Goal: Communication & Community: Ask a question

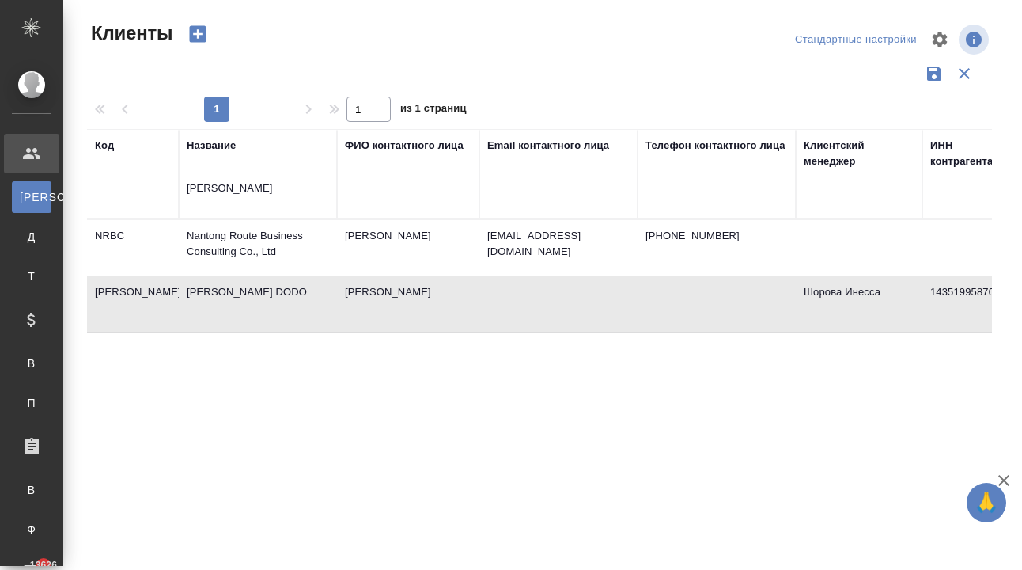
select select "RU"
click at [254, 275] on td "[PERSON_NAME] DODO" at bounding box center [258, 247] width 158 height 55
click at [260, 275] on td "[PERSON_NAME] DODO" at bounding box center [258, 247] width 158 height 55
click at [235, 275] on td "[PERSON_NAME] DODO" at bounding box center [258, 247] width 158 height 55
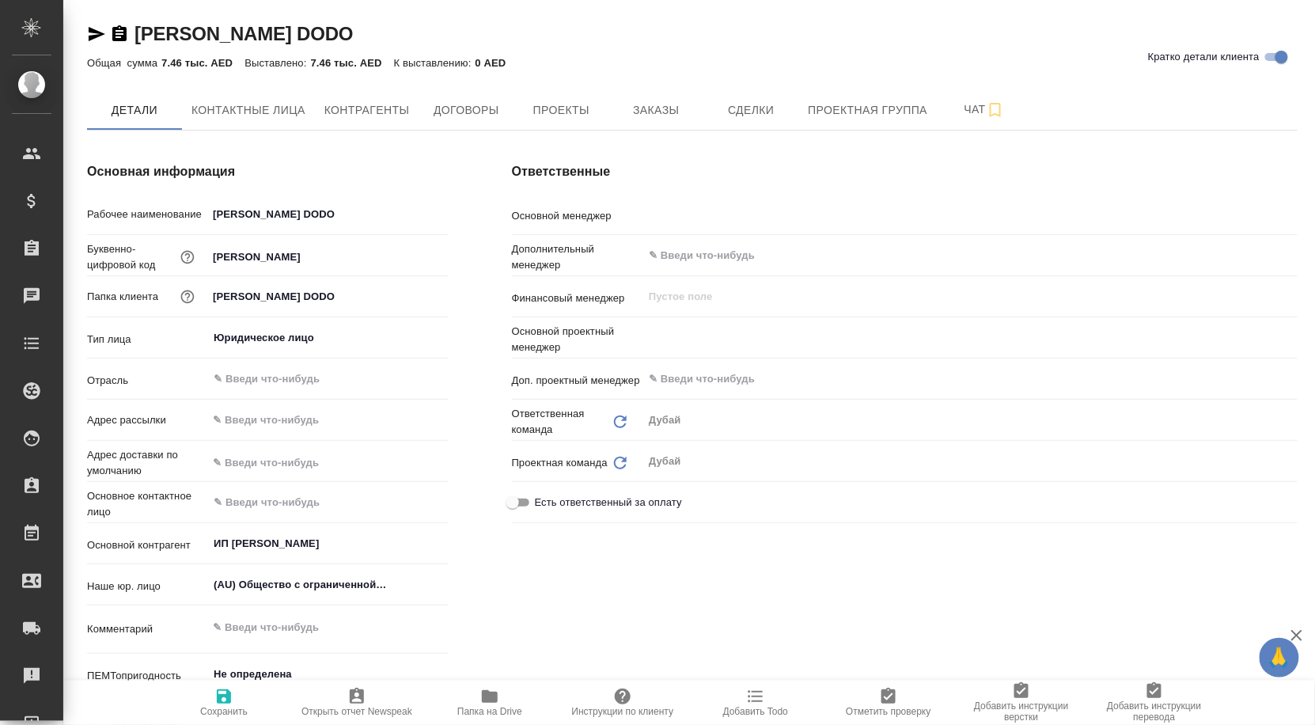
type textarea "x"
type input "Шорова Инесса"
type textarea "x"
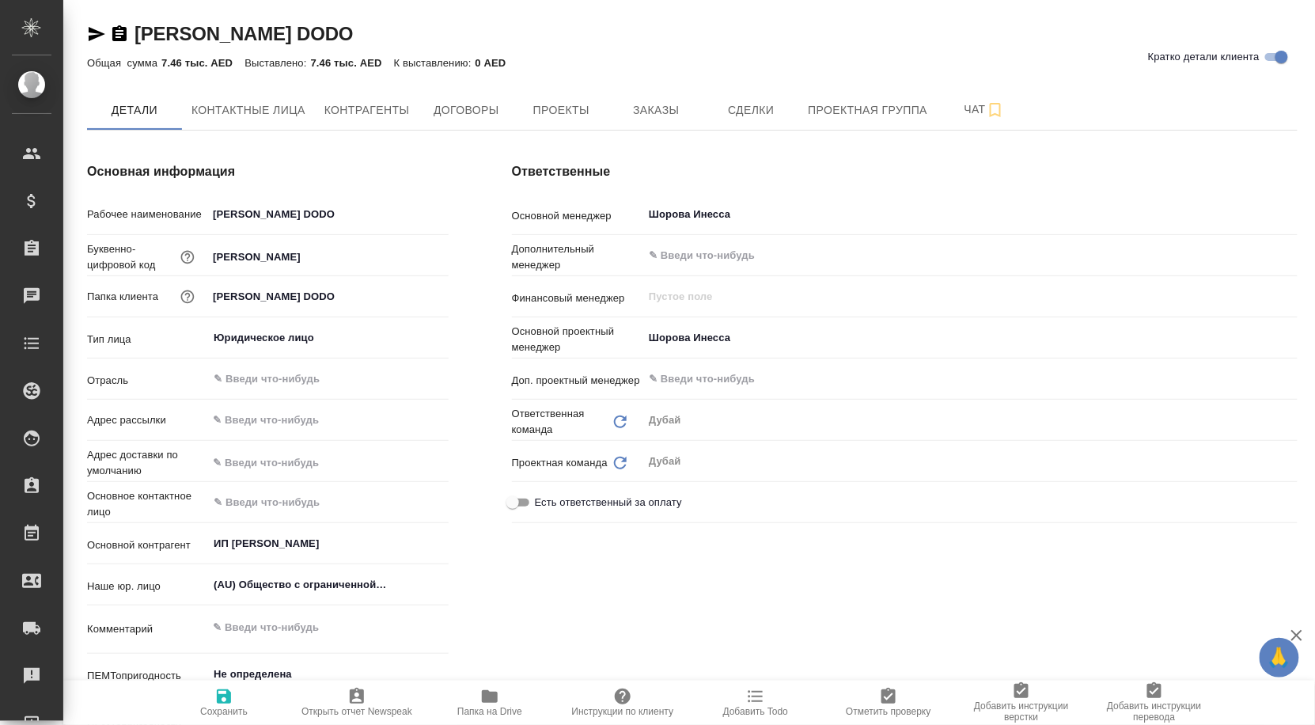
type textarea "x"
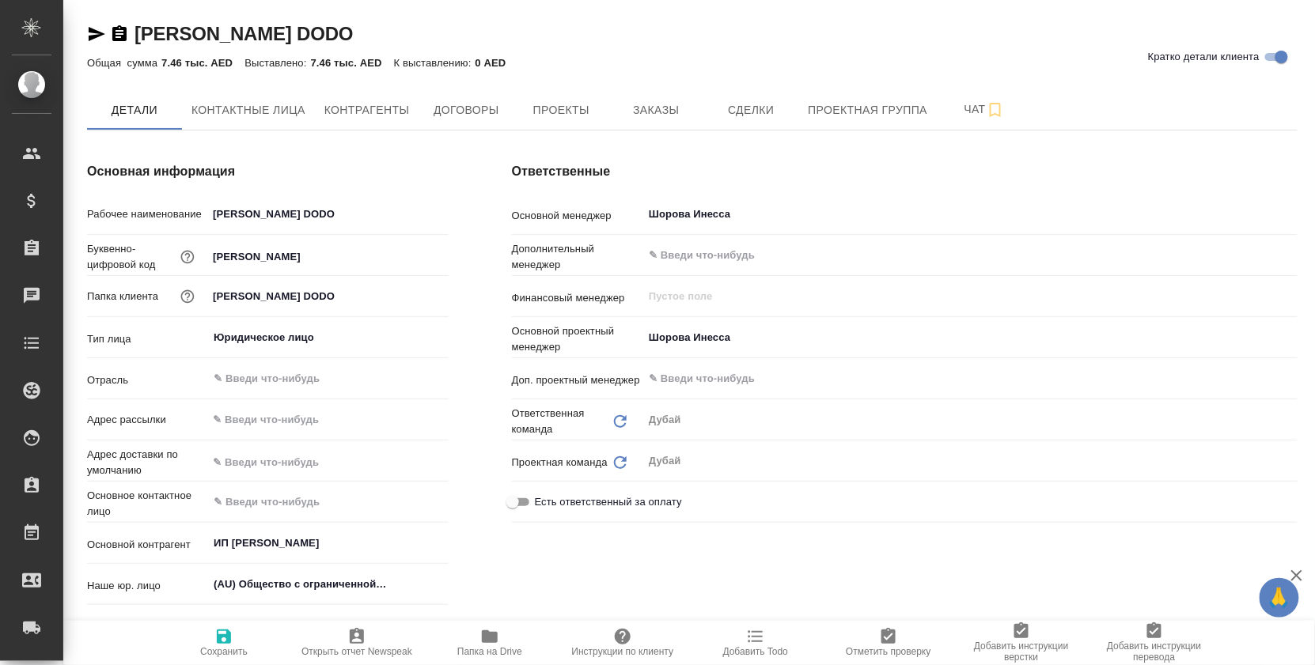
type textarea "x"
click at [665, 108] on span "Заказы" at bounding box center [656, 110] width 76 height 20
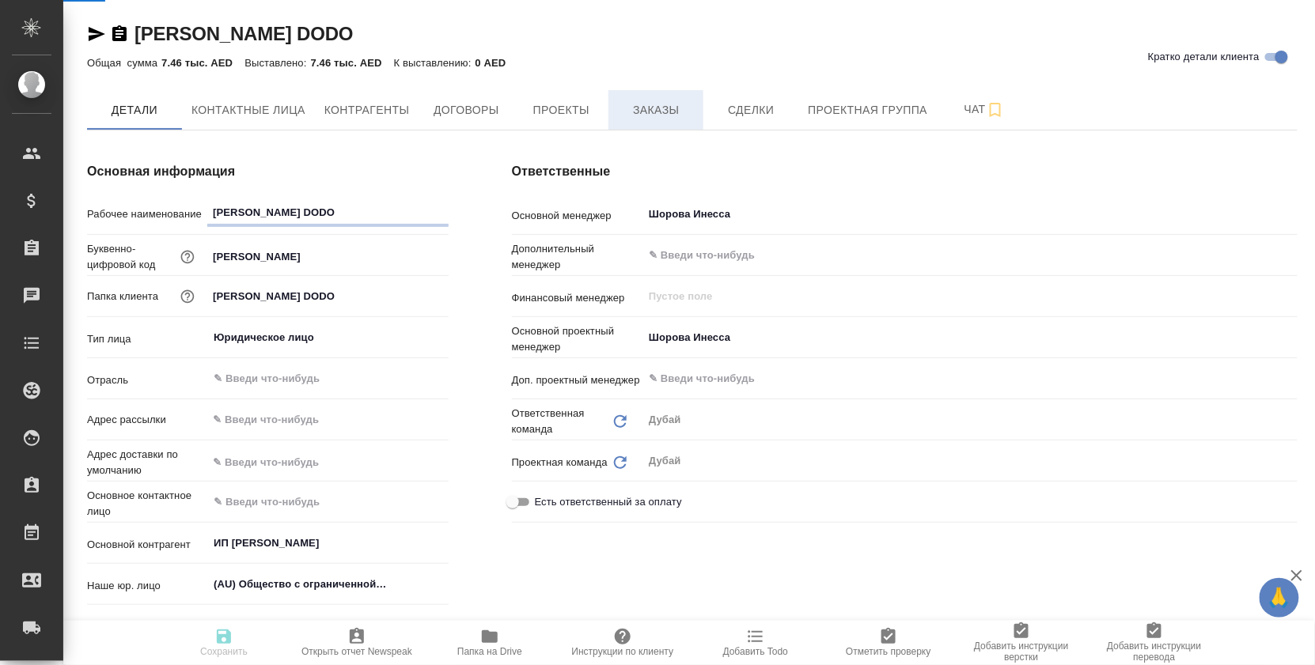
type textarea "x"
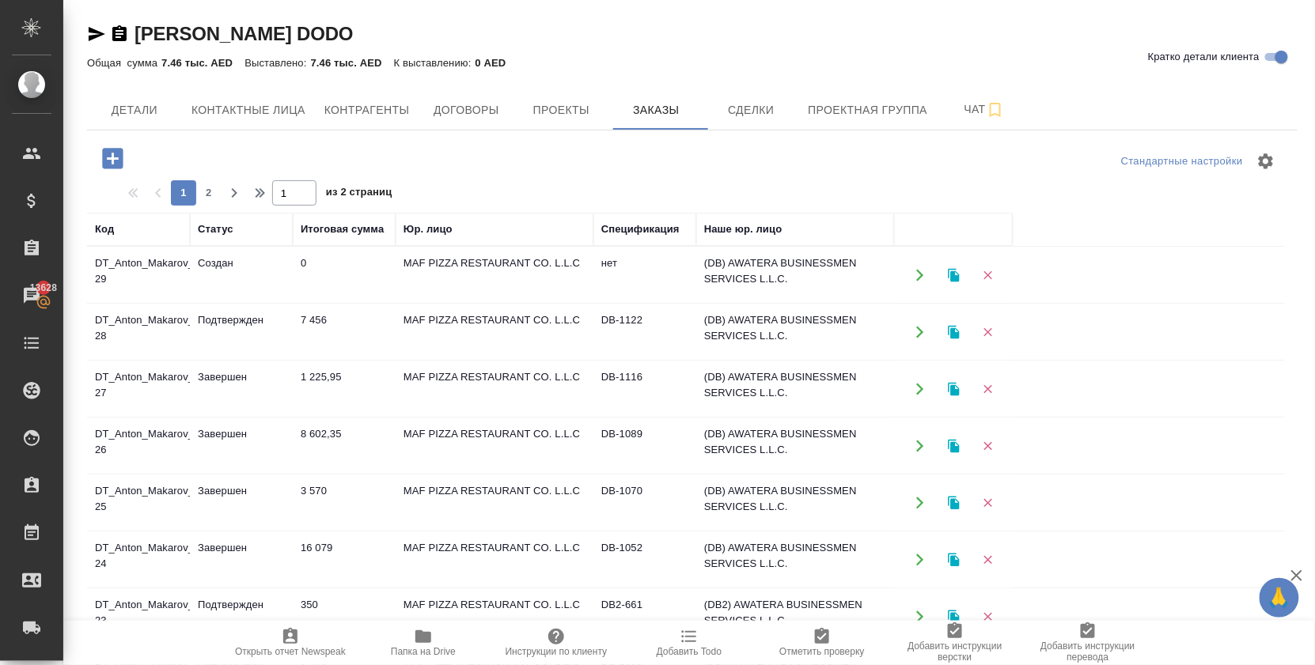
click at [150, 267] on td "DT_Anton_Makarov_DODO-29" at bounding box center [138, 275] width 103 height 55
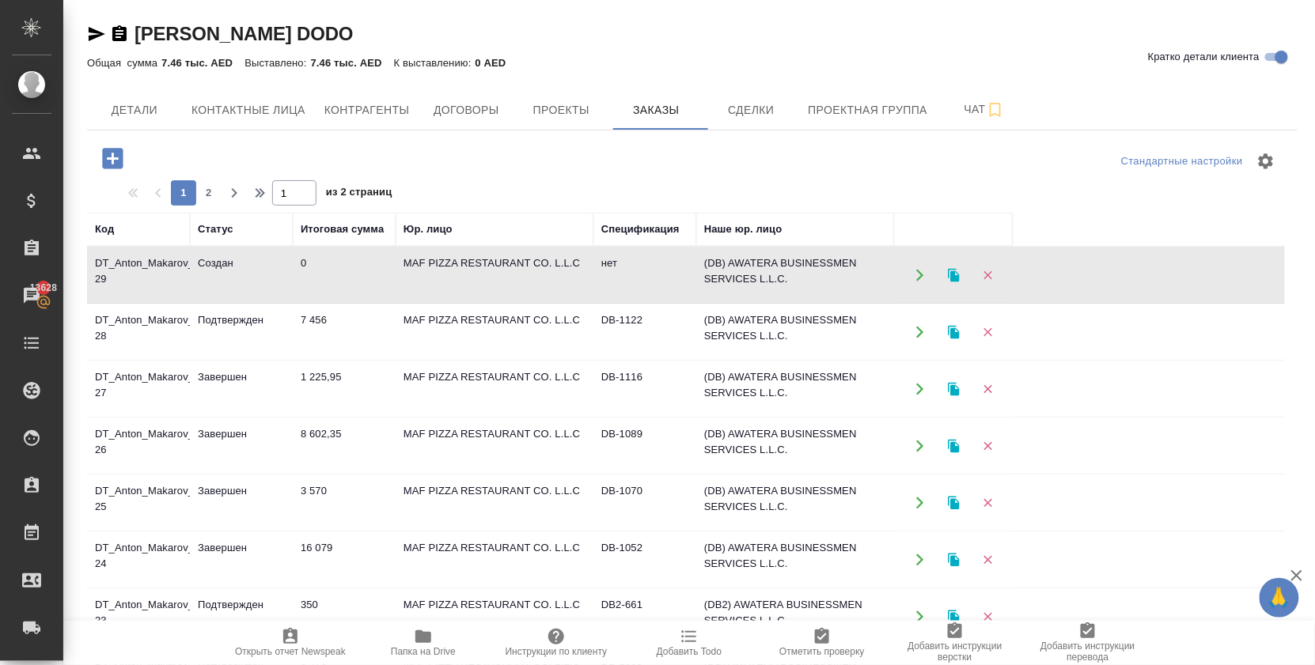
click at [127, 261] on td "DT_Anton_Makarov_DODO-29" at bounding box center [138, 275] width 103 height 55
click at [913, 282] on icon "button" at bounding box center [920, 275] width 14 height 14
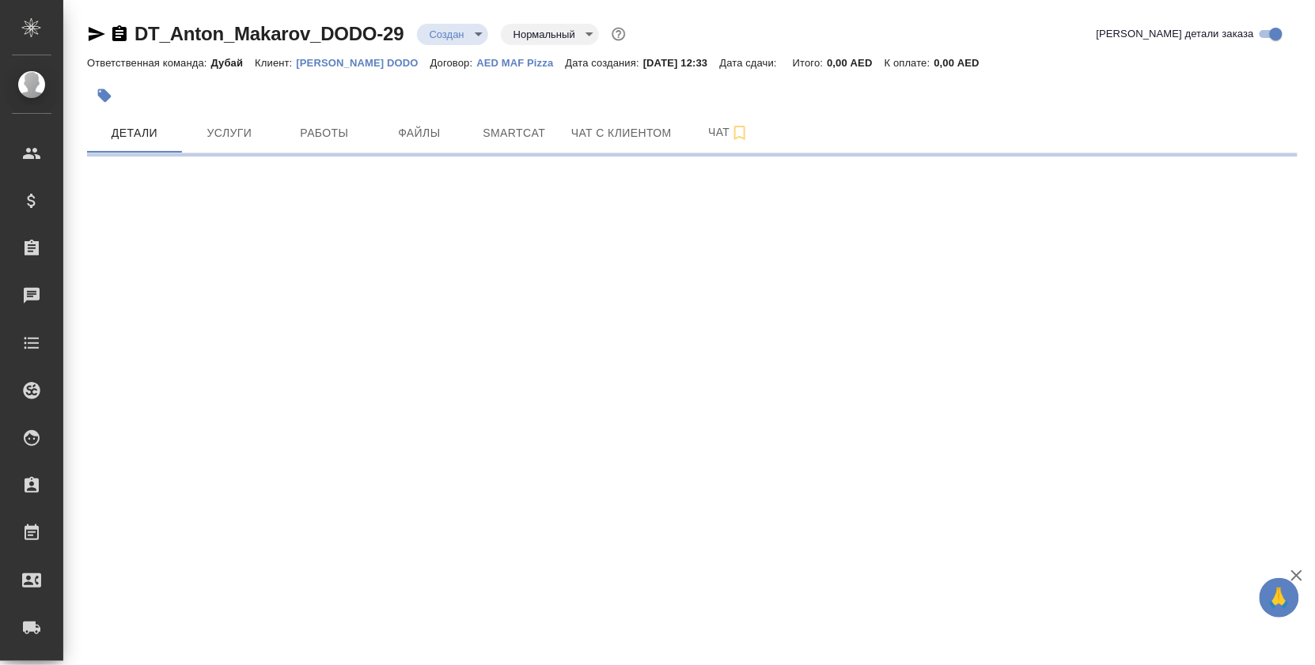
select select "RU"
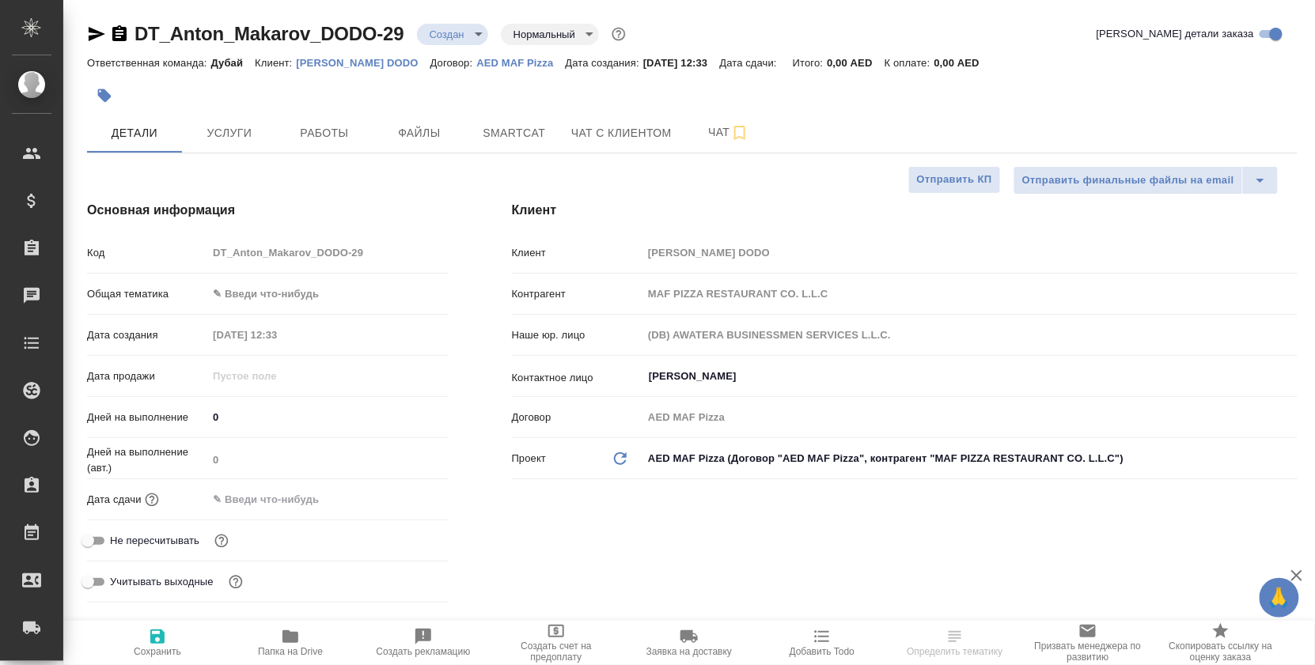
type textarea "x"
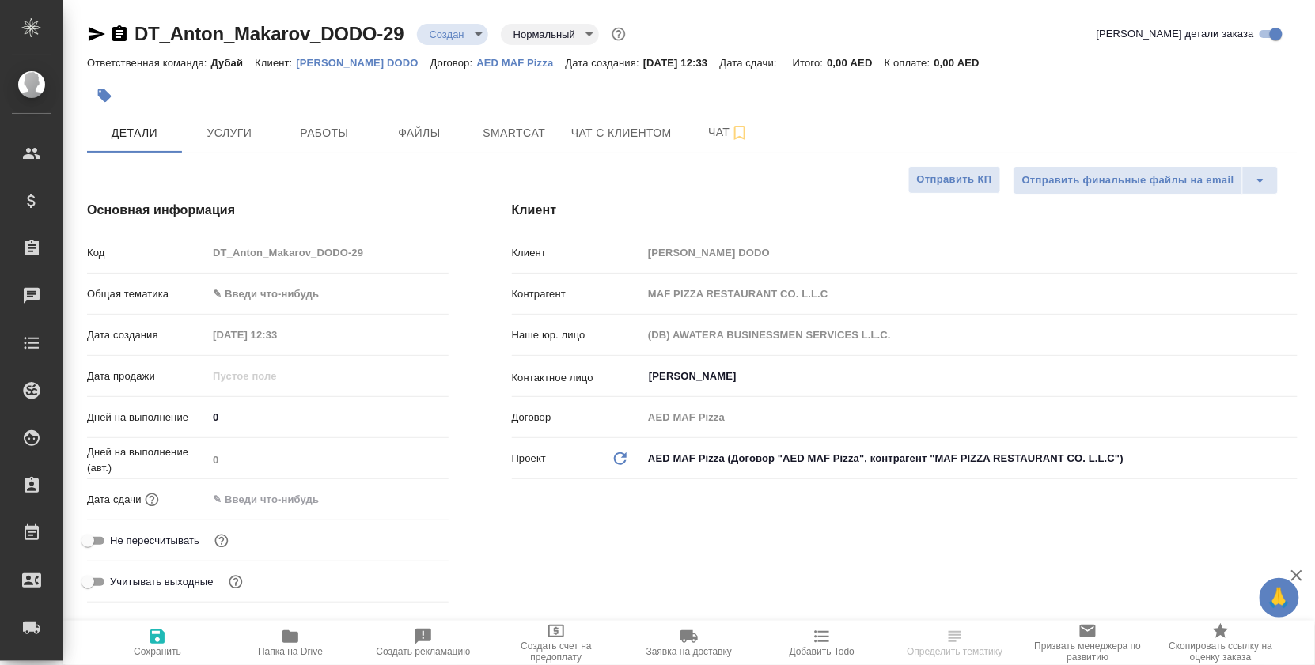
type textarea "x"
click at [454, 35] on body "🙏 .cls-1 fill:#fff; AWATERA Solokha Petro Клиенты Спецификации Заказы 13628 Чат…" at bounding box center [657, 332] width 1315 height 665
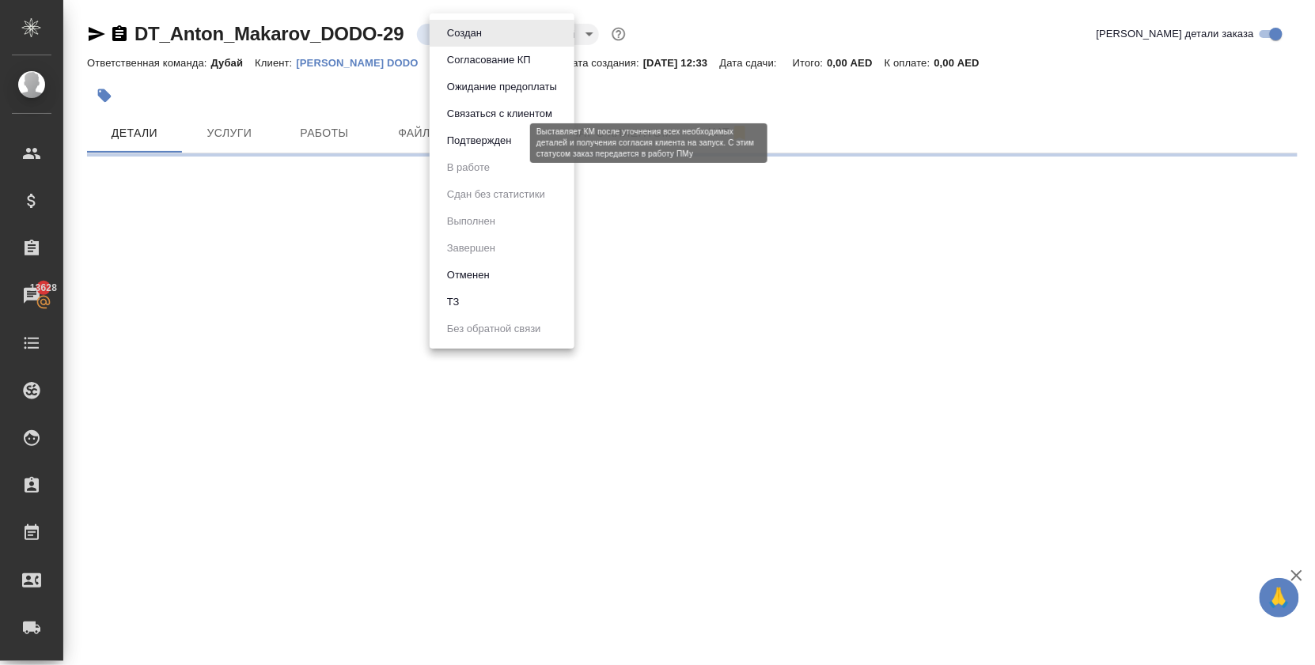
click at [487, 150] on button "Подтвержден" at bounding box center [479, 140] width 74 height 17
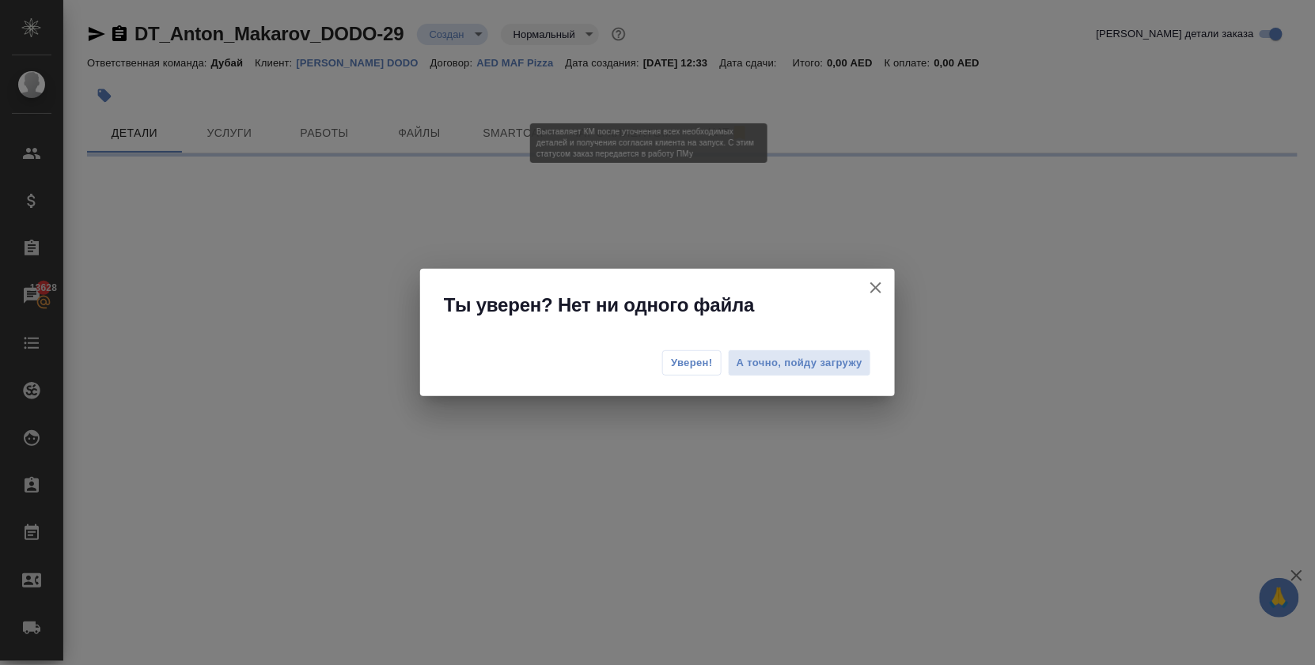
select select "RU"
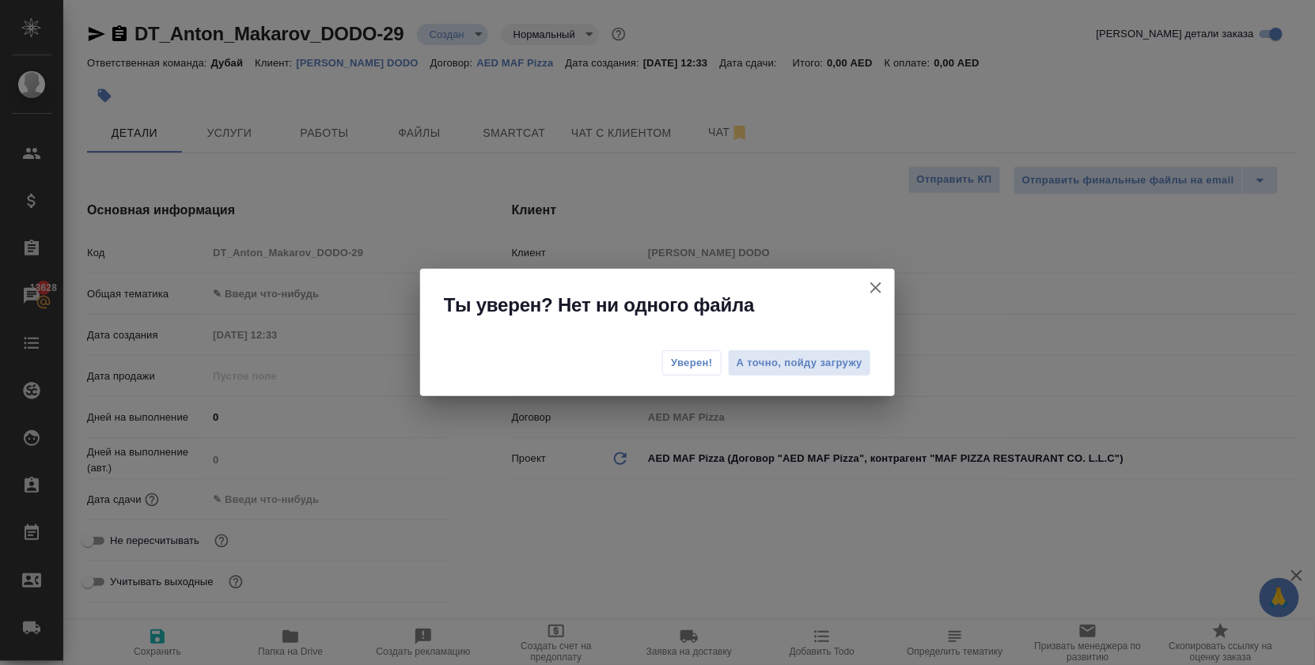
type textarea "x"
click at [679, 362] on span "Уверен!" at bounding box center [692, 363] width 42 height 16
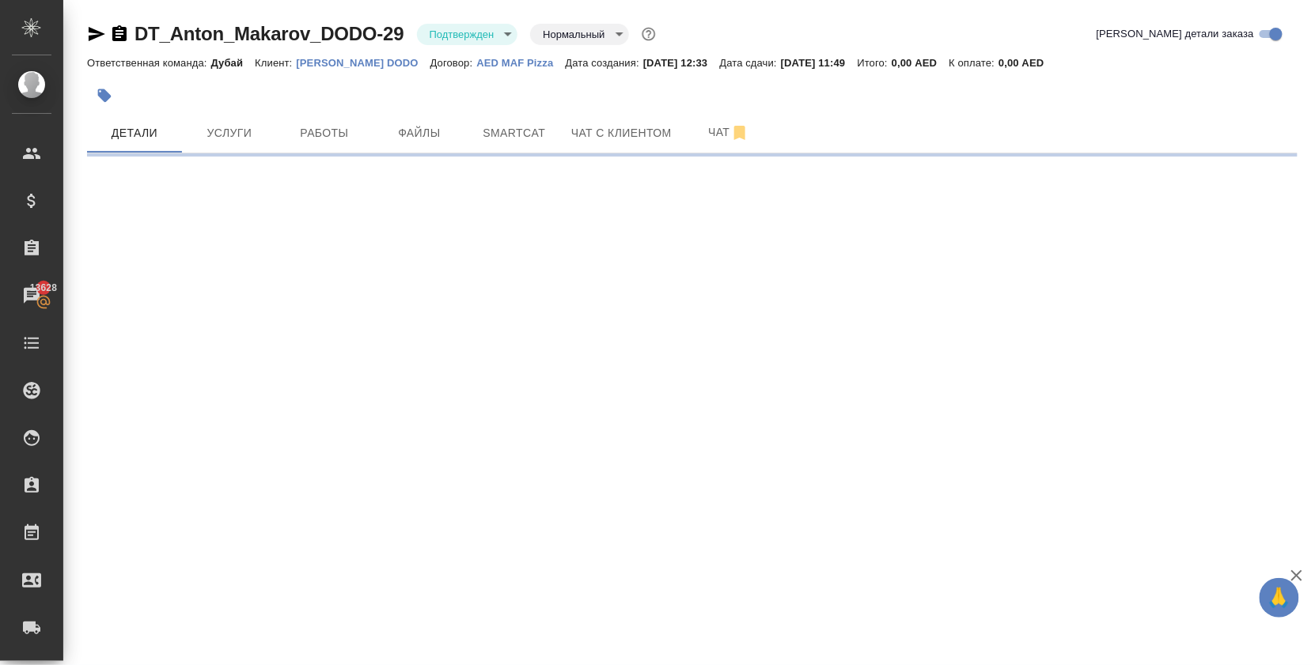
select select "RU"
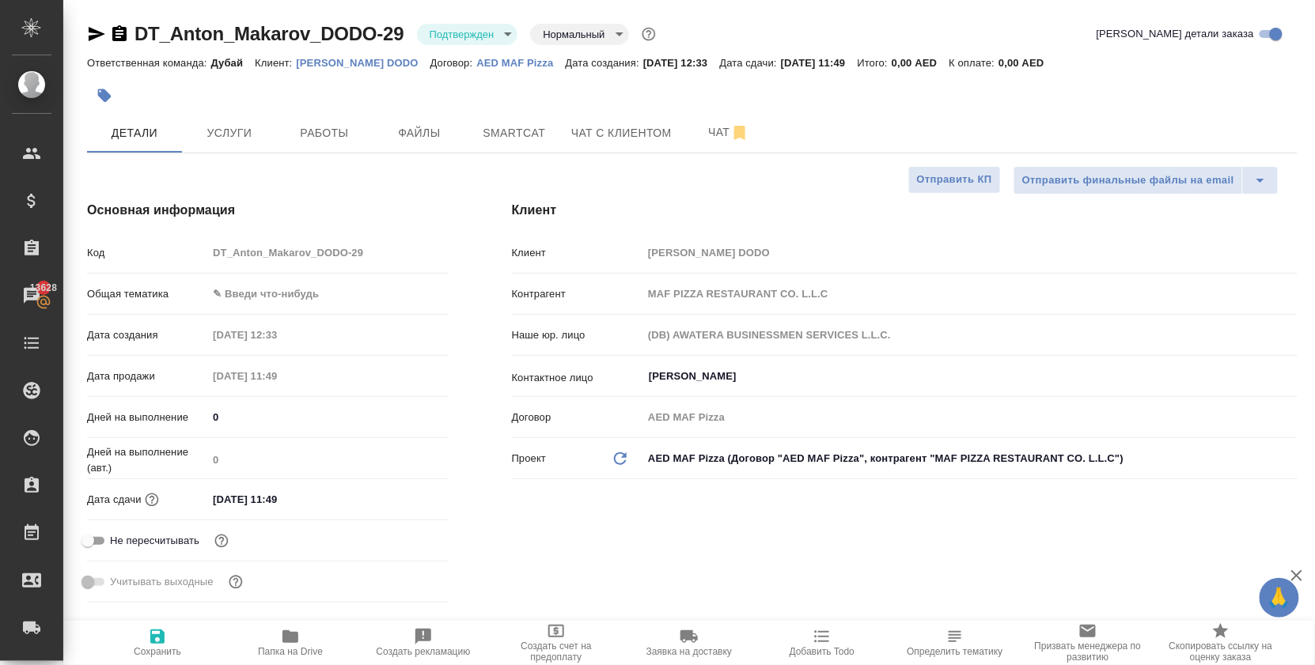
type textarea "x"
click at [267, 301] on body "🙏 .cls-1 fill:#fff; AWATERA Solokha Petro Клиенты Спецификации Заказы 13628 Чат…" at bounding box center [657, 332] width 1315 height 665
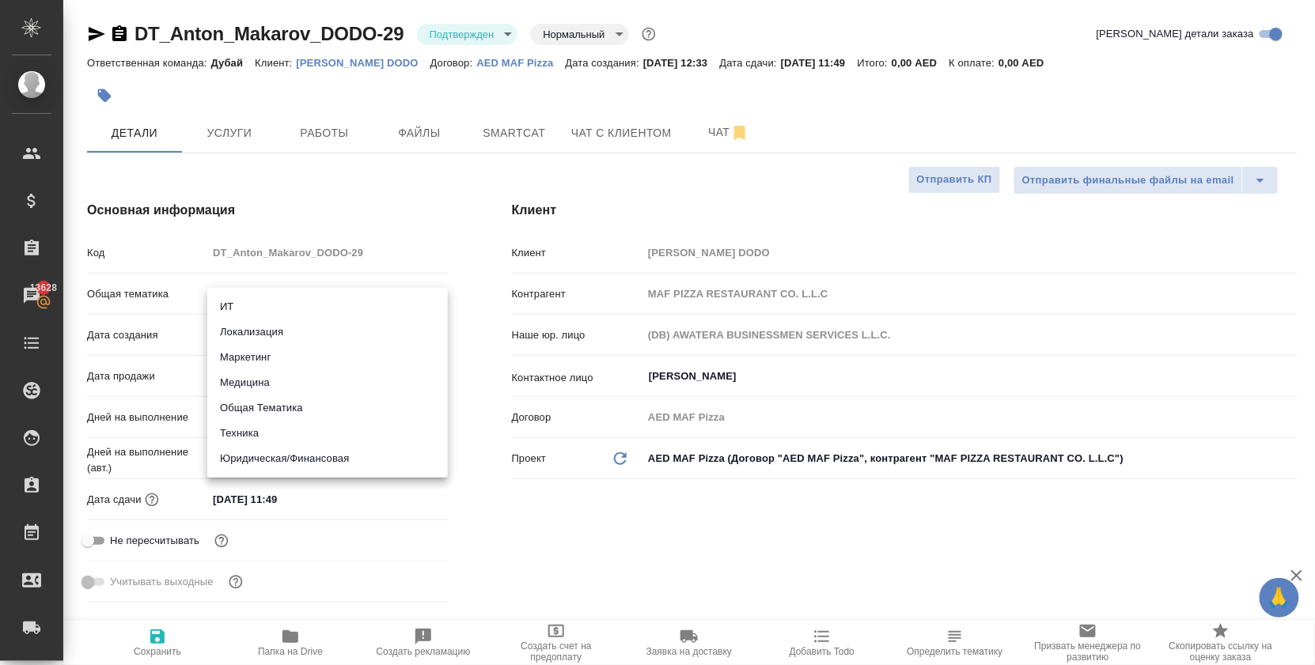
click at [304, 407] on li "Общая Тематика" at bounding box center [327, 408] width 241 height 25
type input "obtem"
type textarea "x"
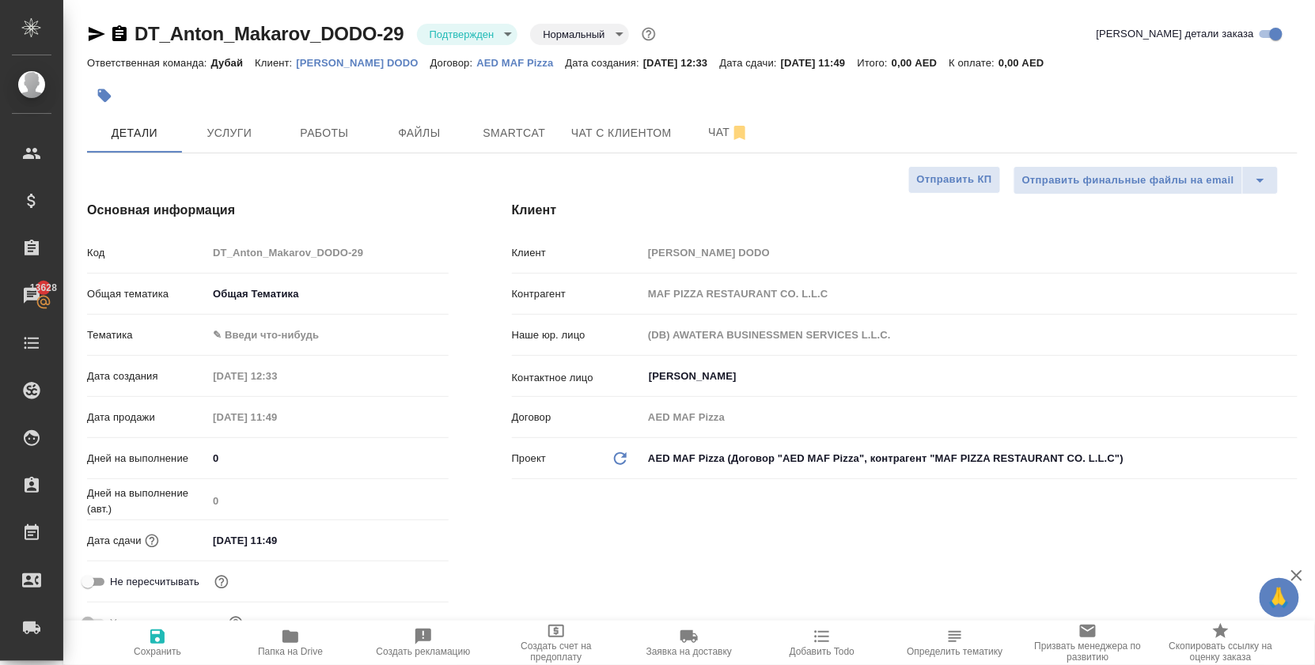
click at [260, 350] on body "🙏 .cls-1 fill:#fff; AWATERA Solokha Petro Клиенты Спецификации Заказы 13628 Чат…" at bounding box center [657, 332] width 1315 height 665
click at [264, 356] on li "Общая Тематика" at bounding box center [327, 347] width 241 height 25
type textarea "x"
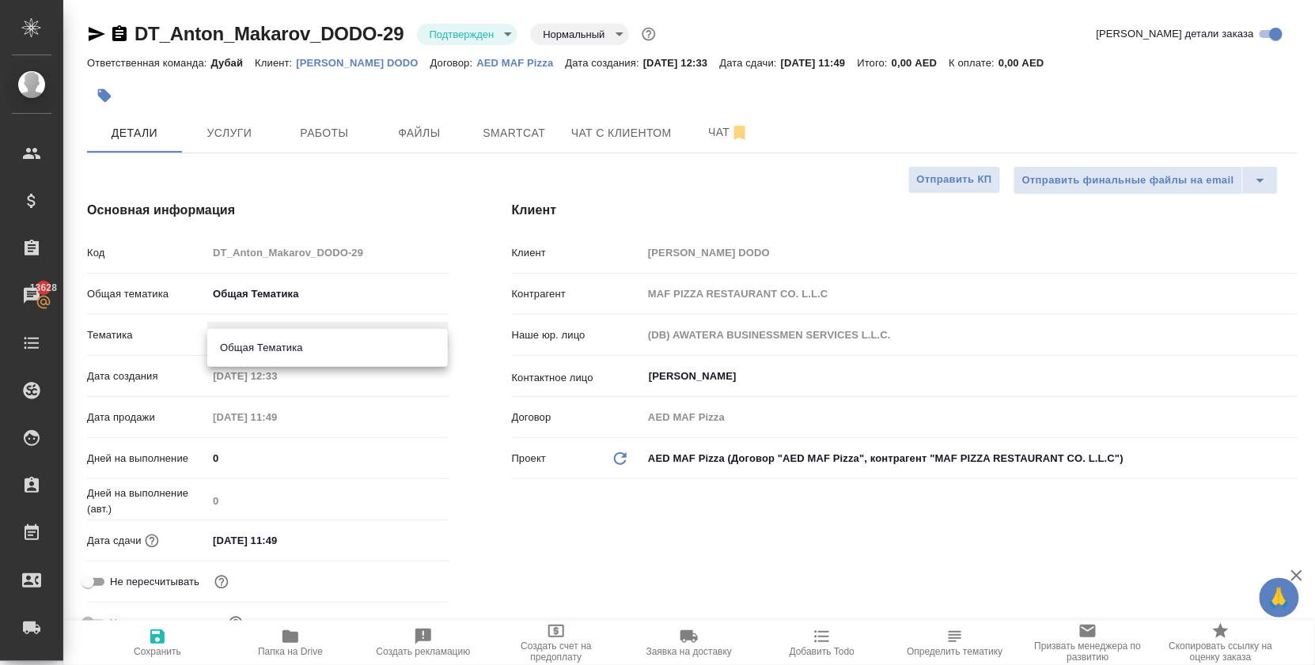
type input "6012b1ca196b0e5c9229a120"
click at [296, 552] on input "12.08.2025 11:49" at bounding box center [276, 540] width 138 height 23
click at [400, 547] on icon "button" at bounding box center [403, 539] width 14 height 16
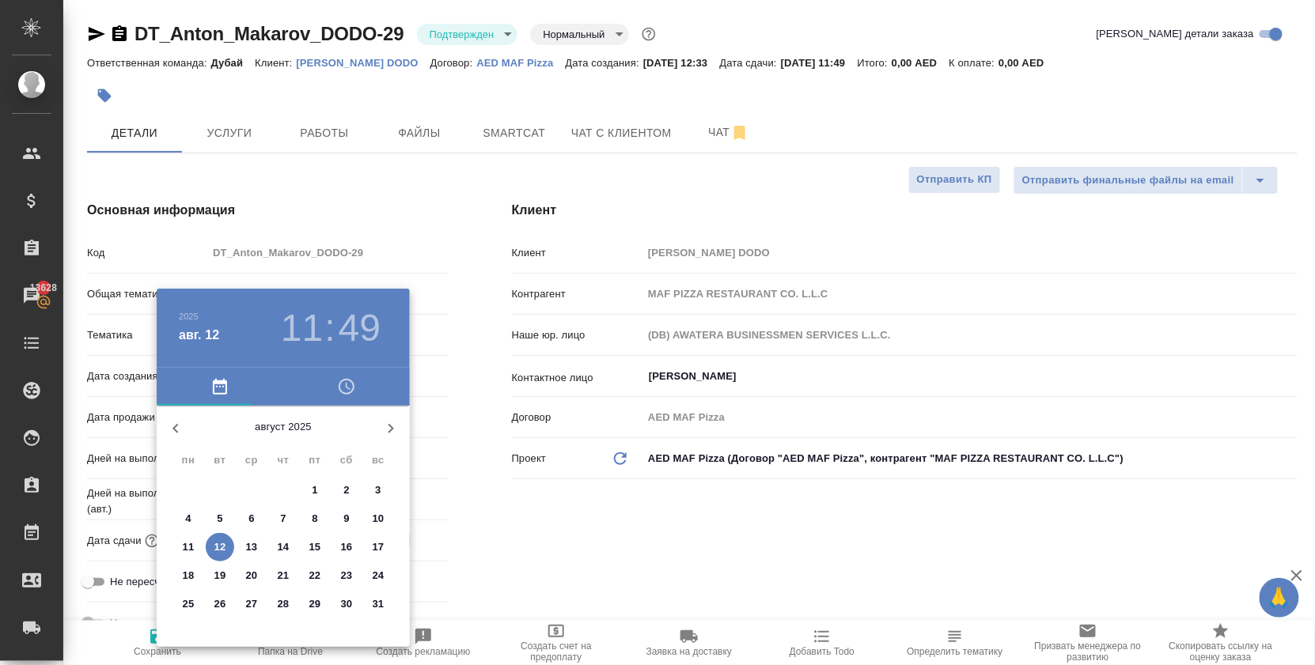
click at [222, 605] on p "26" at bounding box center [220, 605] width 12 height 16
type input "26.08.2025 11:49"
type textarea "x"
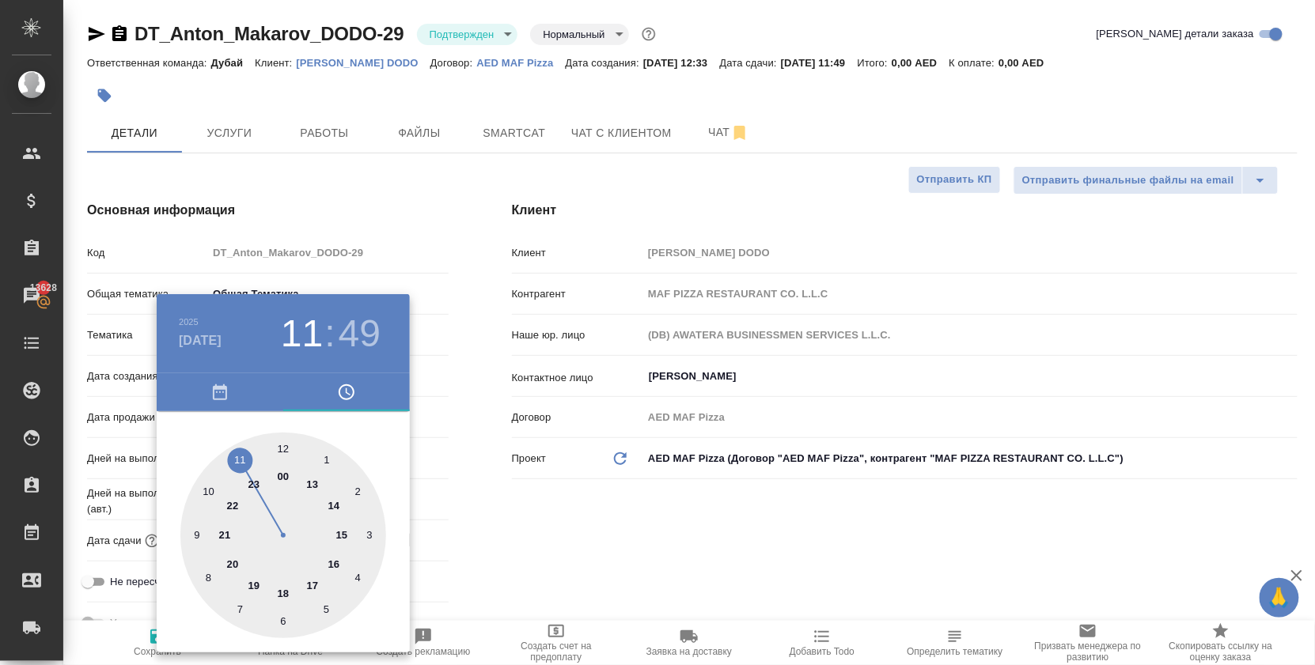
click at [510, 444] on div at bounding box center [657, 332] width 1315 height 665
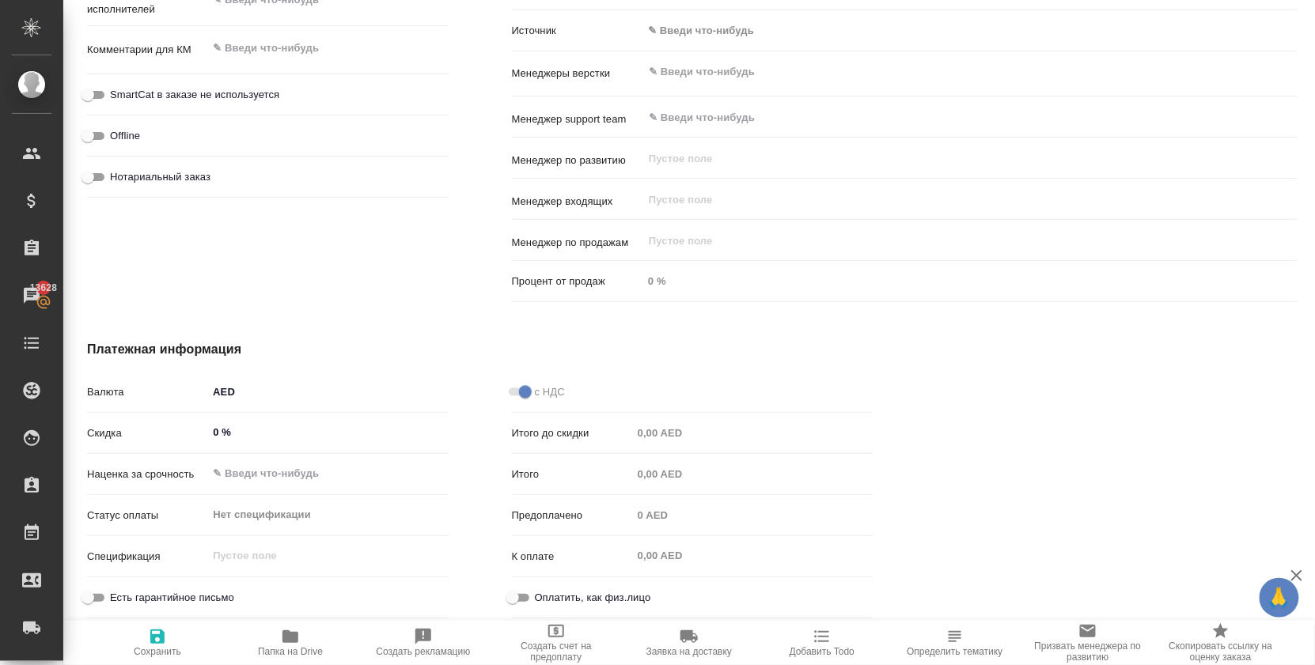
scroll to position [960, 0]
click at [161, 655] on span "Сохранить" at bounding box center [157, 651] width 47 height 11
type textarea "x"
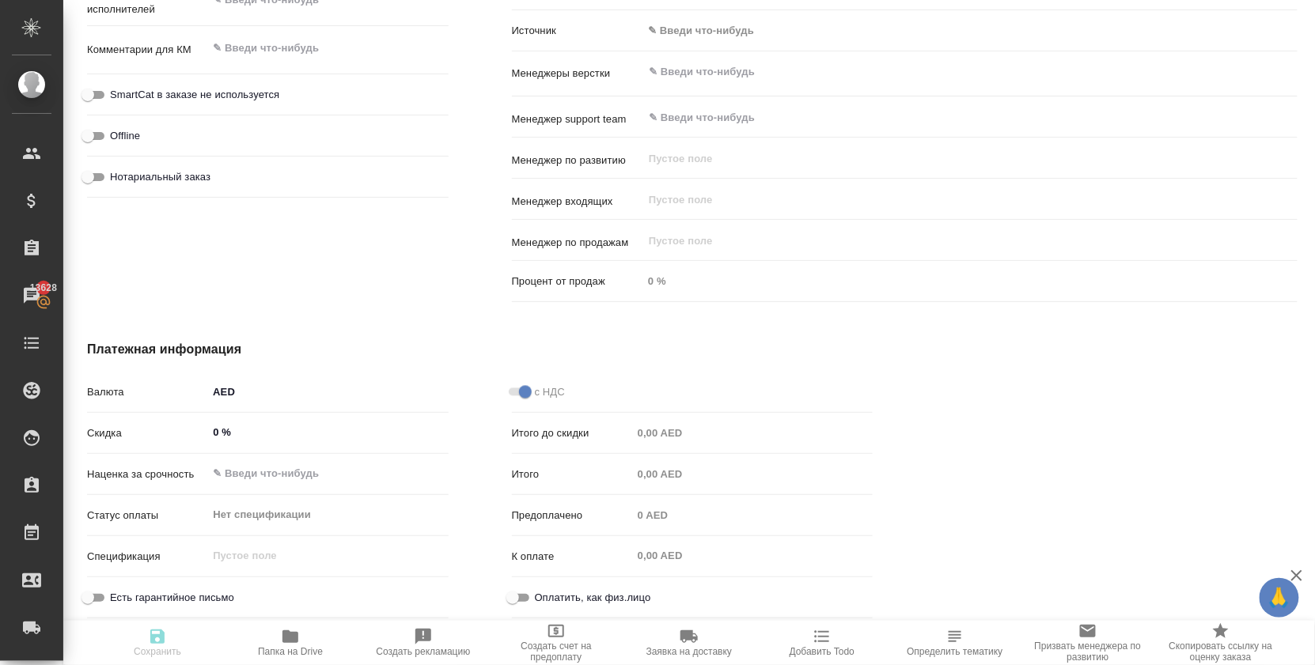
type textarea "x"
click at [156, 653] on div ".cls-1 fill:#fff; AWATERA Solokha Petro Клиенты Спецификации Заказы 13628 Чаты …" at bounding box center [657, 332] width 1315 height 665
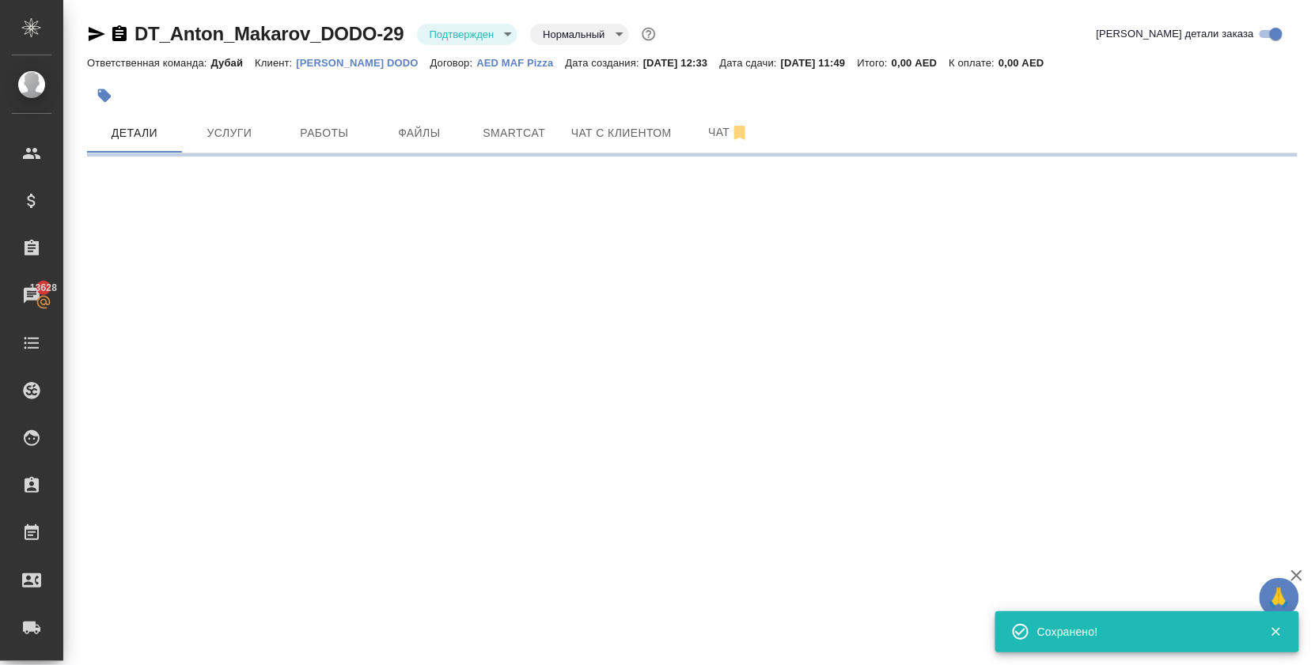
scroll to position [0, 0]
select select "RU"
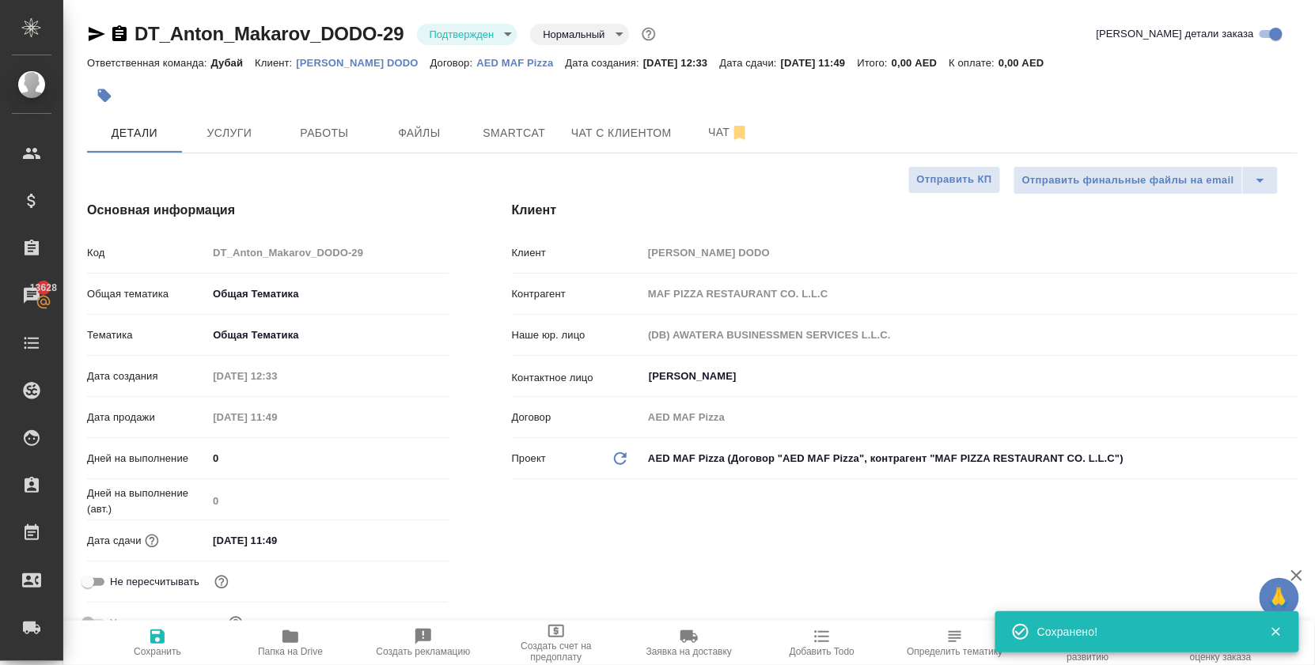
type textarea "x"
click at [216, 143] on span "Услуги" at bounding box center [229, 133] width 76 height 20
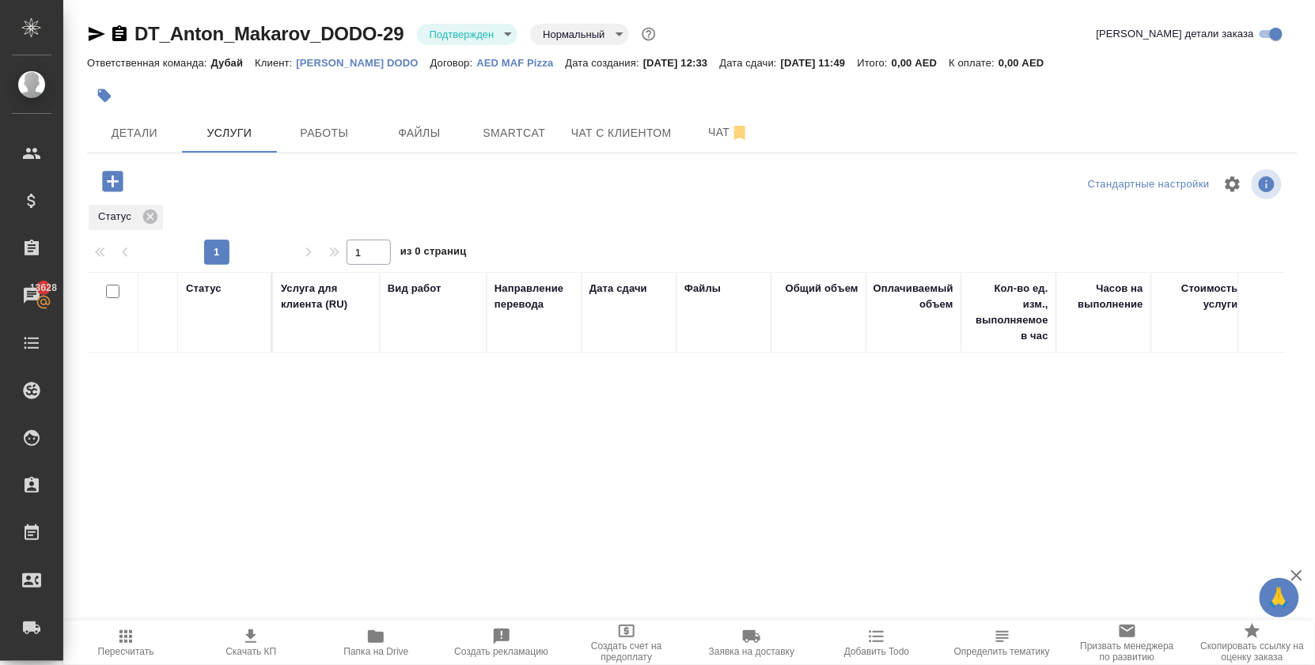
click at [117, 195] on icon "button" at bounding box center [113, 182] width 28 height 28
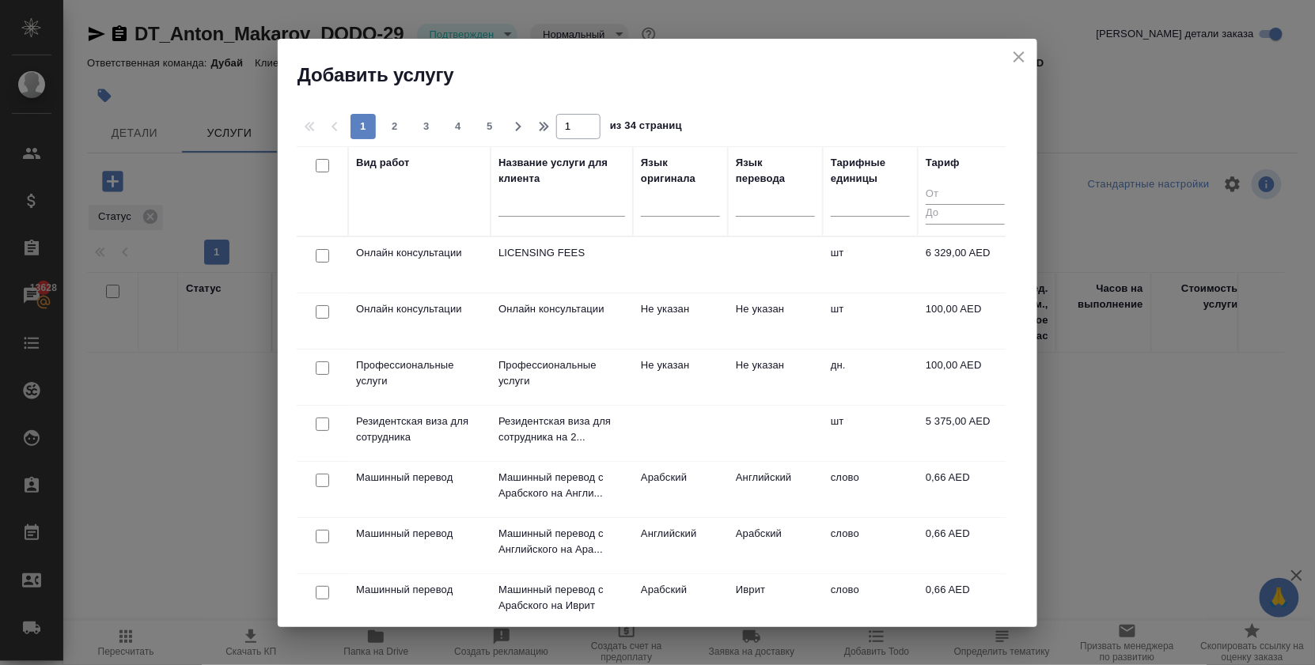
click at [324, 257] on input "checkbox" at bounding box center [322, 255] width 13 height 13
checkbox input "true"
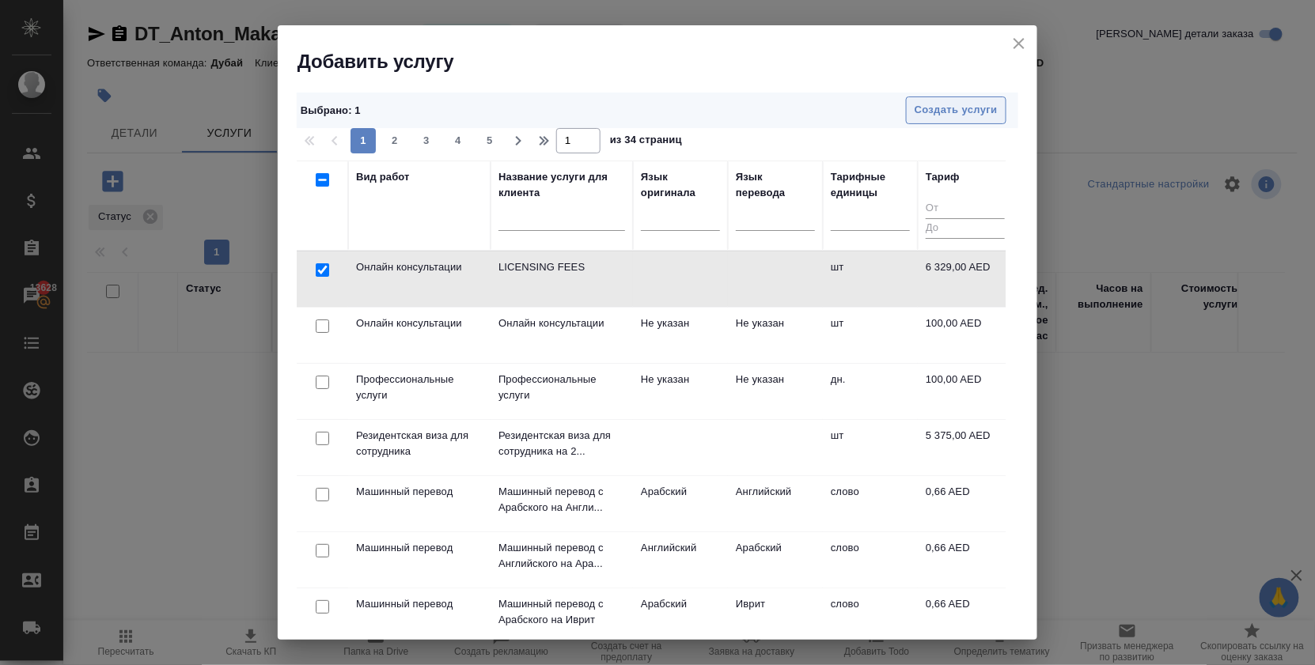
click at [970, 117] on span "Создать услуги" at bounding box center [956, 110] width 83 height 18
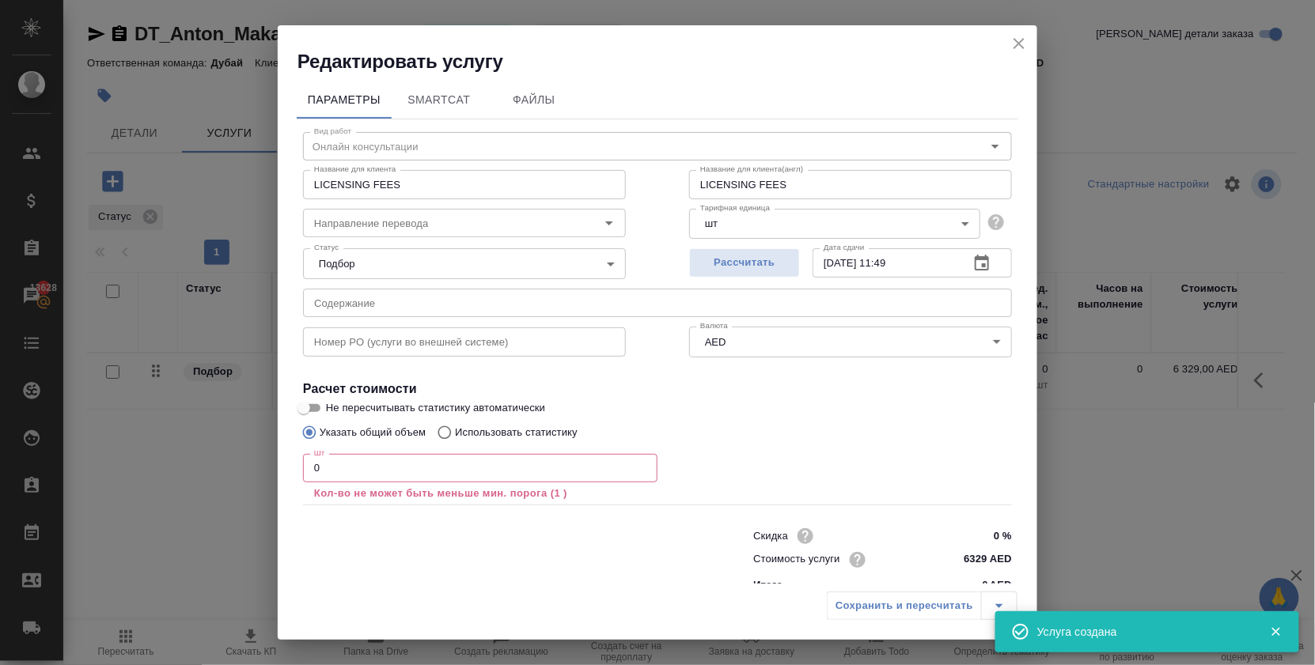
click at [343, 479] on input "0" at bounding box center [480, 468] width 354 height 28
type input "1"
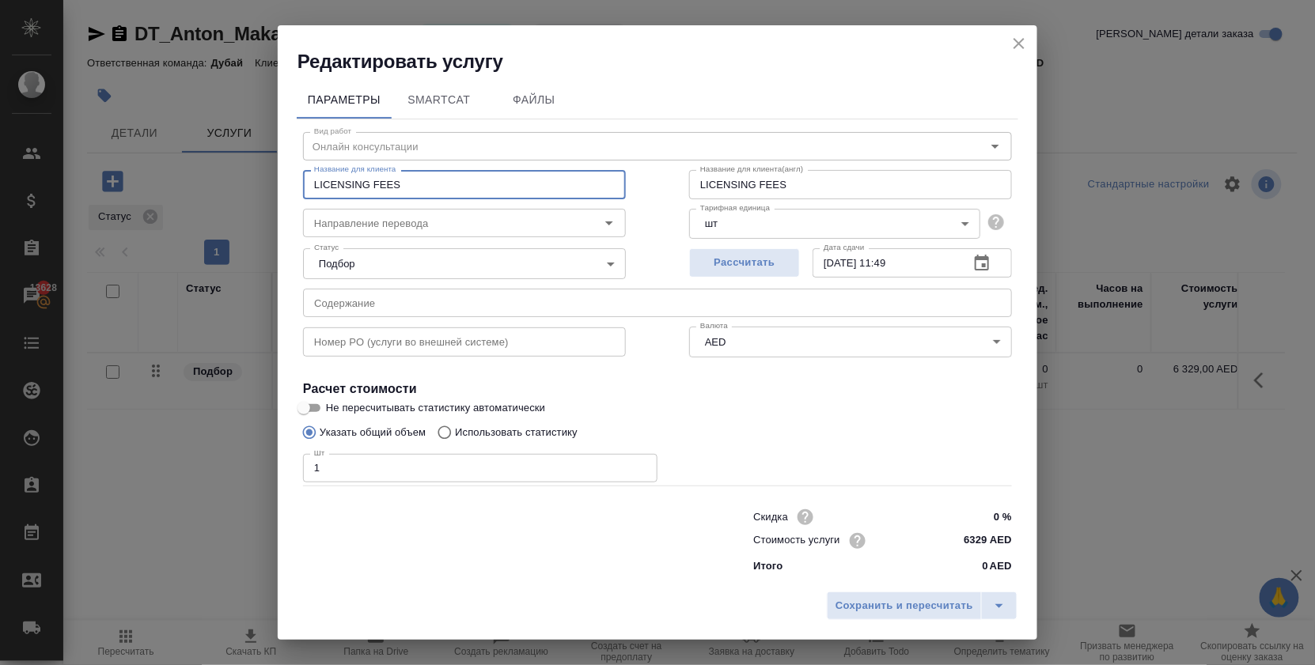
drag, startPoint x: 425, startPoint y: 184, endPoint x: 251, endPoint y: 177, distance: 174.2
click at [251, 179] on div "Редактировать услугу Параметры SmartCat Файлы Вид работ Онлайн консультации Вид…" at bounding box center [657, 332] width 1315 height 665
paste input "payment voucher"
type input "payment voucher"
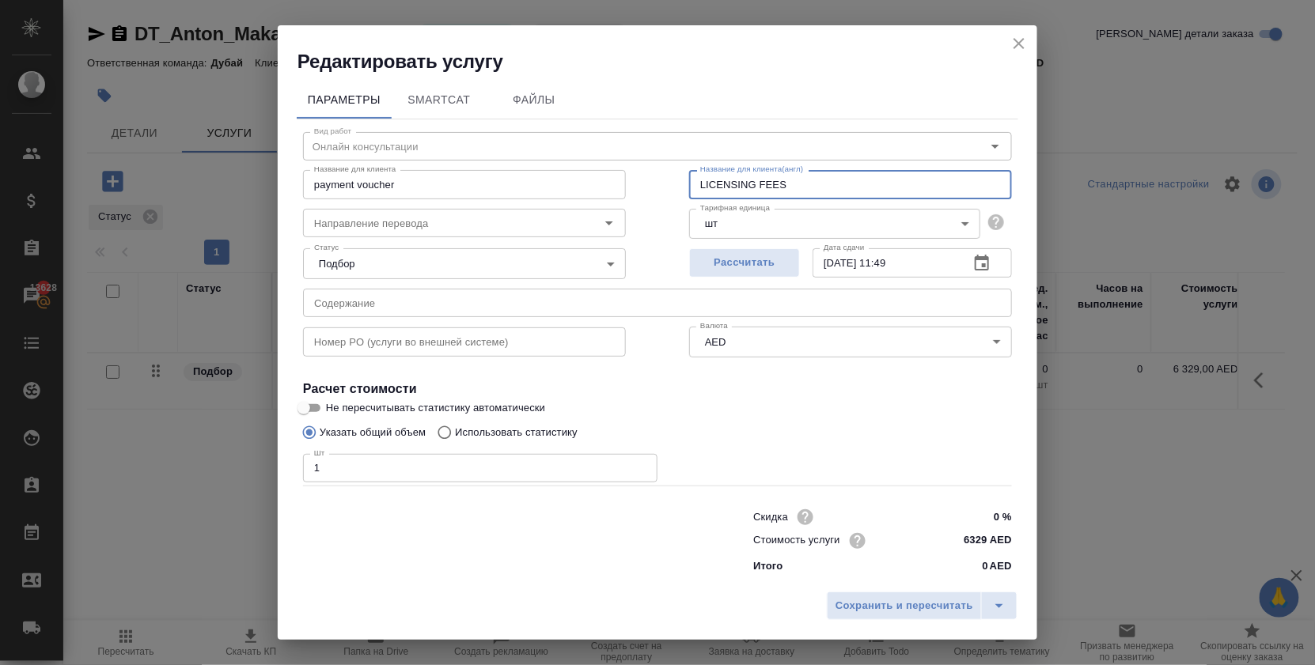
drag, startPoint x: 793, startPoint y: 187, endPoint x: 541, endPoint y: 165, distance: 252.6
click at [548, 162] on div "Название для клиента payment voucher Название для клиента Название для клиента(…" at bounding box center [657, 182] width 772 height 101
paste input "payment voucher"
type input "payment voucher"
click at [848, 608] on span "Сохранить и пересчитать" at bounding box center [904, 606] width 138 height 18
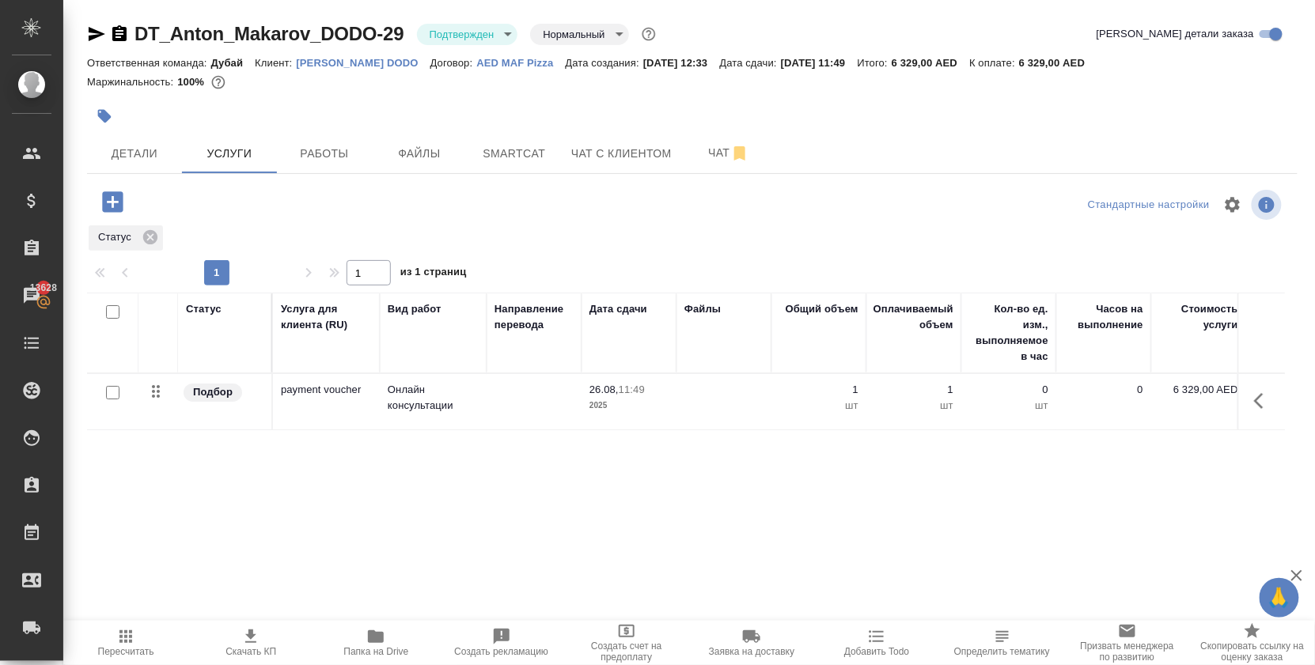
click at [1254, 411] on icon "button" at bounding box center [1263, 401] width 19 height 19
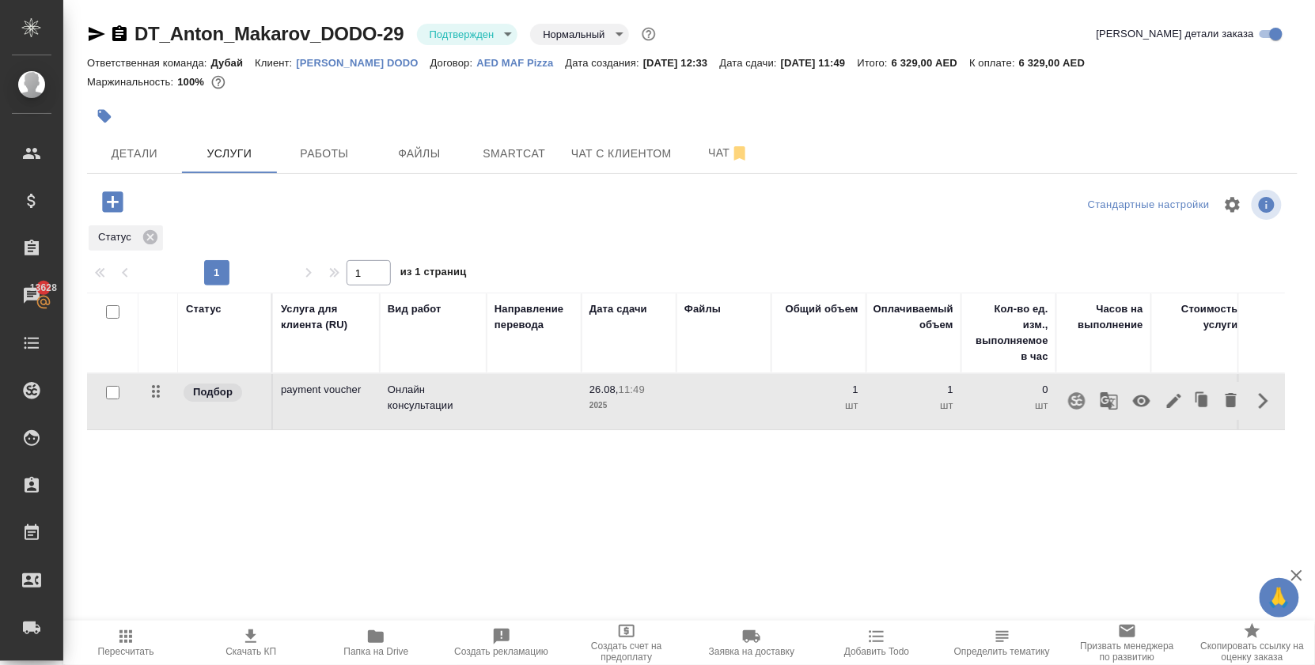
click at [1165, 411] on icon "button" at bounding box center [1174, 401] width 19 height 19
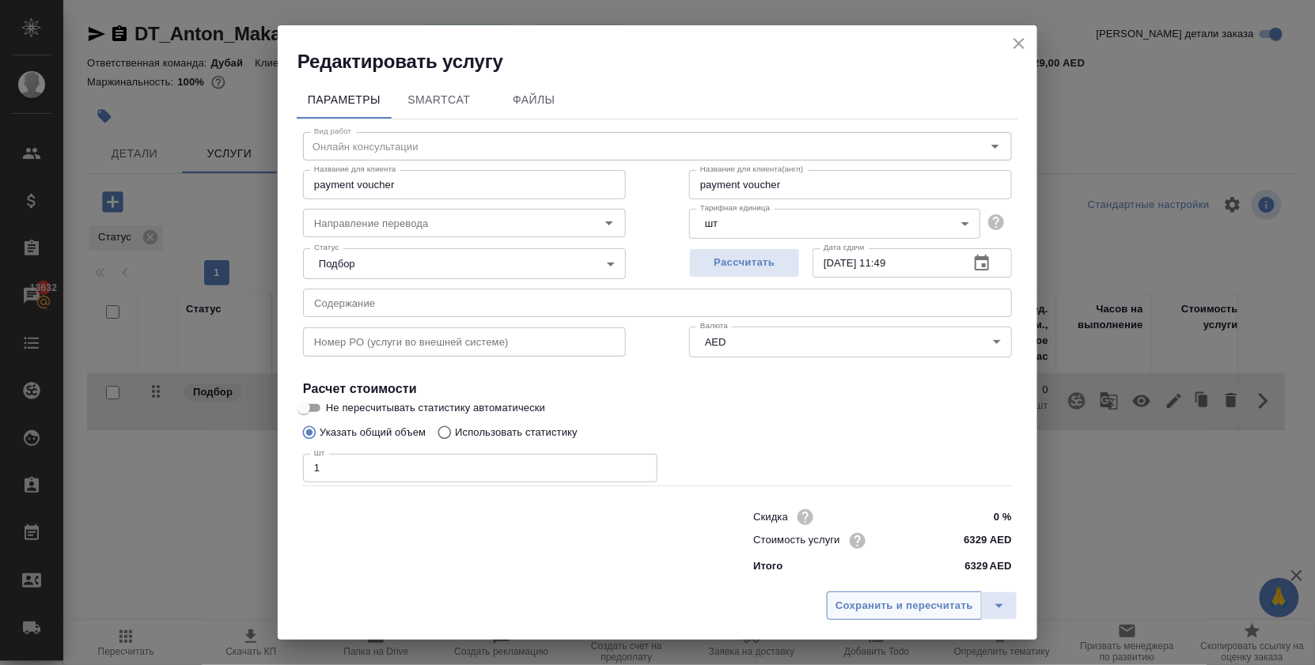
click at [881, 603] on span "Сохранить и пересчитать" at bounding box center [904, 606] width 138 height 18
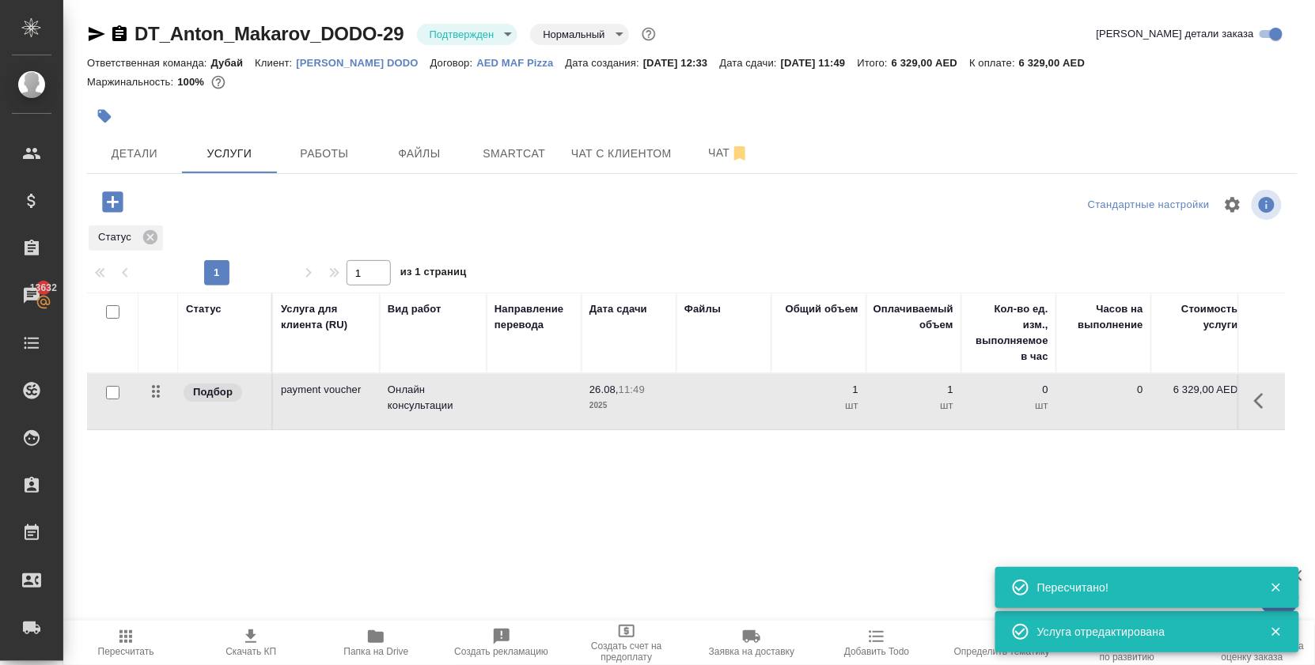
click at [1207, 398] on p "6 329,00 AED" at bounding box center [1198, 390] width 79 height 16
click at [1218, 405] on input "6329" at bounding box center [1208, 393] width 59 height 23
click at [1218, 406] on input "6329" at bounding box center [1209, 394] width 58 height 23
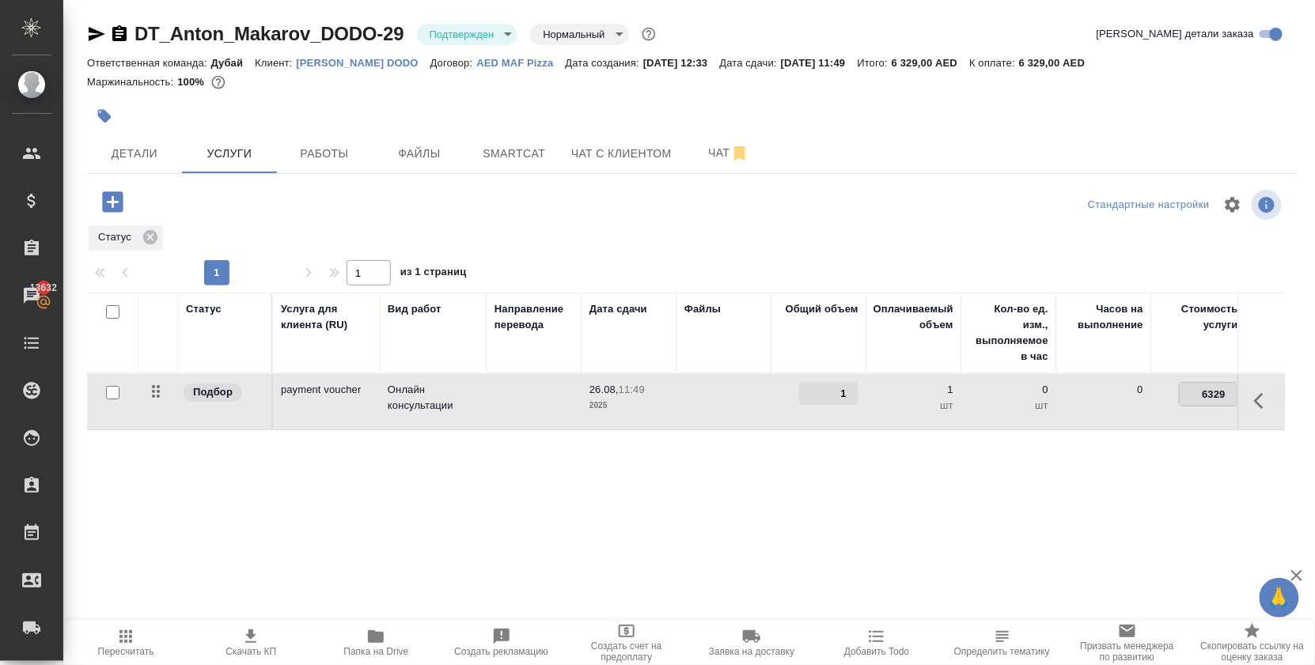
paste input "number"
click at [1206, 406] on input "number" at bounding box center [1209, 394] width 58 height 23
click at [1210, 406] on input "number" at bounding box center [1209, 394] width 58 height 23
type input "26737"
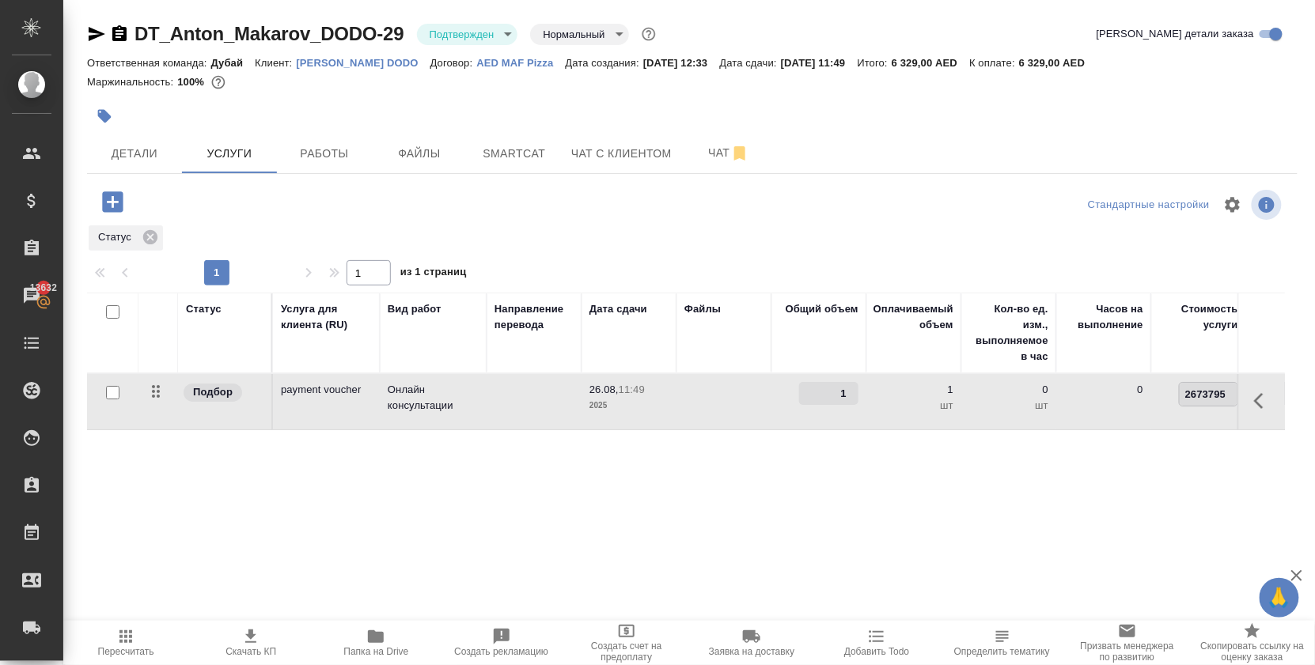
type input "26737.95"
click at [752, 508] on div "Статус Услуга для клиента (RU) Вид работ Направление перевода Дата сдачи Файлы …" at bounding box center [686, 463] width 1198 height 340
click at [254, 210] on span "Сохранить и пересчитать" at bounding box center [225, 200] width 138 height 18
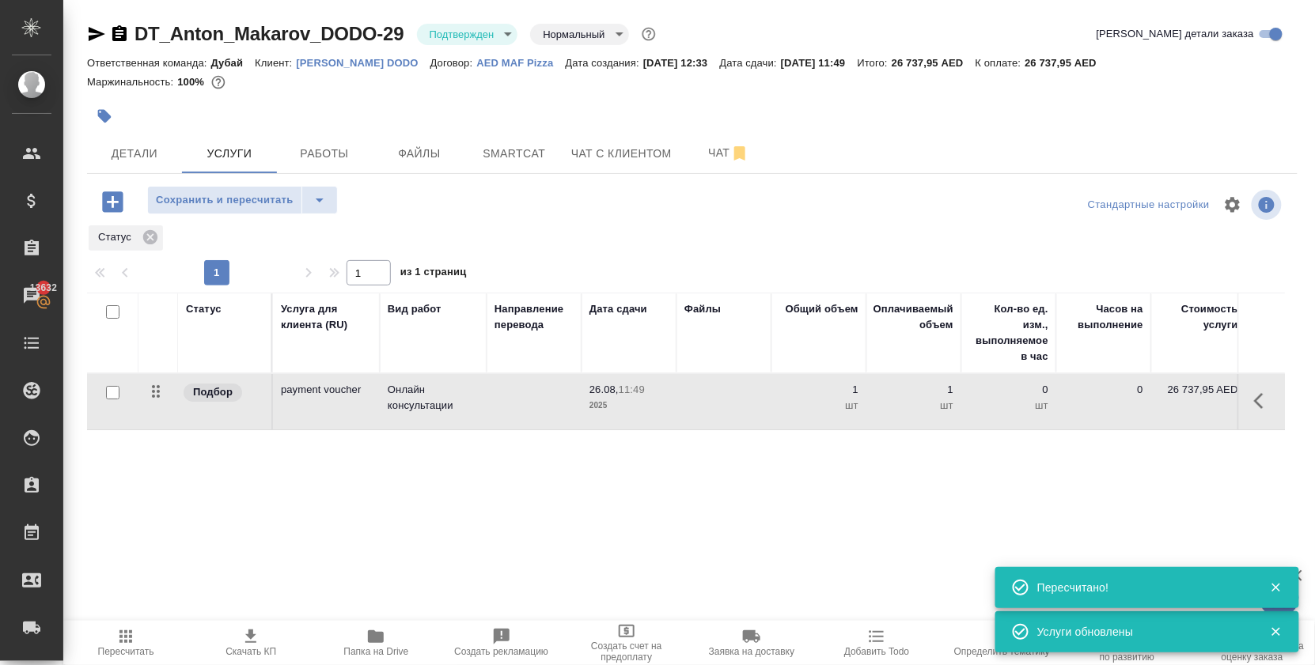
click at [254, 210] on span "Сохранить и пересчитать" at bounding box center [225, 200] width 138 height 18
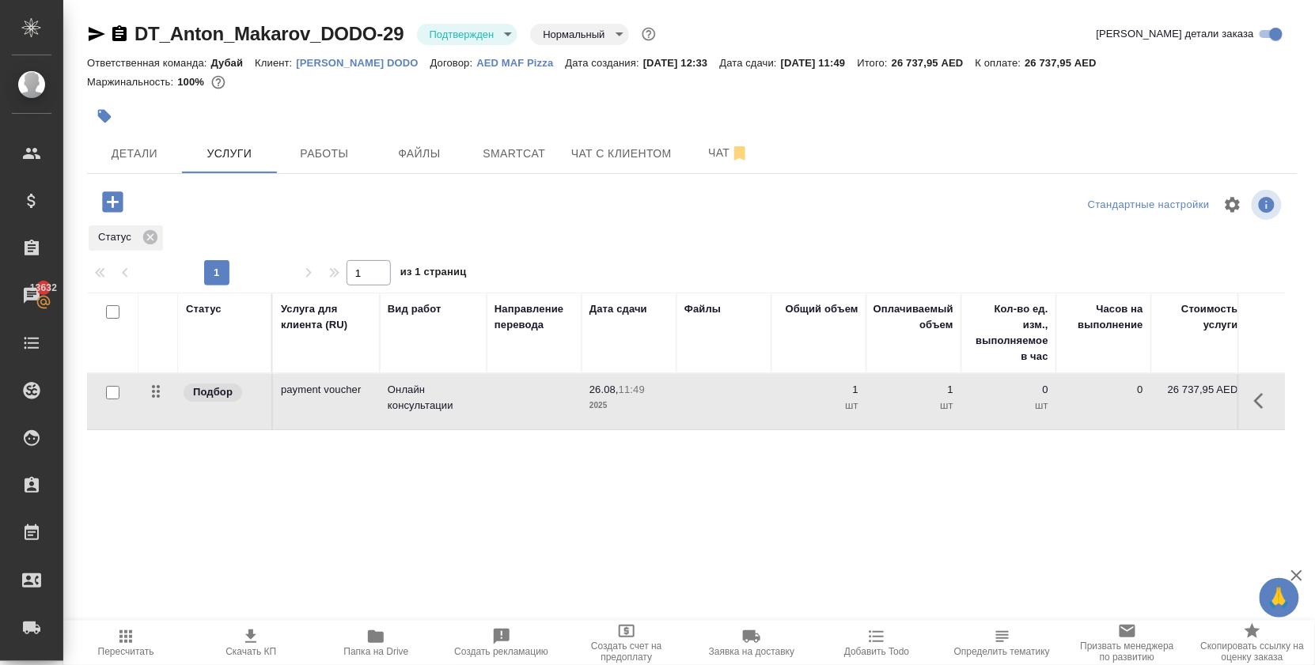
click at [112, 212] on icon "button" at bounding box center [112, 201] width 21 height 21
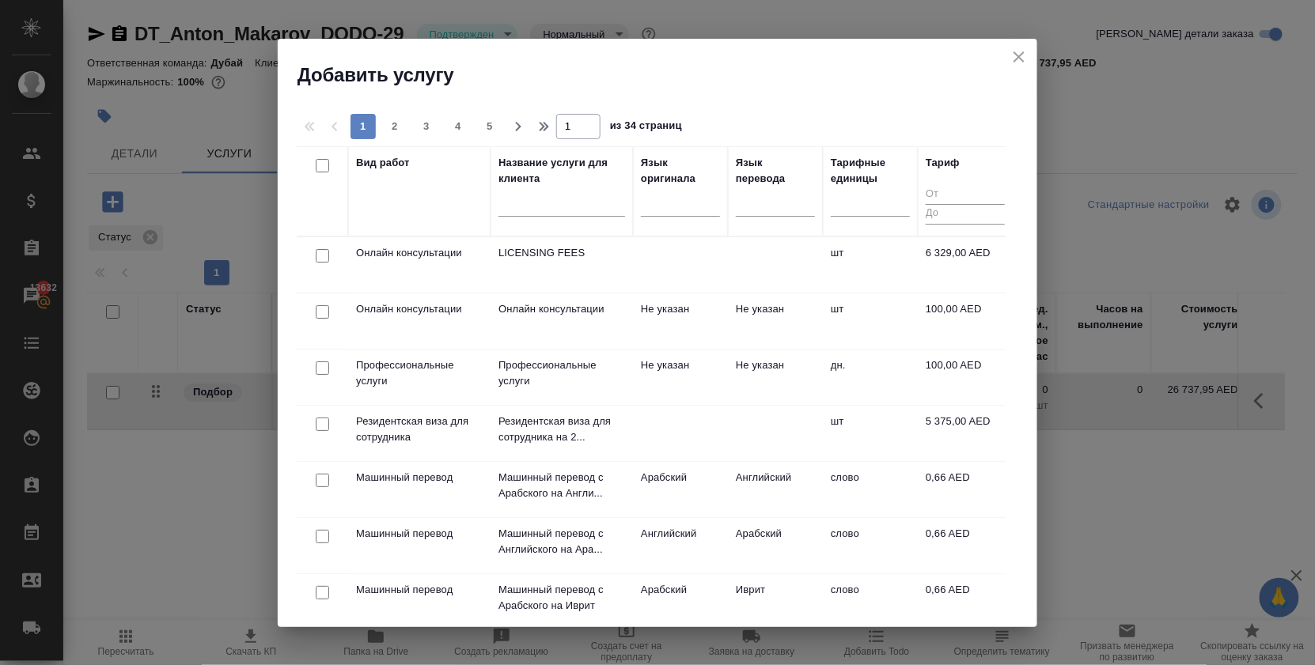
click at [323, 256] on input "checkbox" at bounding box center [322, 255] width 13 height 13
checkbox input "true"
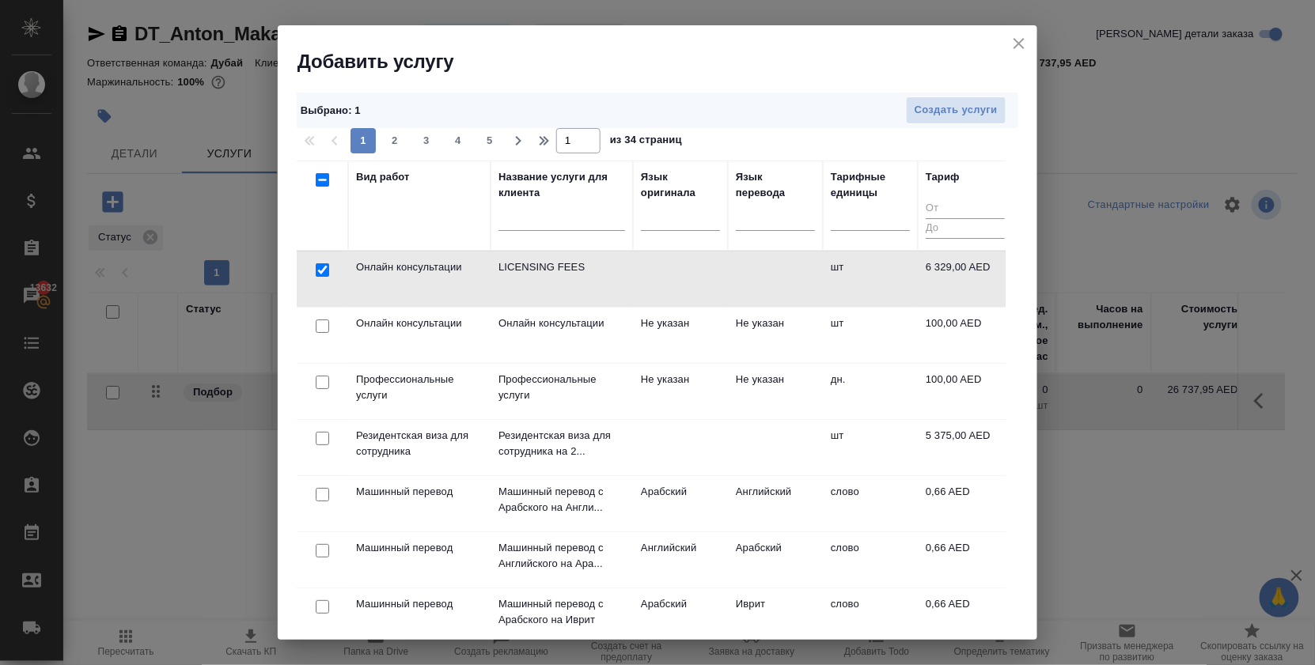
click at [1016, 45] on icon "close" at bounding box center [1018, 43] width 11 height 11
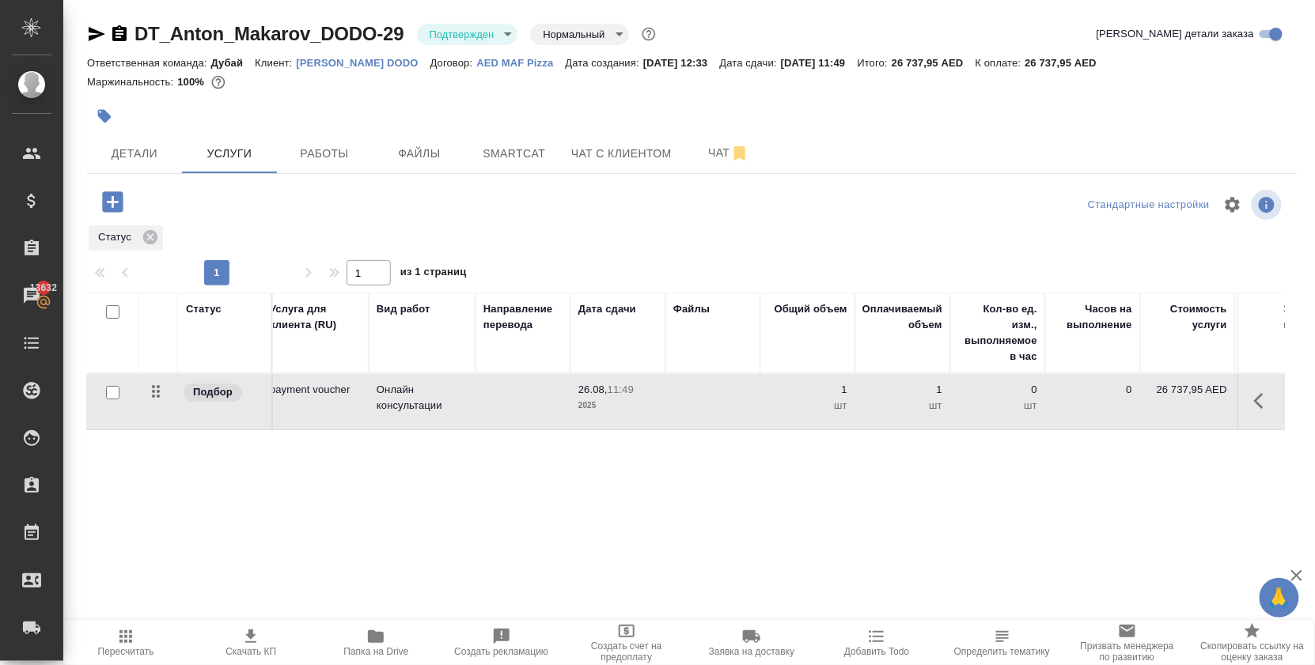
scroll to position [0, 22]
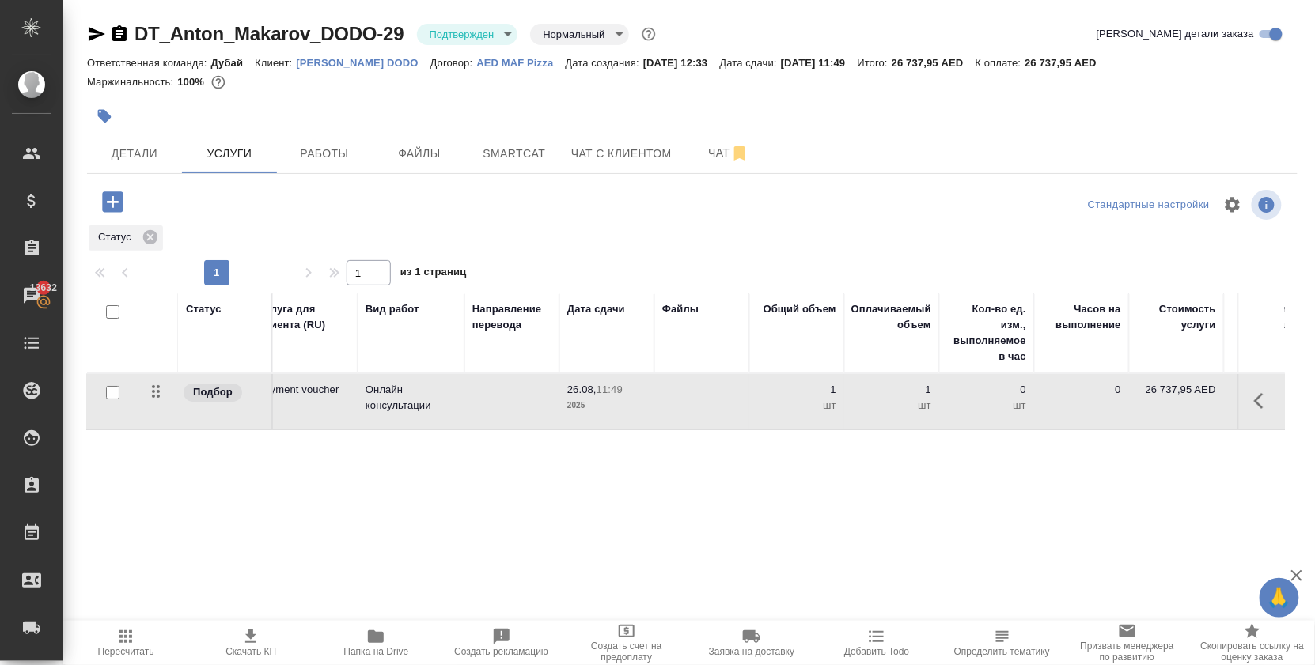
click at [1175, 398] on p "26 737,95 AED" at bounding box center [1176, 390] width 79 height 16
drag, startPoint x: 1180, startPoint y: 415, endPoint x: 1191, endPoint y: 411, distance: 10.8
click at [1191, 406] on input "26737.95" at bounding box center [1186, 394] width 58 height 23
type input "26758.95"
click at [954, 554] on div "Статус Услуга для клиента (RU) Вид работ Направление перевода Дата сдачи Файлы …" at bounding box center [686, 463] width 1198 height 340
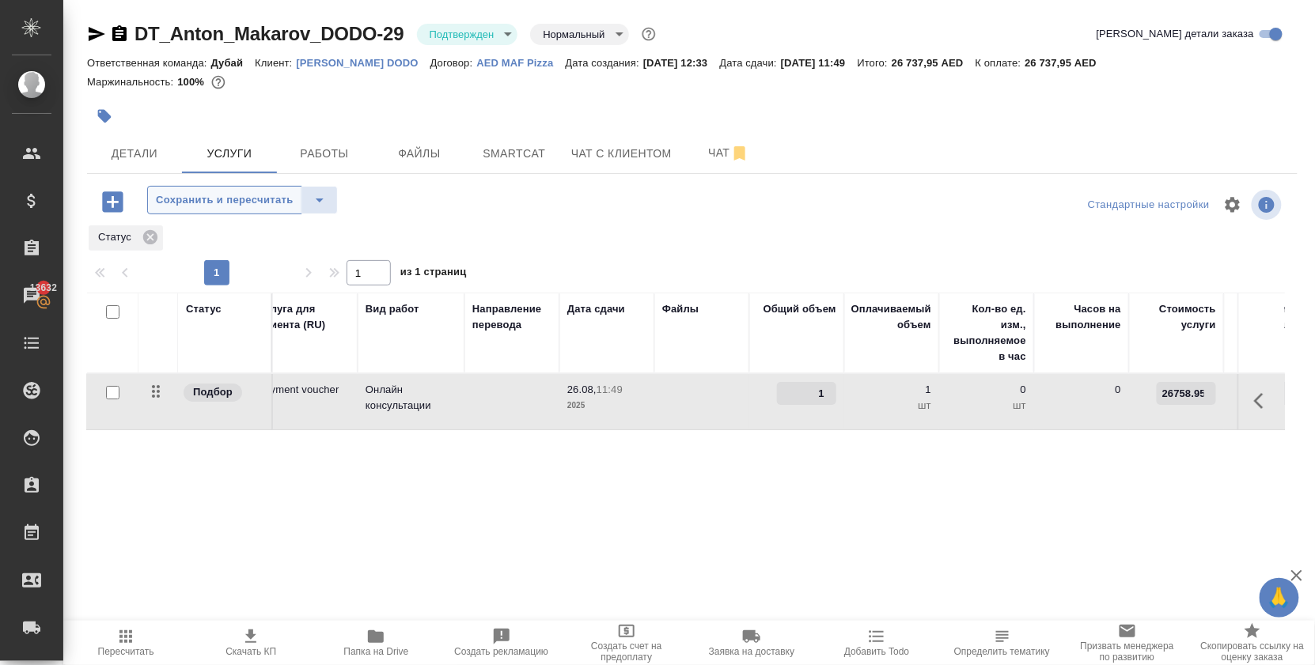
click at [194, 200] on button "Сохранить и пересчитать" at bounding box center [224, 200] width 155 height 28
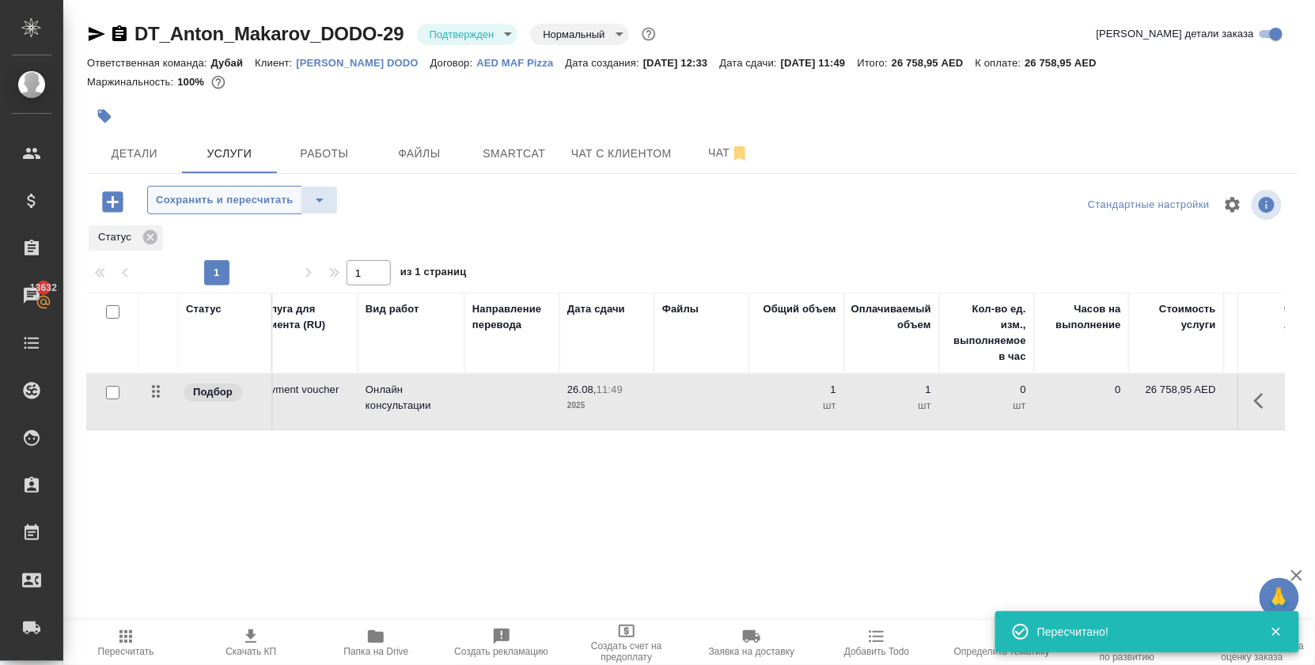
click at [209, 210] on span "Сохранить и пересчитать" at bounding box center [225, 200] width 138 height 18
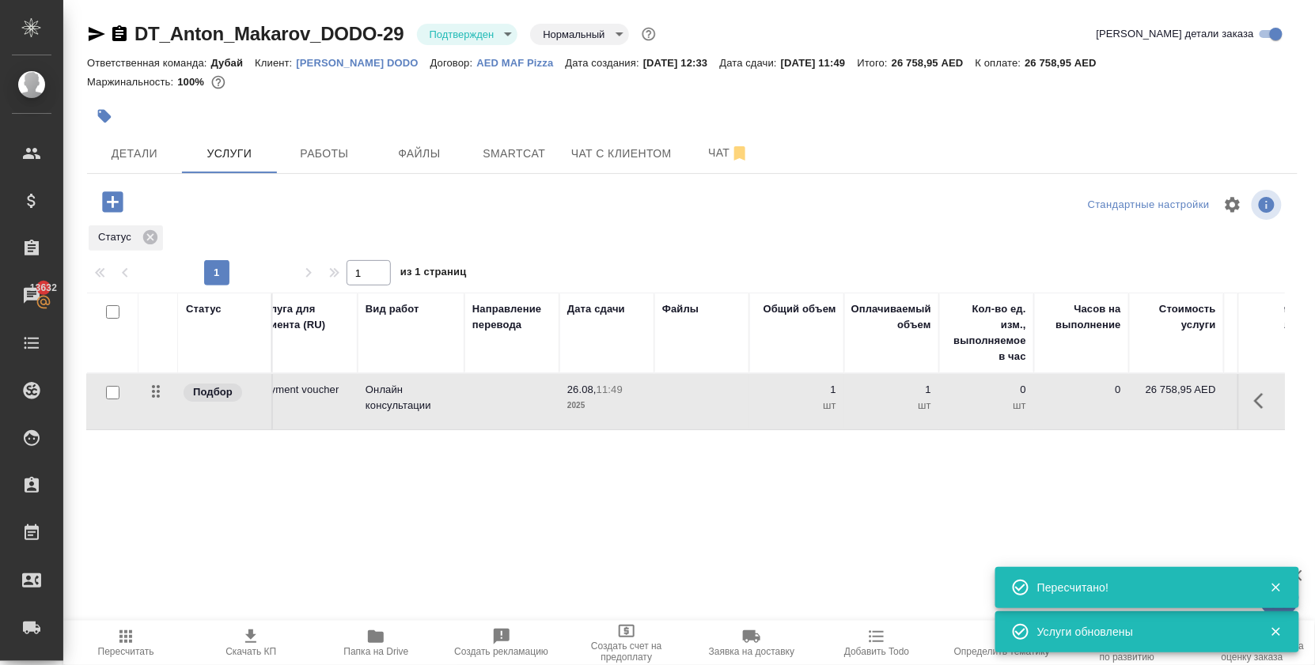
click at [1264, 411] on icon "button" at bounding box center [1263, 401] width 19 height 19
click at [1165, 411] on icon "button" at bounding box center [1174, 401] width 19 height 19
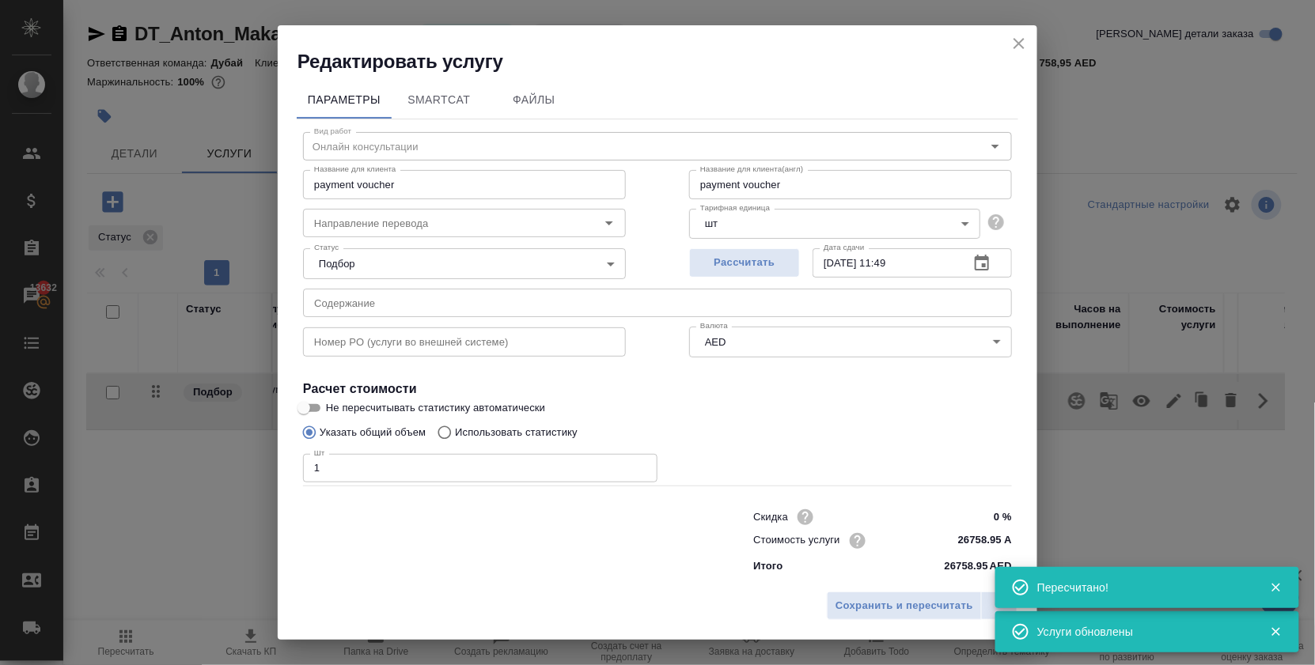
click at [317, 187] on input "payment voucher" at bounding box center [464, 184] width 323 height 28
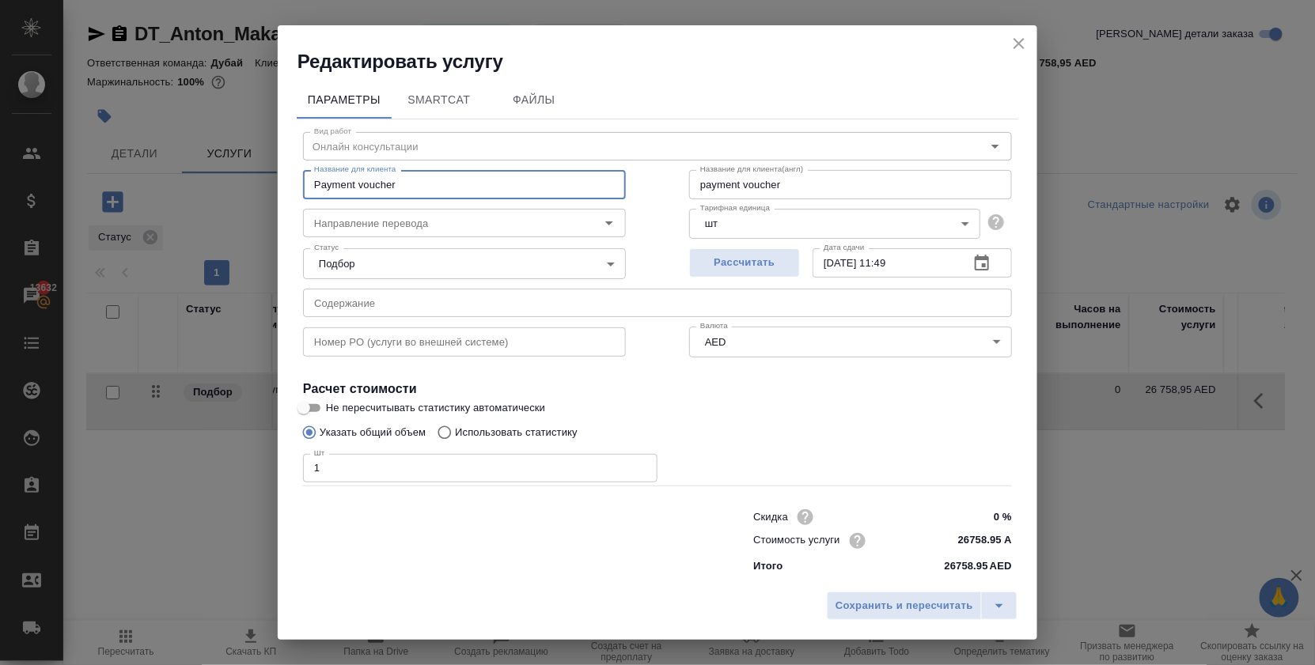
type input "Payment voucher"
click at [707, 185] on input "payment voucher" at bounding box center [850, 184] width 323 height 28
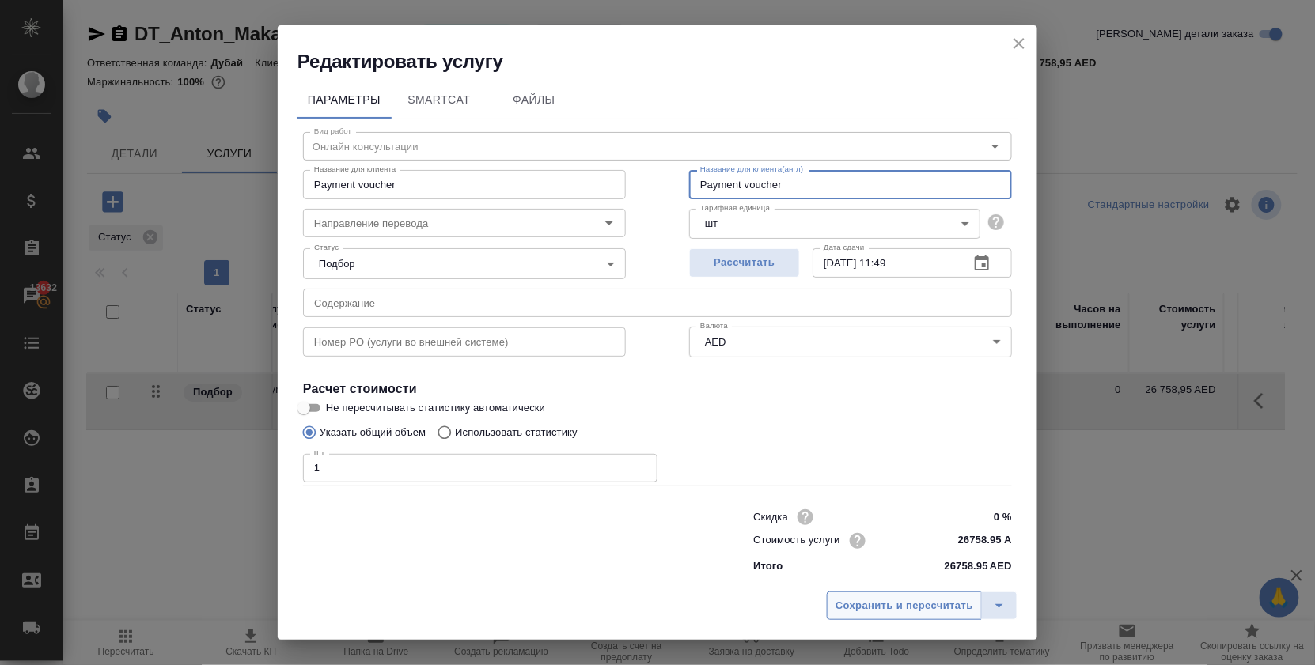
type input "Payment voucher"
click at [915, 603] on span "Сохранить и пересчитать" at bounding box center [904, 606] width 138 height 18
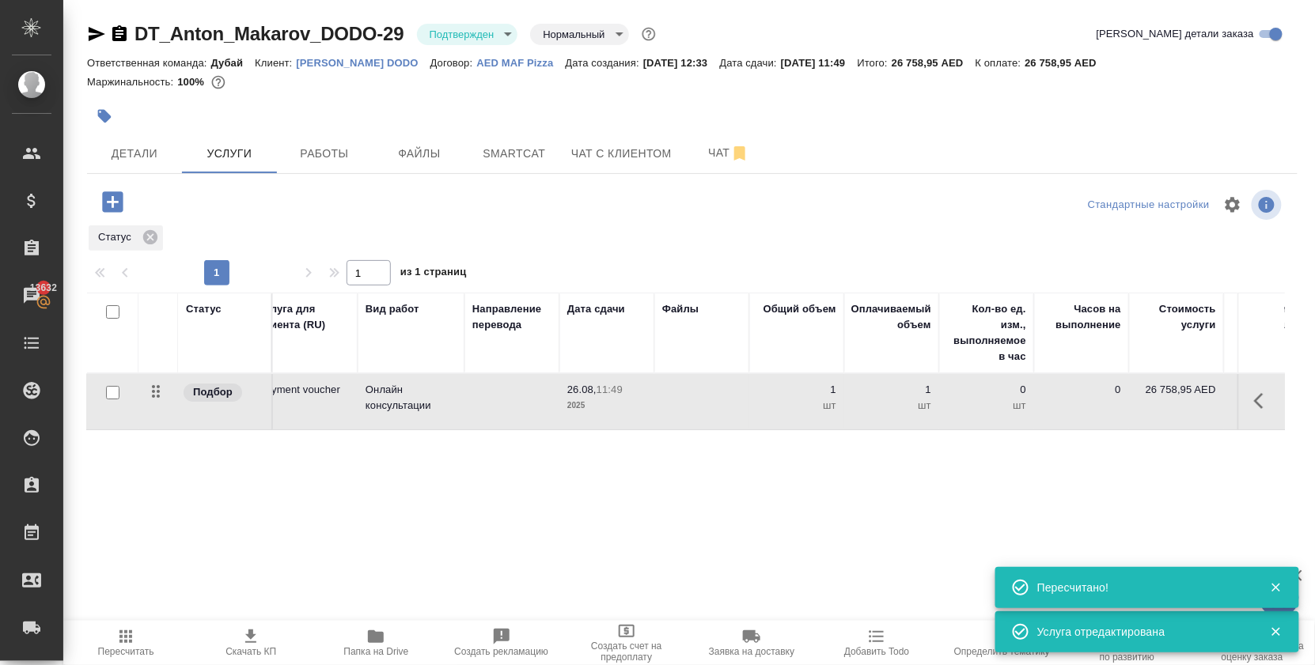
click at [112, 212] on icon "button" at bounding box center [112, 201] width 21 height 21
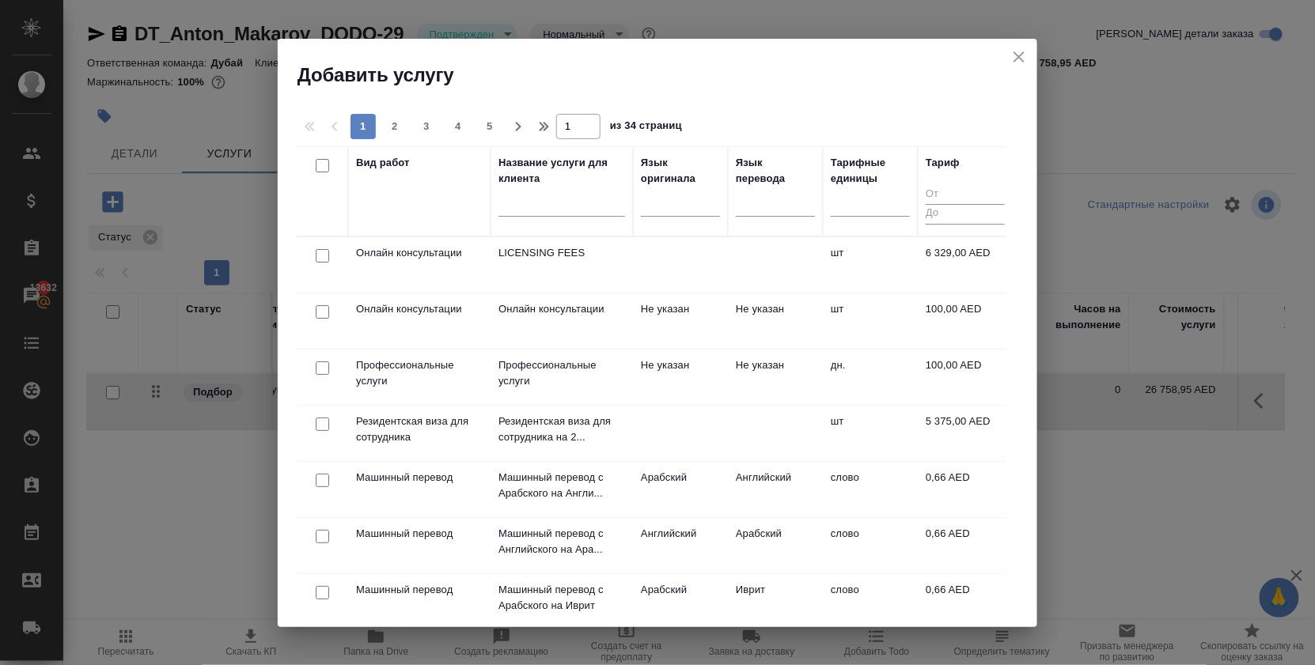
click at [324, 257] on input "checkbox" at bounding box center [322, 255] width 13 height 13
checkbox input "true"
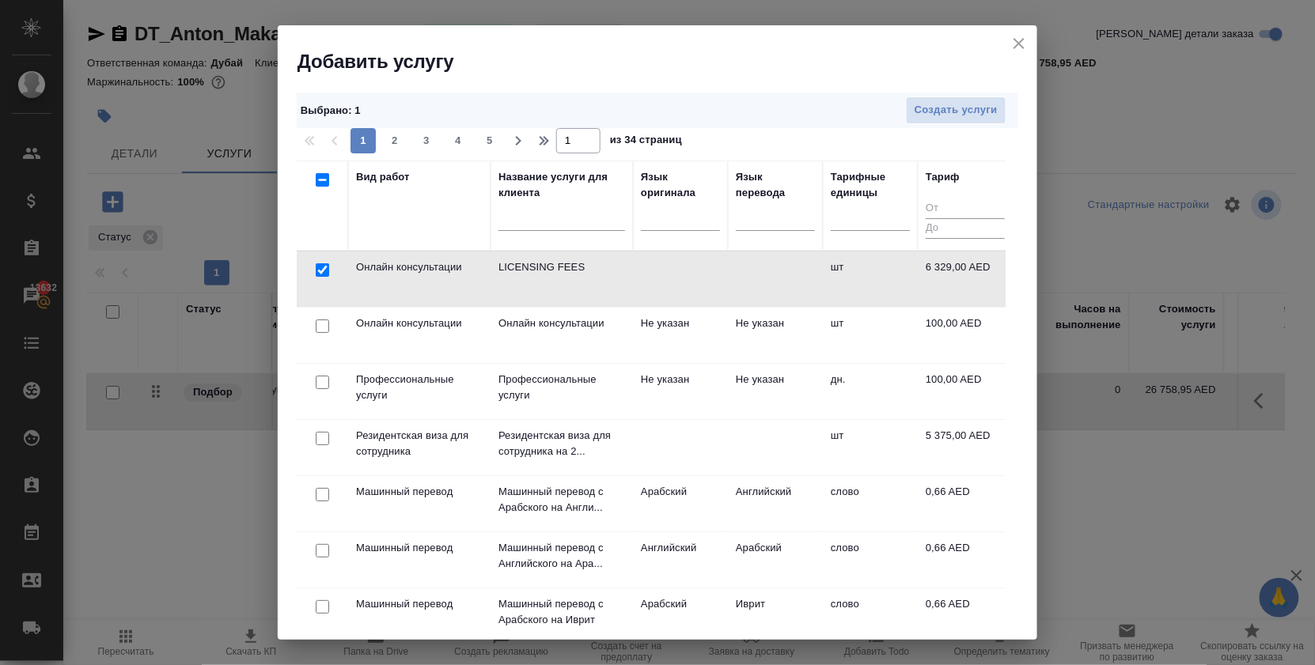
click at [318, 381] on input "checkbox" at bounding box center [322, 382] width 13 height 13
checkbox input "true"
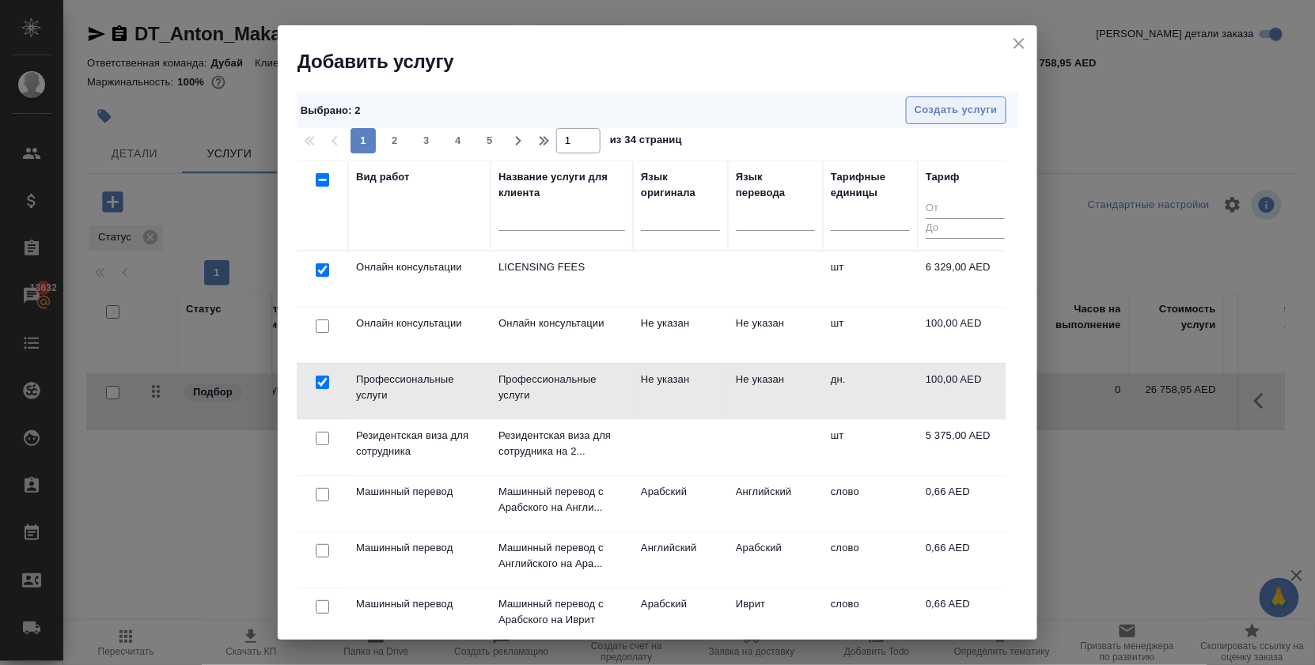
click at [963, 108] on span "Создать услуги" at bounding box center [956, 110] width 83 height 18
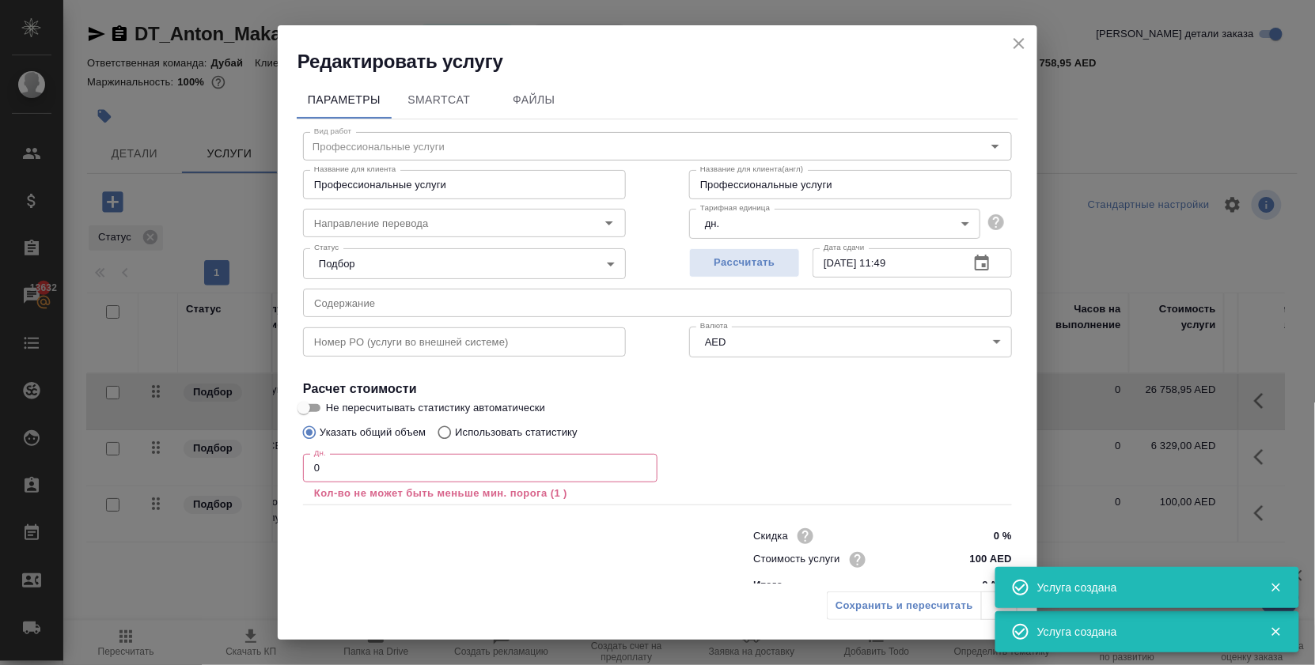
click at [434, 483] on input "0" at bounding box center [480, 468] width 354 height 28
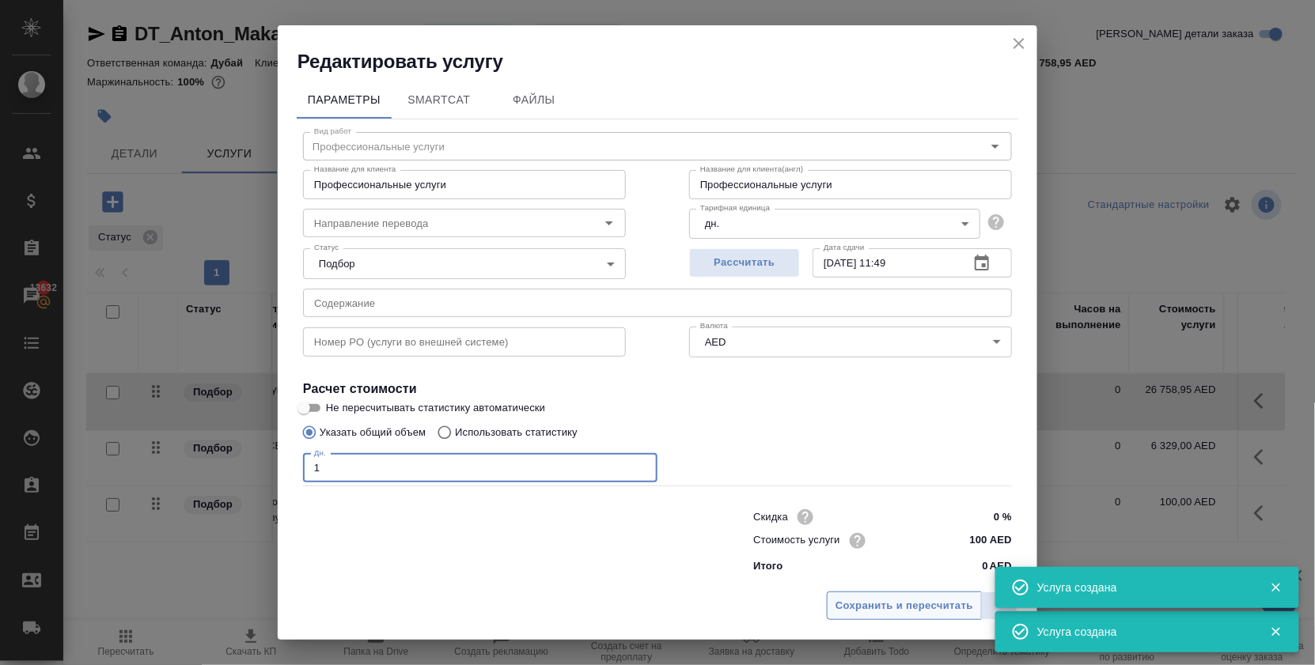
type input "1"
click at [921, 598] on span "Сохранить и пересчитать" at bounding box center [904, 606] width 138 height 18
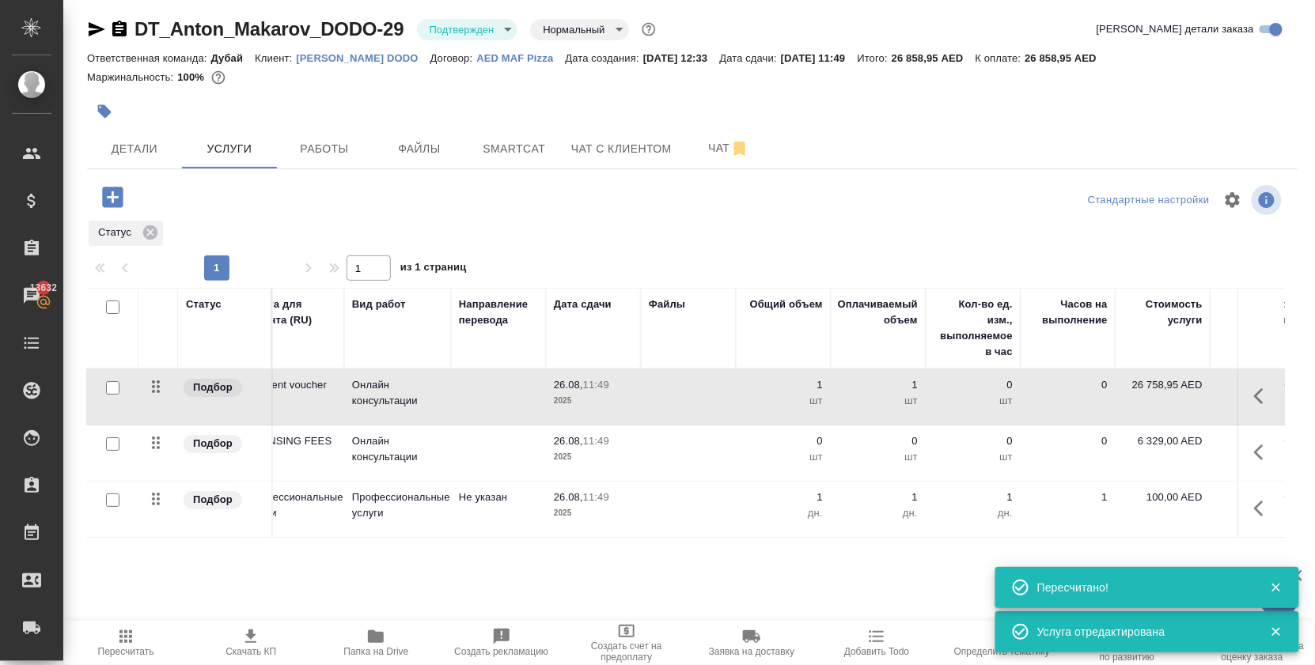
scroll to position [0, 78]
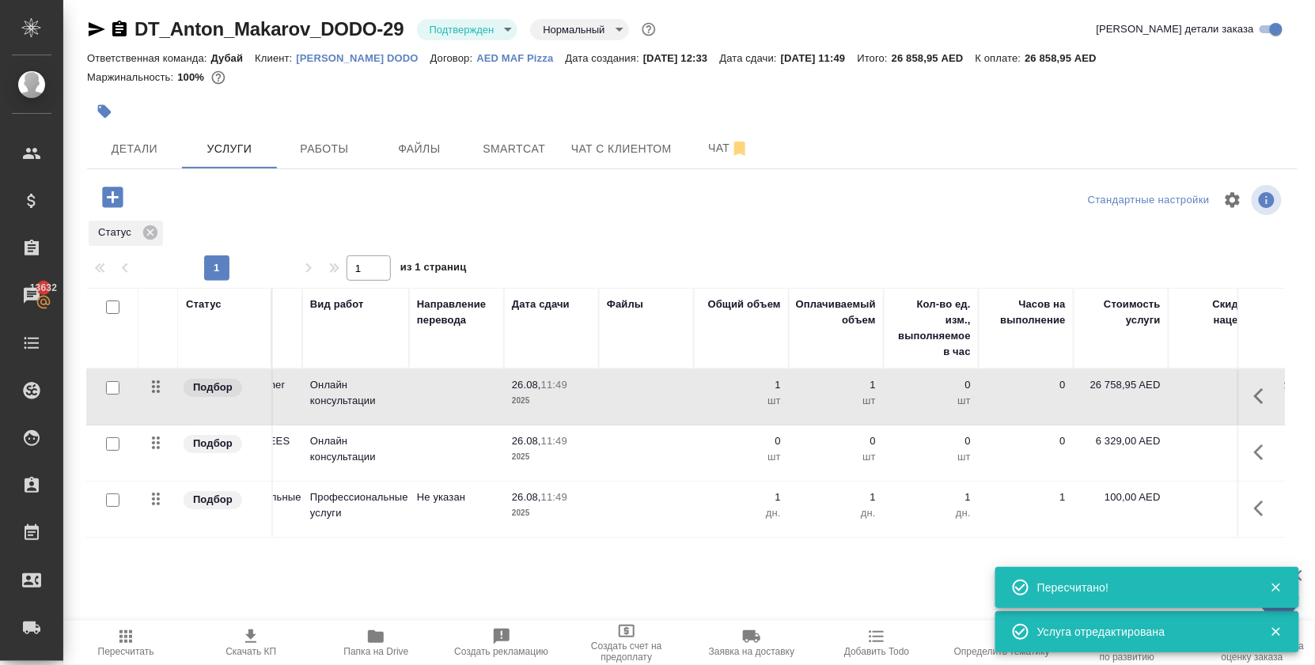
click at [1254, 460] on icon "button" at bounding box center [1258, 453] width 9 height 16
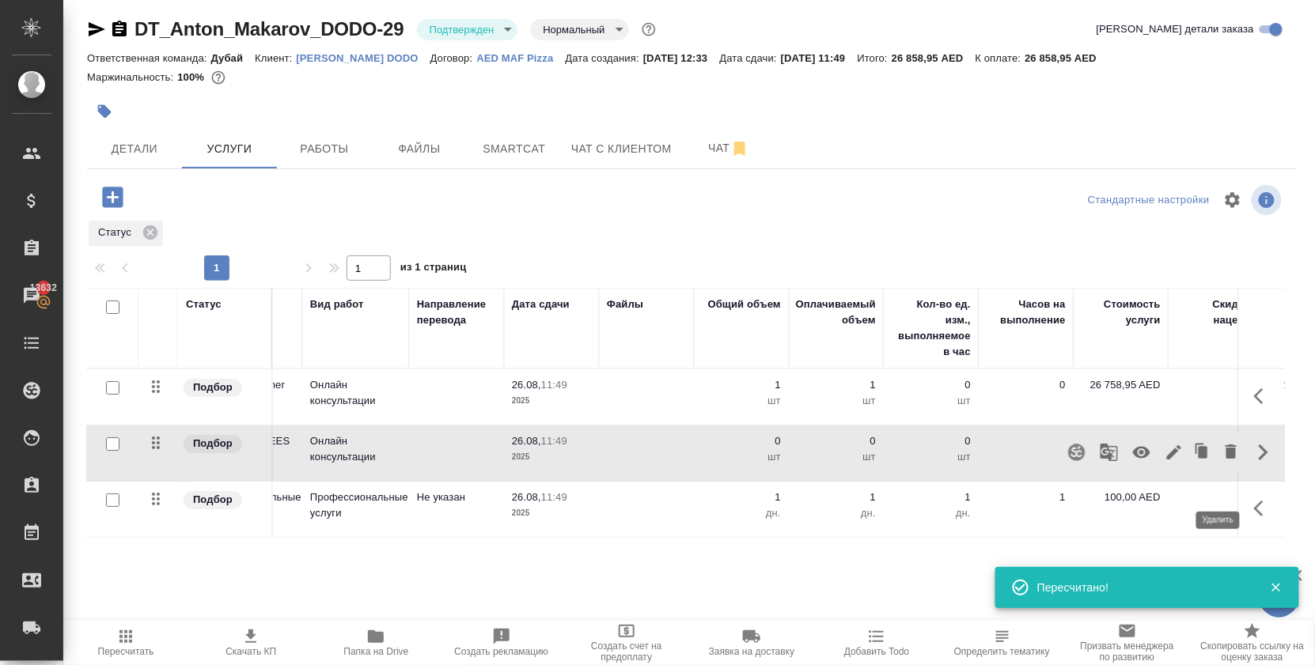
click at [1226, 459] on icon "button" at bounding box center [1231, 452] width 11 height 14
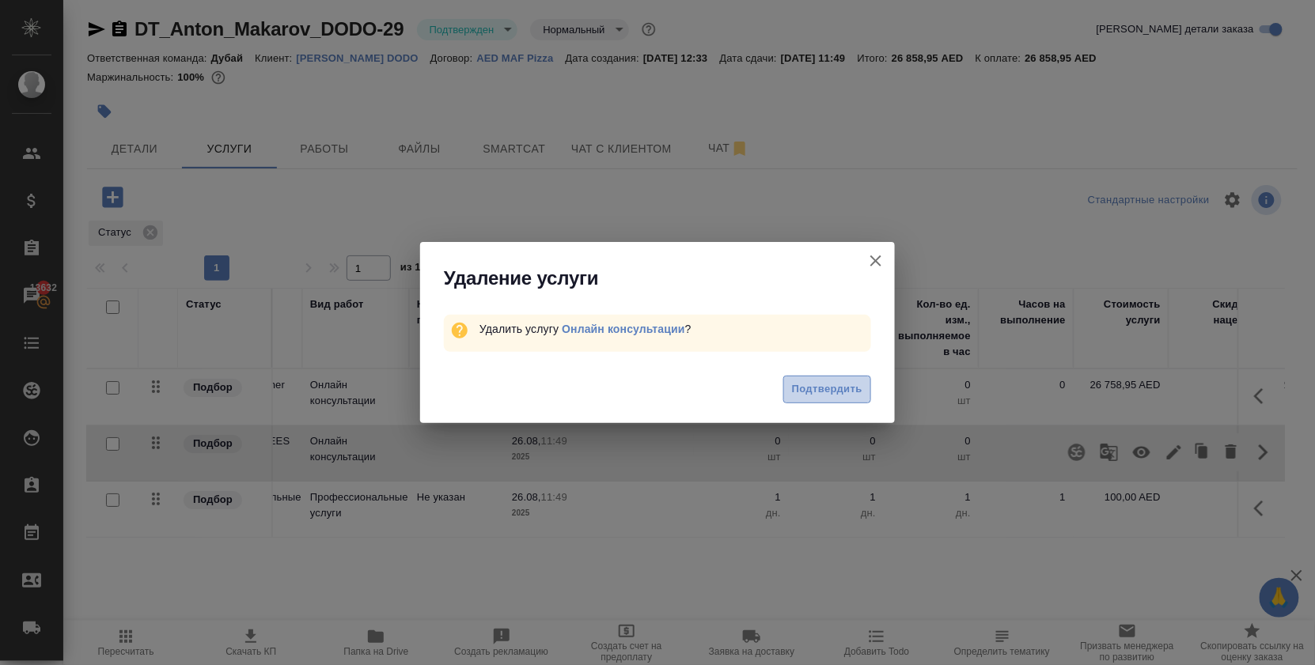
click at [839, 393] on span "Подтвердить" at bounding box center [827, 390] width 70 height 18
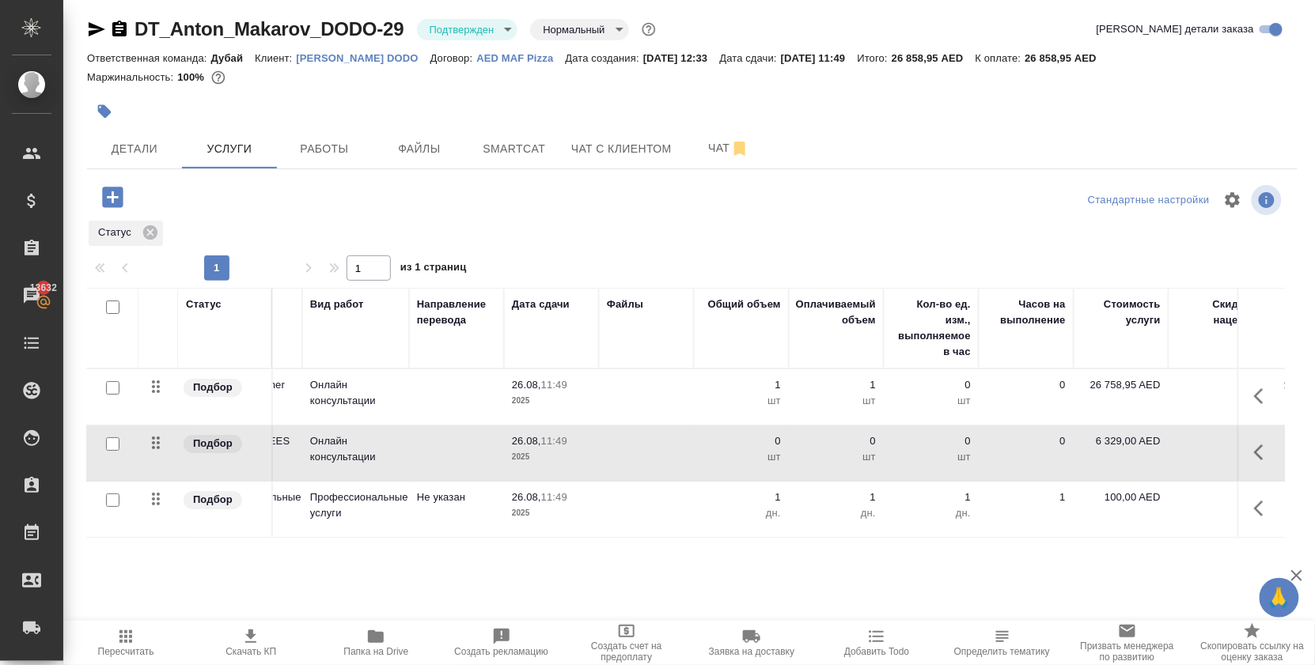
click at [1244, 528] on button "button" at bounding box center [1263, 509] width 38 height 38
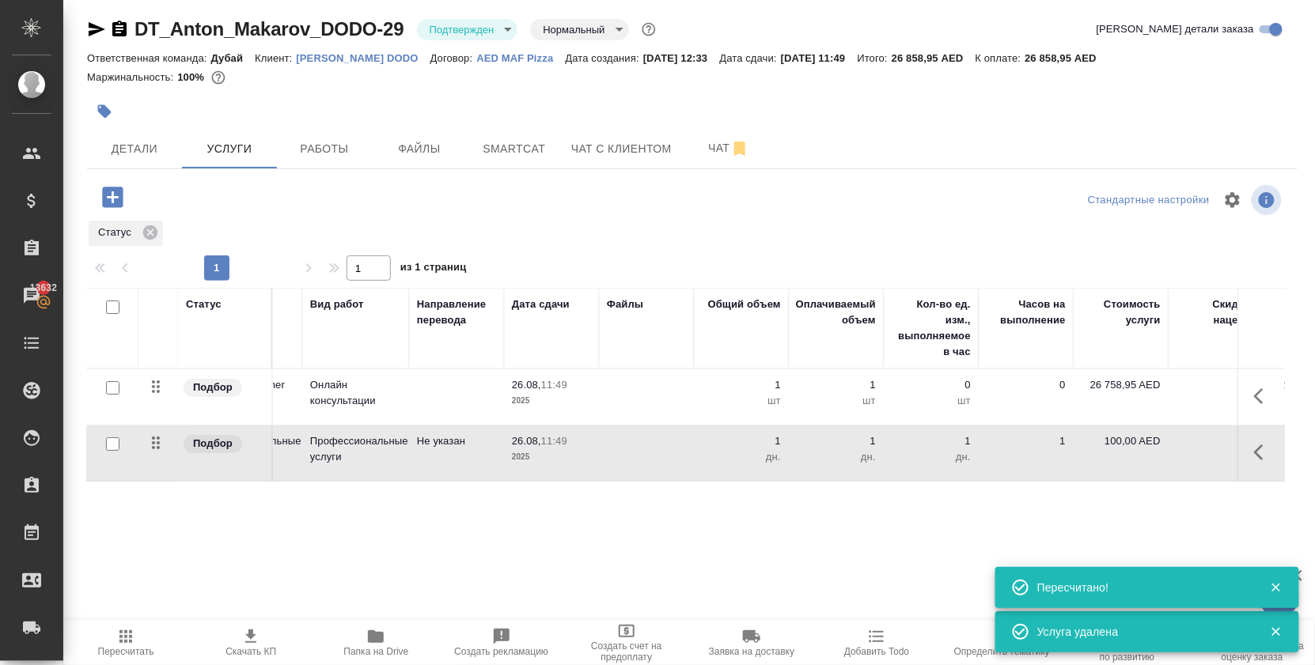
click at [116, 642] on icon "button" at bounding box center [125, 636] width 19 height 19
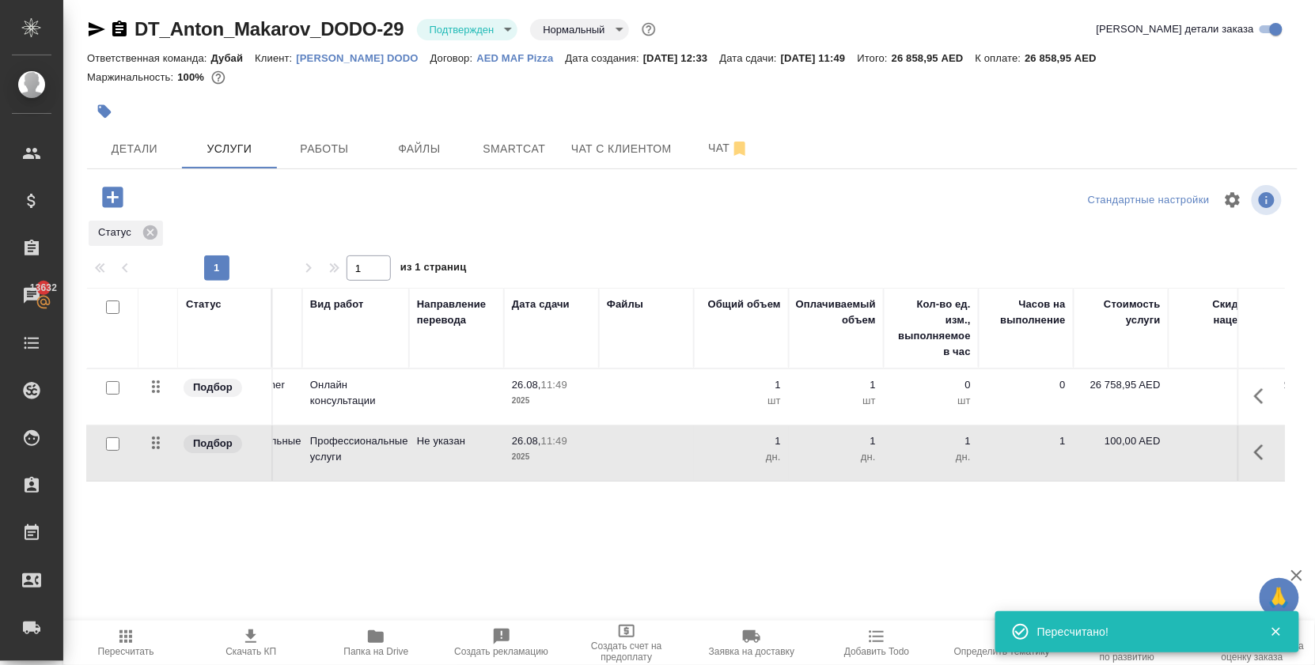
click at [1254, 460] on icon "button" at bounding box center [1258, 453] width 9 height 16
click at [1167, 460] on icon "button" at bounding box center [1174, 452] width 14 height 14
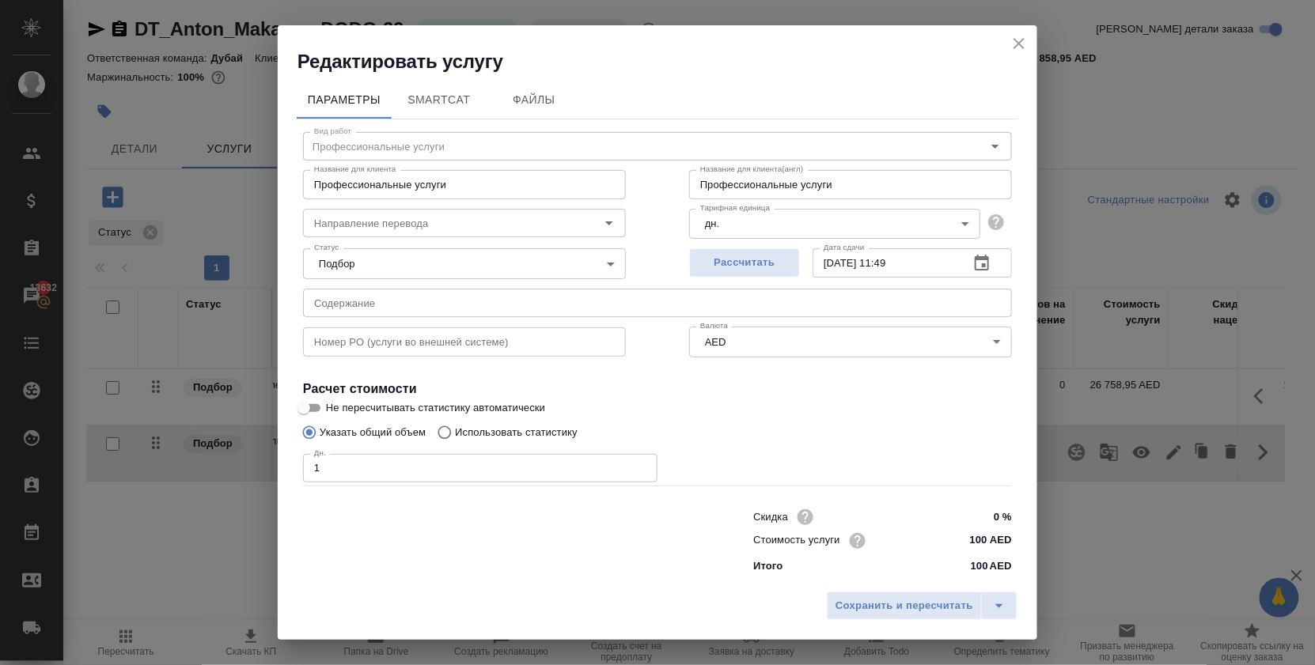
click at [456, 483] on input "1" at bounding box center [480, 468] width 354 height 28
click at [847, 187] on input "Профессиональные услуги" at bounding box center [850, 184] width 323 height 28
drag, startPoint x: 847, startPoint y: 187, endPoint x: 565, endPoint y: 185, distance: 281.7
click at [565, 185] on div "Название для клиента Профессиональные услуги Название для клиента Название для …" at bounding box center [657, 182] width 772 height 101
click at [840, 408] on label "Не пересчитывать статистику автоматически" at bounding box center [647, 408] width 706 height 19
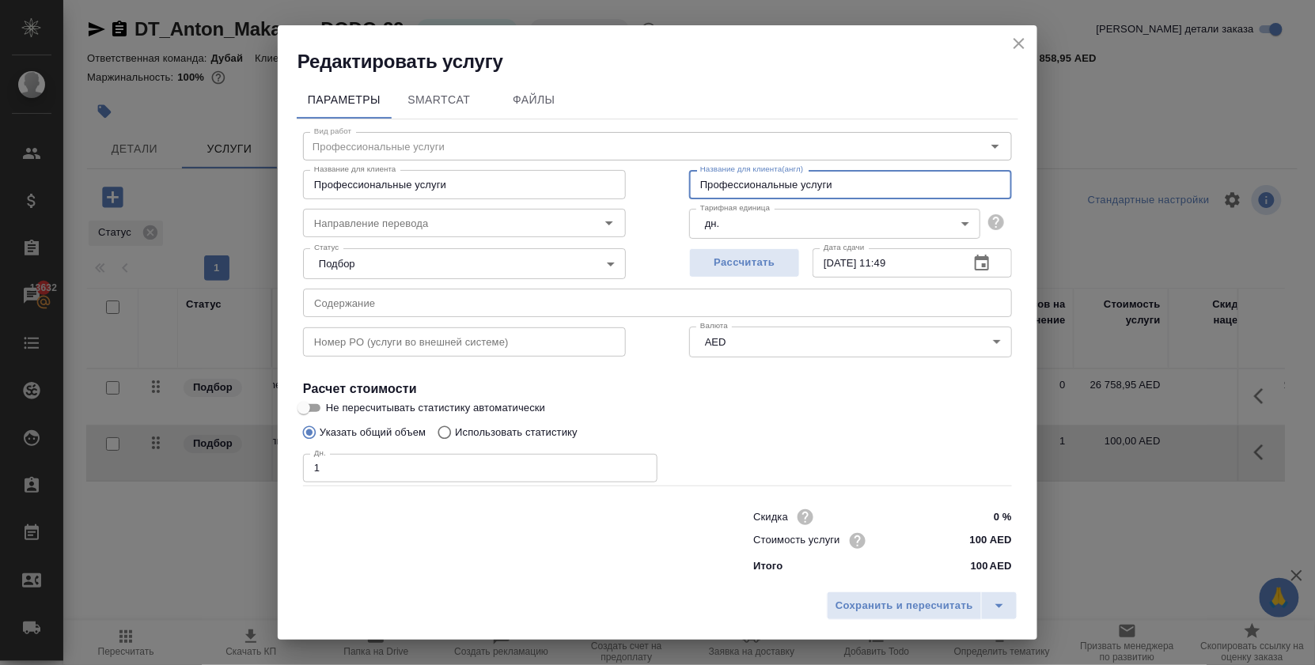
click at [332, 408] on input "Не пересчитывать статистику автоматически" at bounding box center [303, 408] width 57 height 19
checkbox input "true"
click at [853, 187] on input "Профессиональные услуги" at bounding box center [850, 184] width 323 height 28
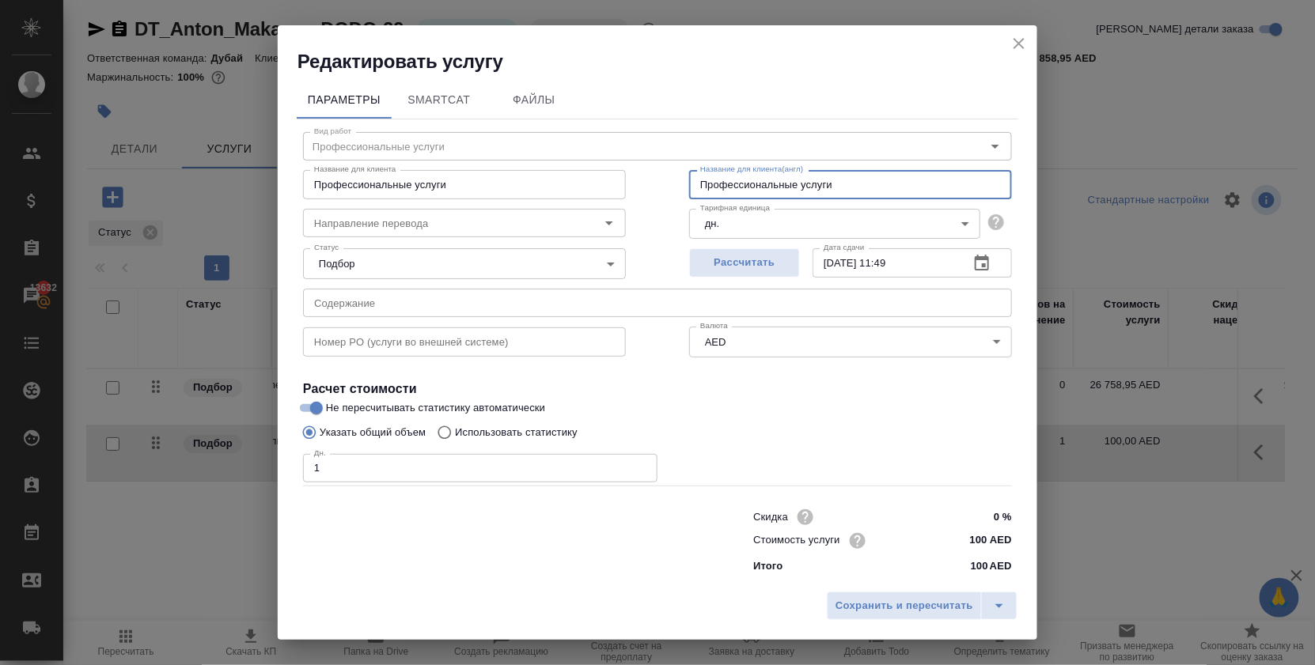
click at [853, 187] on input "Профессиональные услуги" at bounding box center [850, 184] width 323 height 28
paste input "Professional services"
type input "Professional services"
click at [453, 187] on input "Профессиональные услуги" at bounding box center [464, 184] width 323 height 28
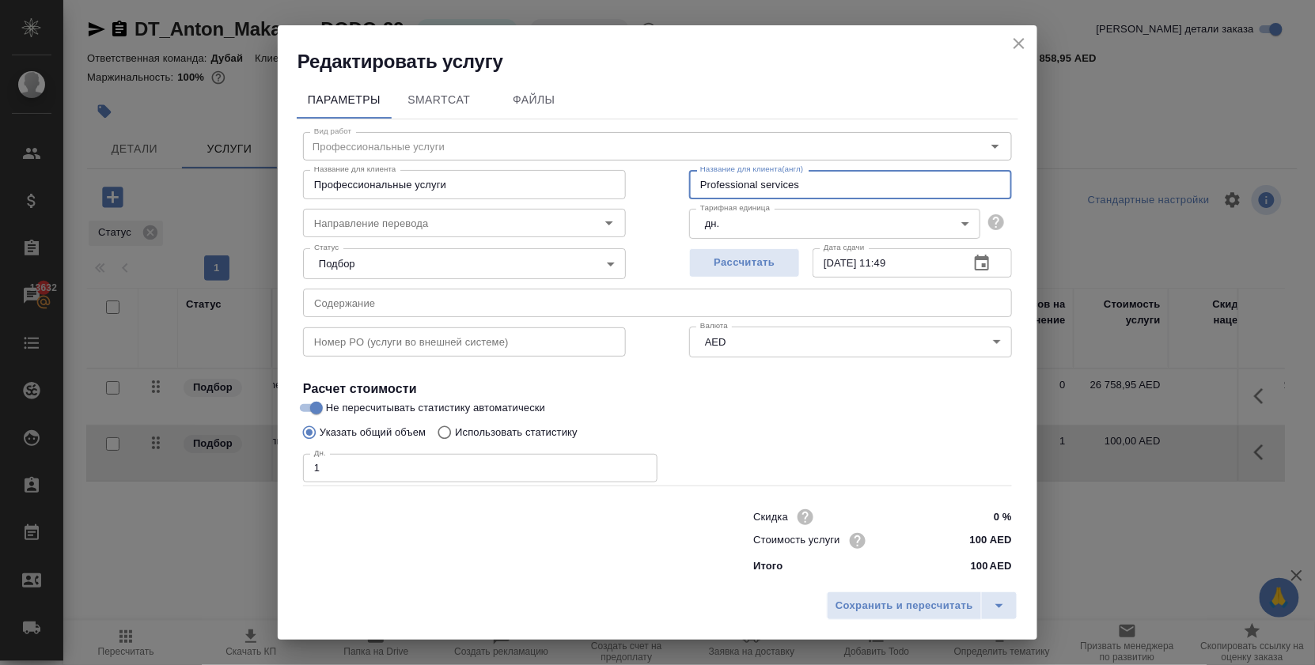
click at [453, 187] on input "Профессиональные услуги" at bounding box center [464, 184] width 323 height 28
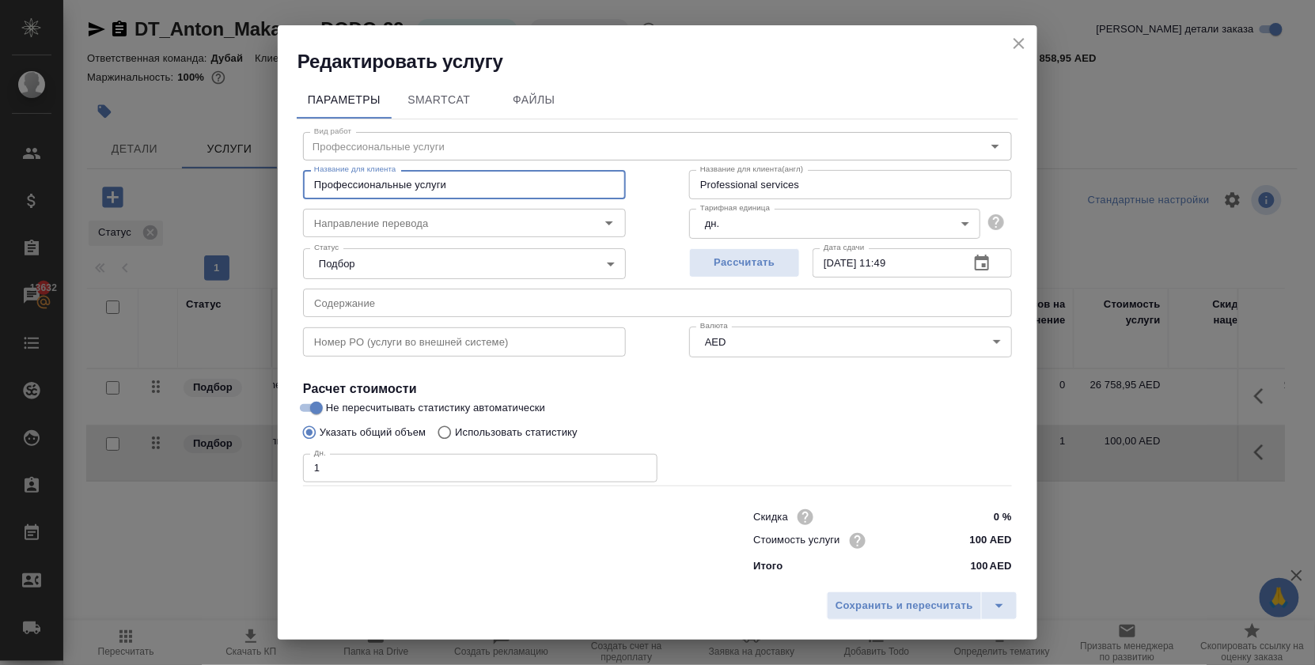
paste input "Professional services"
drag, startPoint x: 521, startPoint y: 190, endPoint x: 117, endPoint y: 169, distance: 404.0
click at [117, 169] on div "Редактировать услугу Параметры SmartCat Файлы Вид работ Профессиональные услуги…" at bounding box center [657, 332] width 1315 height 665
paste input "text"
type input "Professional services"
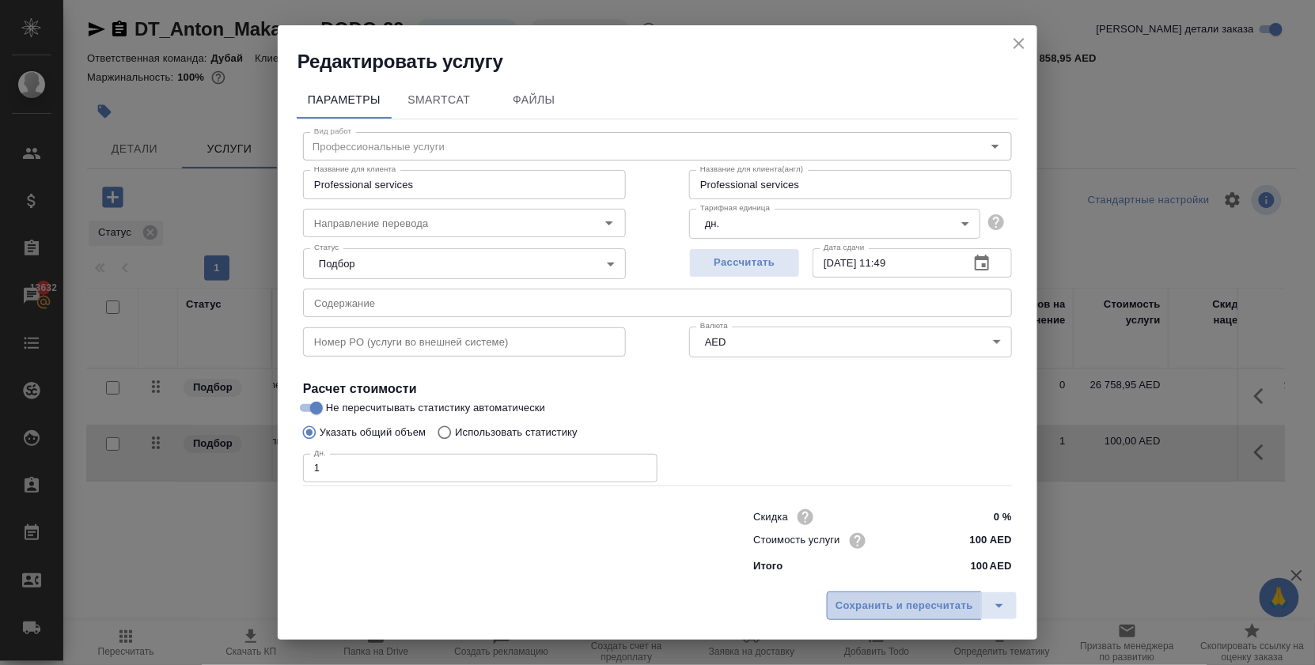
click at [855, 606] on span "Сохранить и пересчитать" at bounding box center [904, 606] width 138 height 18
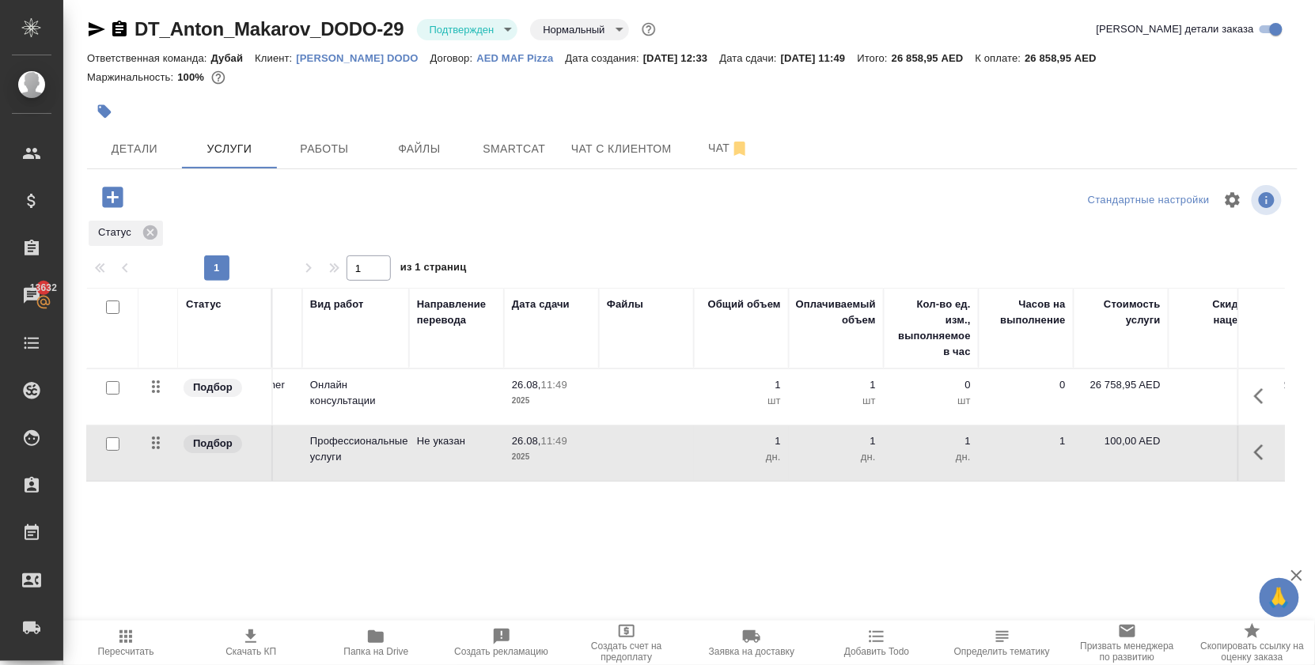
click at [1127, 449] on p "100,00 AED" at bounding box center [1121, 442] width 79 height 16
click at [1143, 456] on input "100" at bounding box center [1130, 445] width 59 height 23
click at [1143, 457] on input "100" at bounding box center [1131, 445] width 58 height 23
paste input "number"
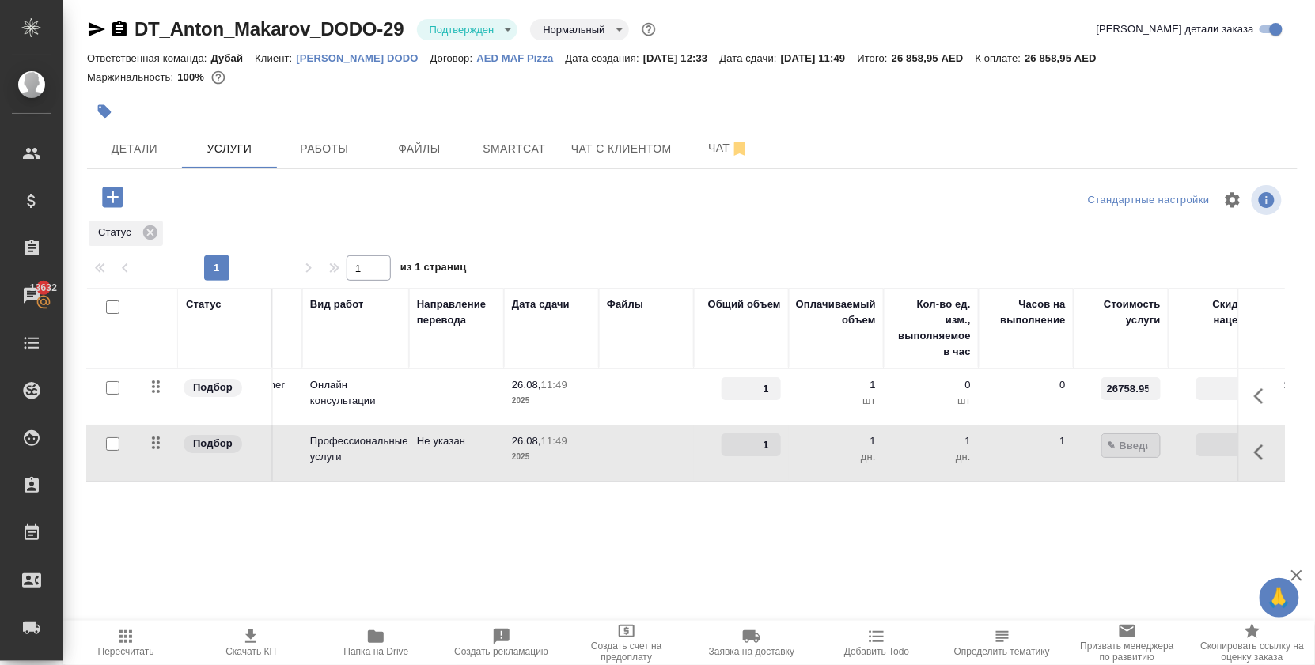
click at [1143, 457] on input "number" at bounding box center [1131, 445] width 58 height 23
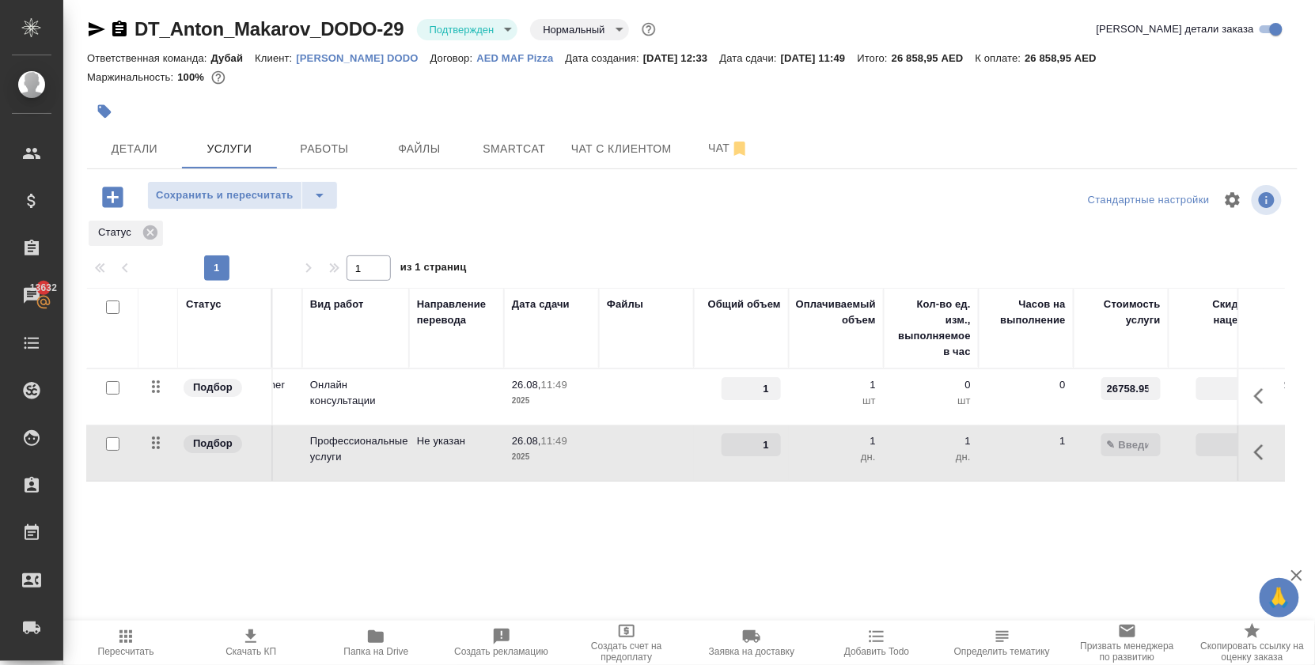
click at [1135, 456] on input "number" at bounding box center [1130, 445] width 59 height 23
type input "116"
type input "116.66"
click at [263, 545] on div "Статус Услуга для клиента (RU) Вид работ Направление перевода Дата сдачи Файлы …" at bounding box center [686, 458] width 1198 height 340
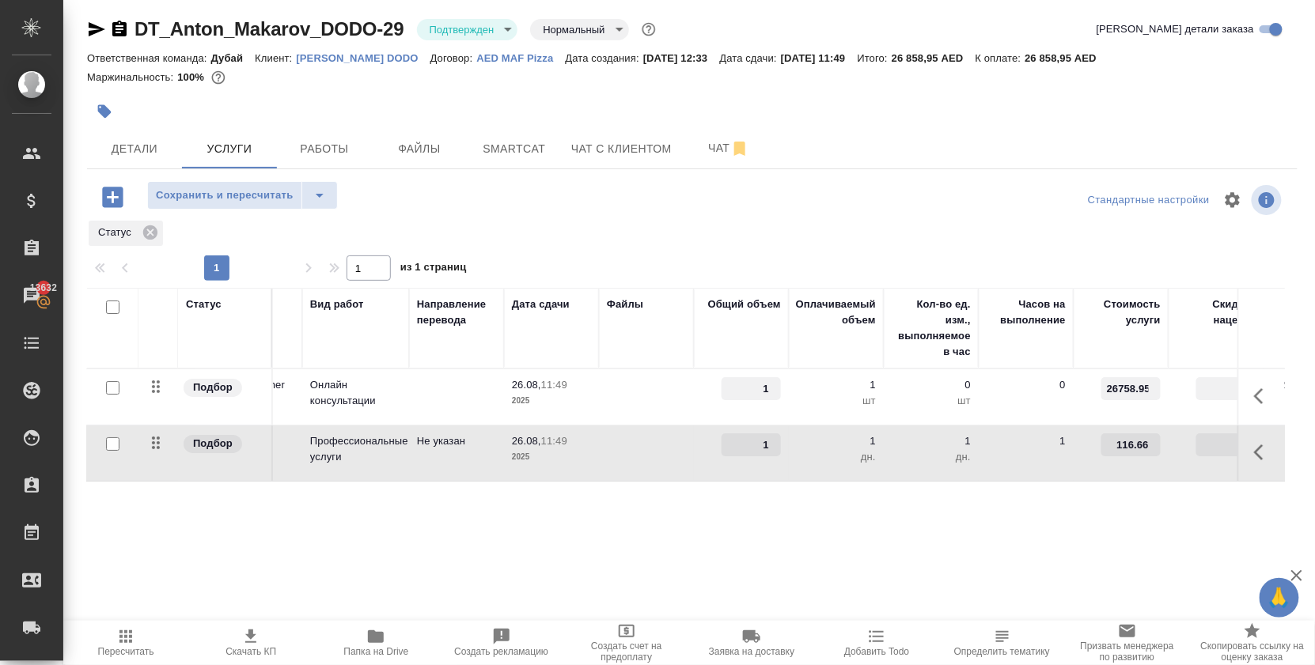
click at [285, 543] on div "Статус Услуга для клиента (RU) Вид работ Направление перевода Дата сдачи Файлы …" at bounding box center [686, 458] width 1198 height 340
click at [260, 205] on span "Сохранить и пересчитать" at bounding box center [225, 196] width 138 height 18
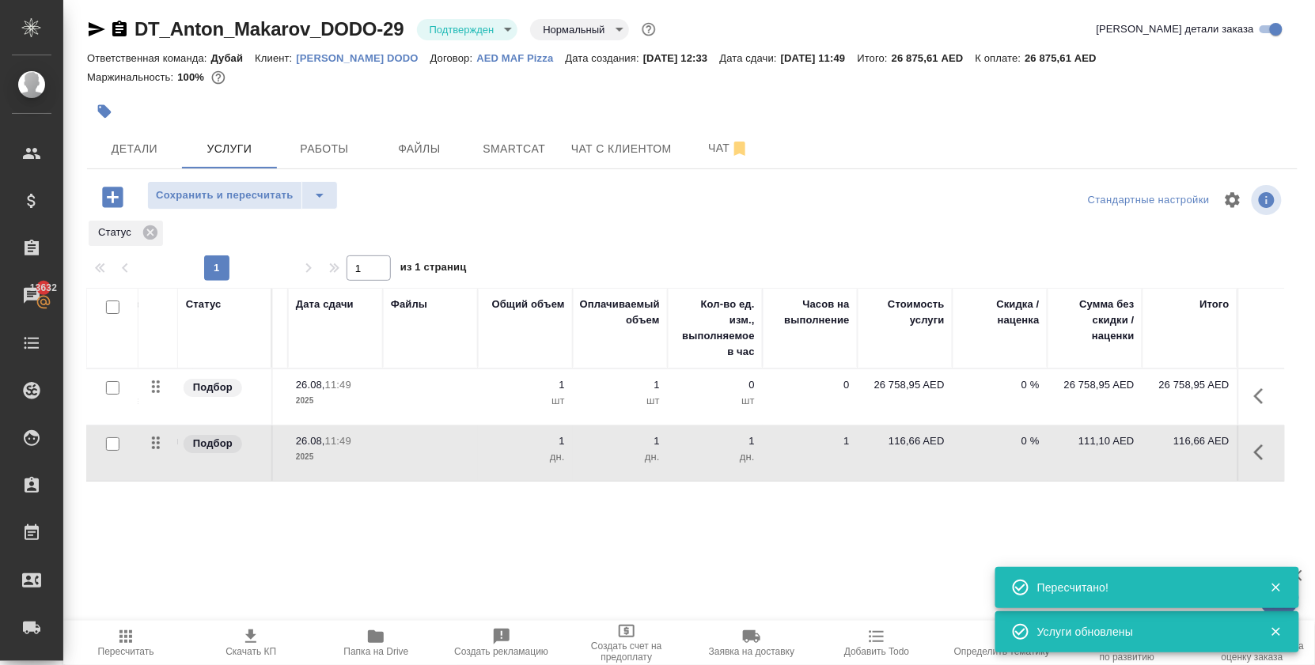
scroll to position [0, 293]
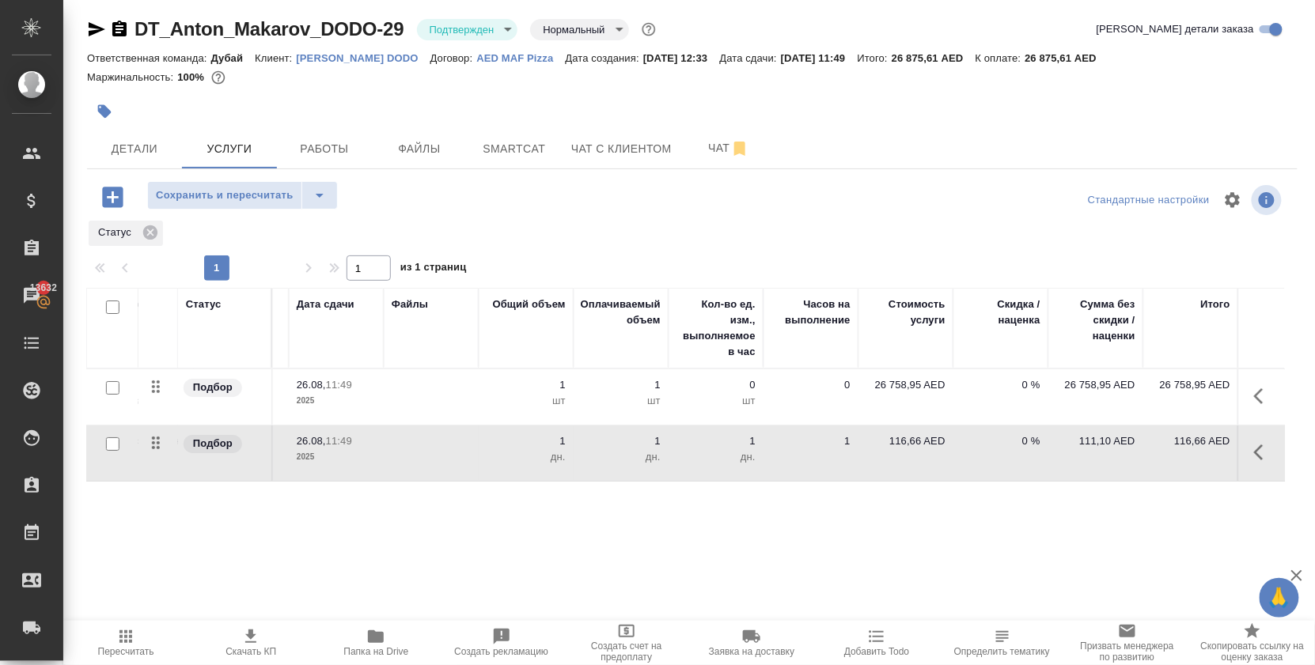
click at [1093, 449] on p "111,10 AED" at bounding box center [1095, 442] width 79 height 16
click at [1257, 460] on icon "button" at bounding box center [1258, 453] width 9 height 16
click at [1167, 460] on icon "button" at bounding box center [1174, 452] width 14 height 14
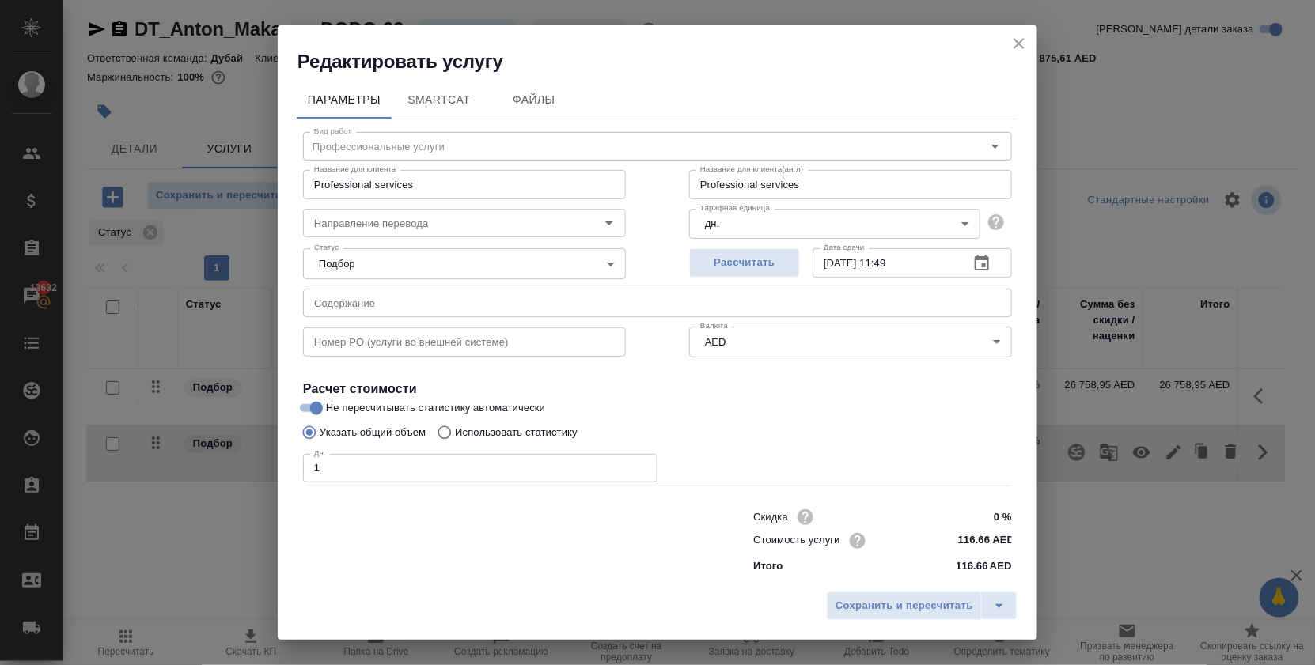
click at [1010, 45] on icon "close" at bounding box center [1019, 43] width 19 height 19
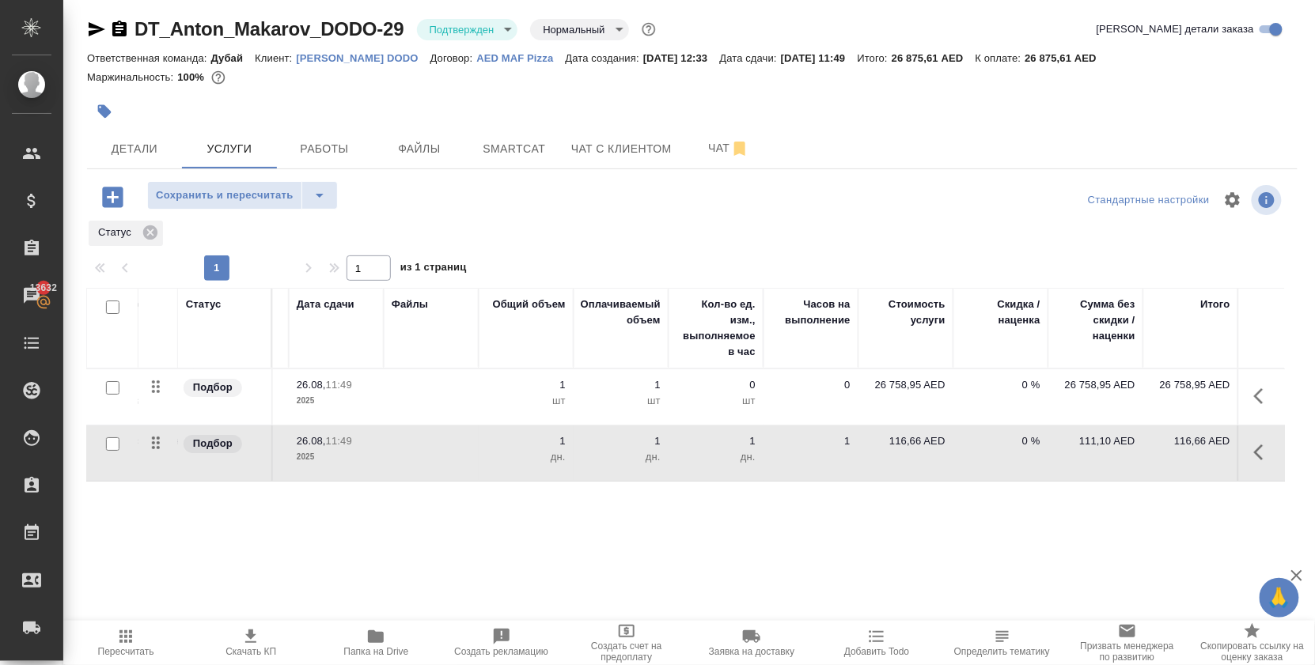
click at [896, 449] on p "116,66 AED" at bounding box center [905, 442] width 79 height 16
click at [918, 456] on input "116.66" at bounding box center [915, 445] width 59 height 23
click at [918, 457] on input "116.66" at bounding box center [916, 445] width 58 height 23
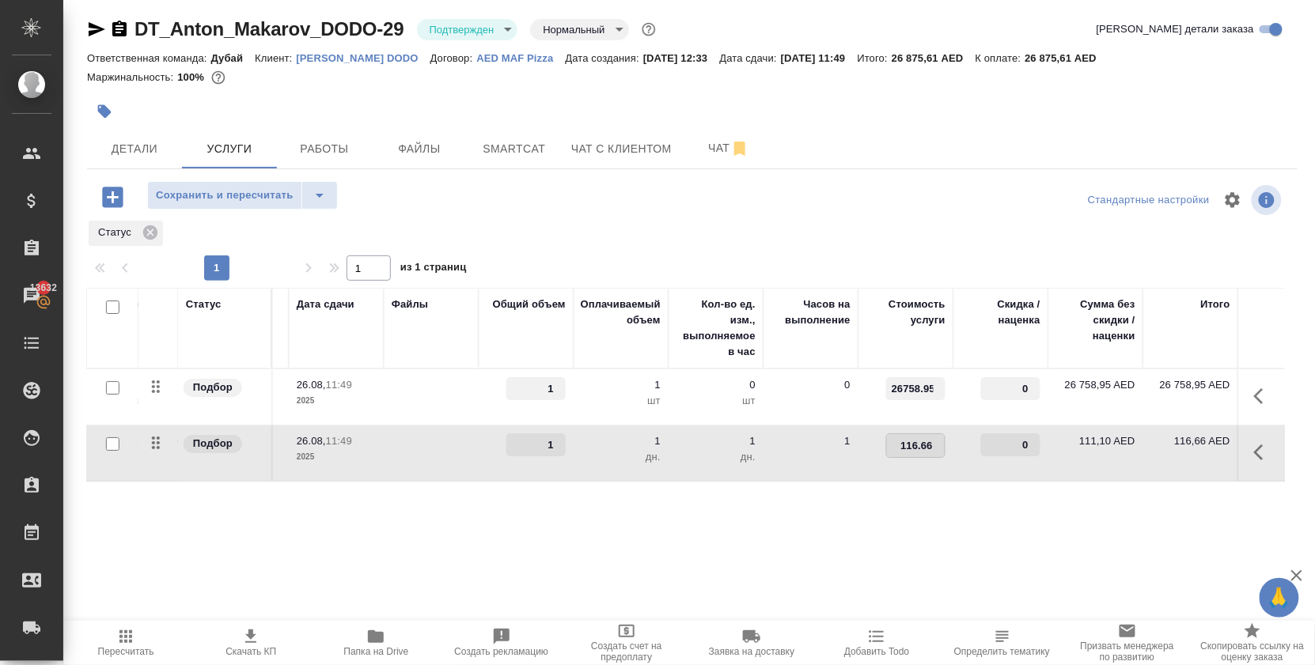
click at [918, 457] on input "116.66" at bounding box center [916, 445] width 58 height 23
type input "122"
type input "122.49"
click at [255, 205] on span "Сохранить и пересчитать" at bounding box center [225, 196] width 138 height 18
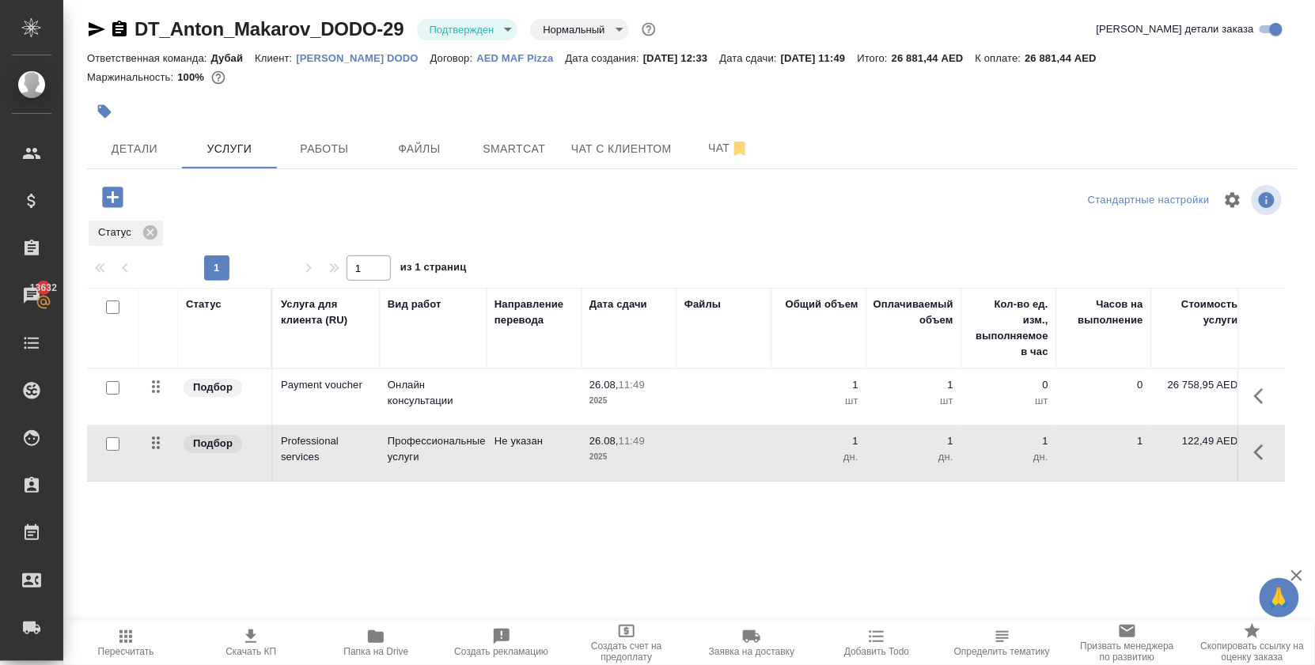
scroll to position [0, 0]
click at [1256, 462] on icon "button" at bounding box center [1263, 452] width 19 height 19
click at [1167, 460] on icon "button" at bounding box center [1174, 452] width 14 height 14
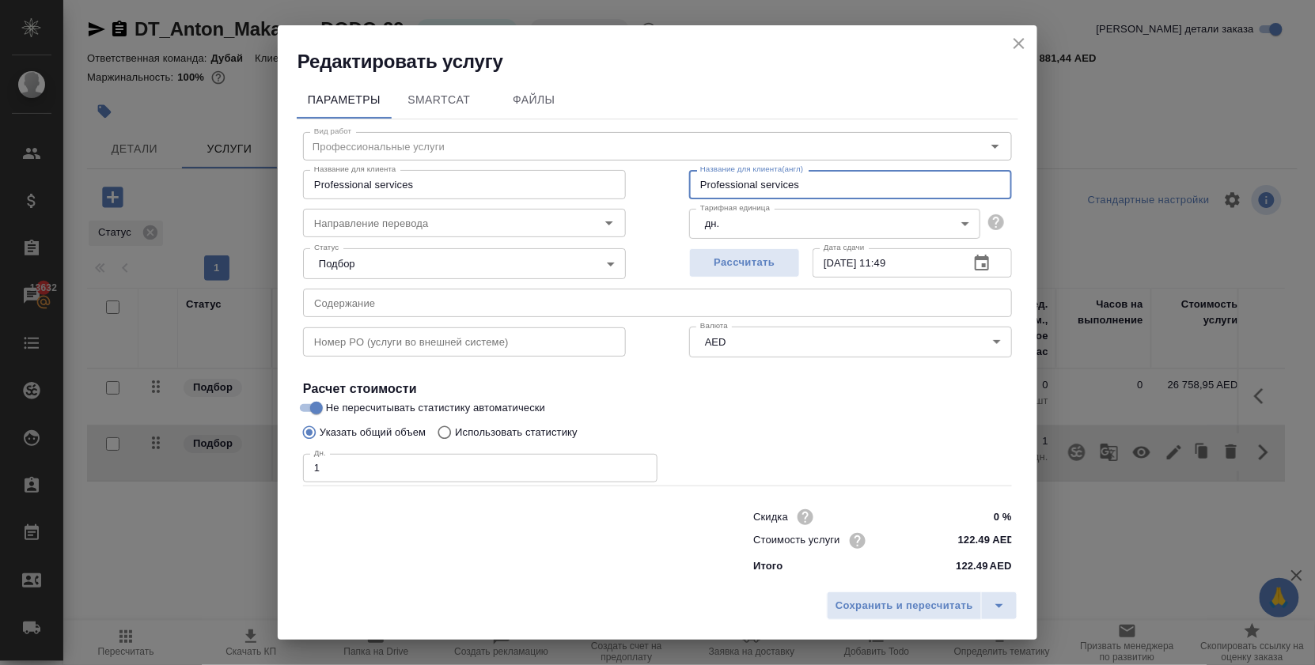
drag, startPoint x: 820, startPoint y: 184, endPoint x: 547, endPoint y: 176, distance: 273.1
click at [547, 176] on div "Название для клиента Professional services Название для клиента Название для кл…" at bounding box center [657, 182] width 772 height 101
paste input "Renew License - Trakhees Service"
type input "Renew License - Trakhees Service"
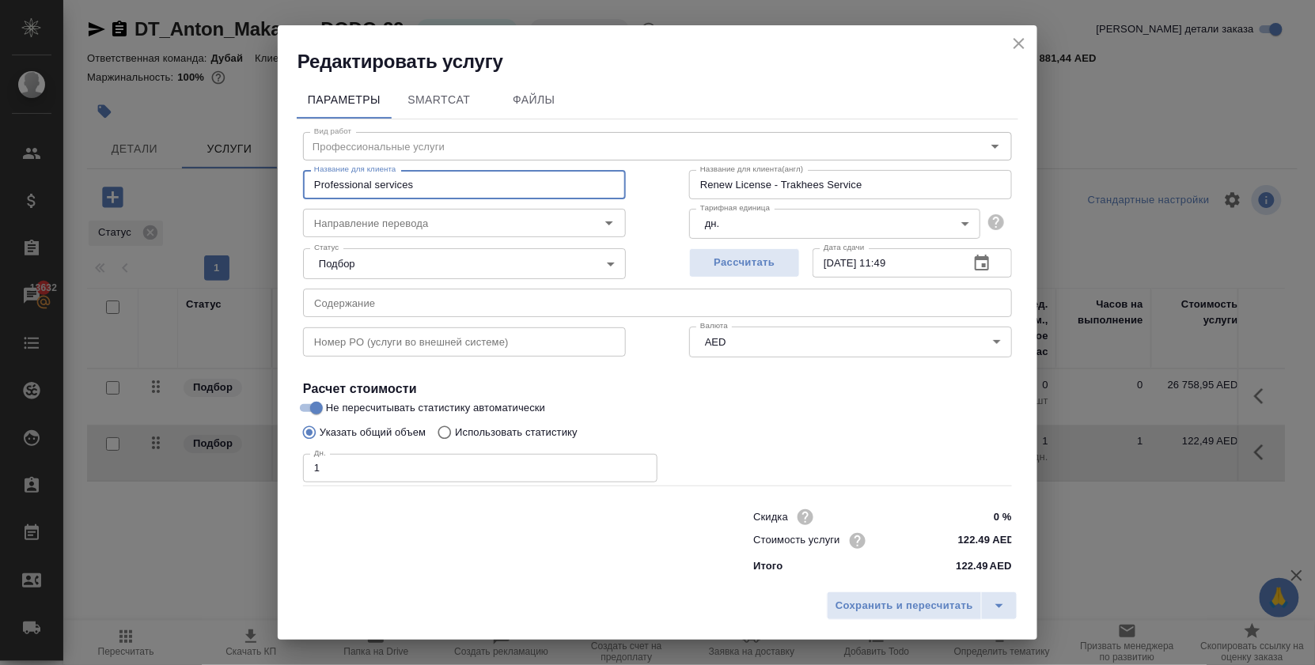
drag, startPoint x: 440, startPoint y: 187, endPoint x: 146, endPoint y: 133, distance: 299.2
click at [168, 144] on div "Редактировать услугу Параметры SmartCat Файлы Вид работ Профессиональные услуги…" at bounding box center [657, 332] width 1315 height 665
paste input "Renew License - Trakhees Service"
type input "Renew License - Trakhees Service"
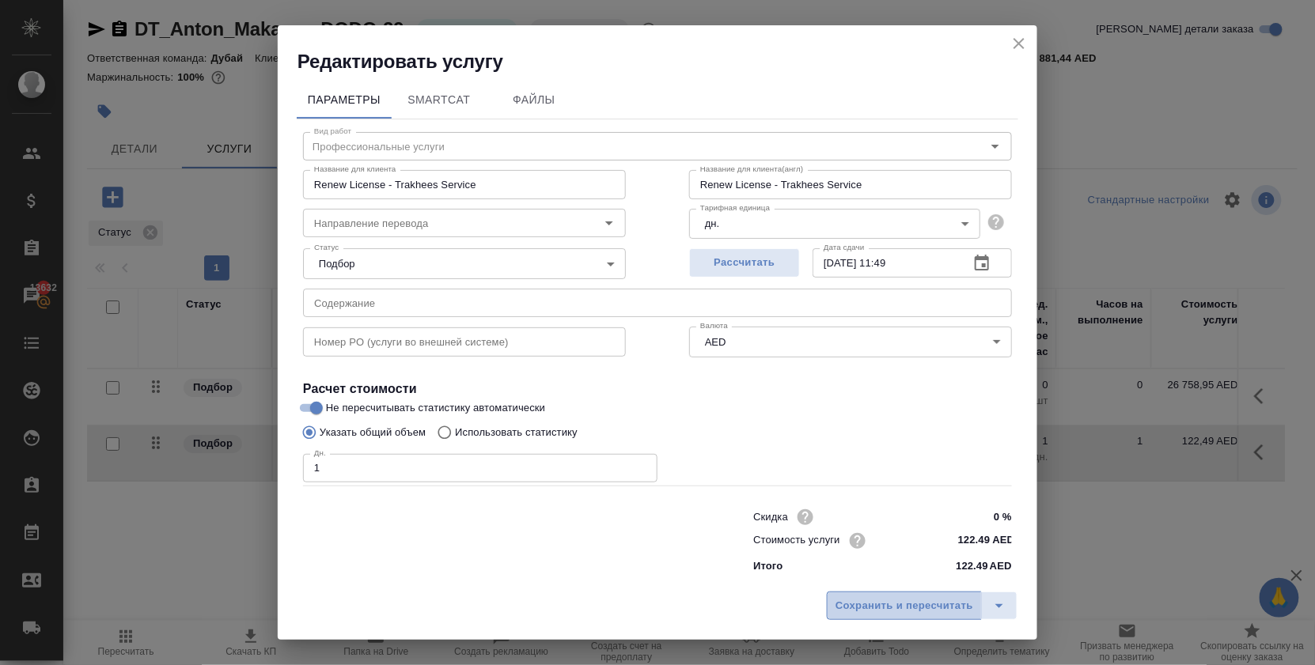
click at [847, 597] on span "Сохранить и пересчитать" at bounding box center [904, 606] width 138 height 18
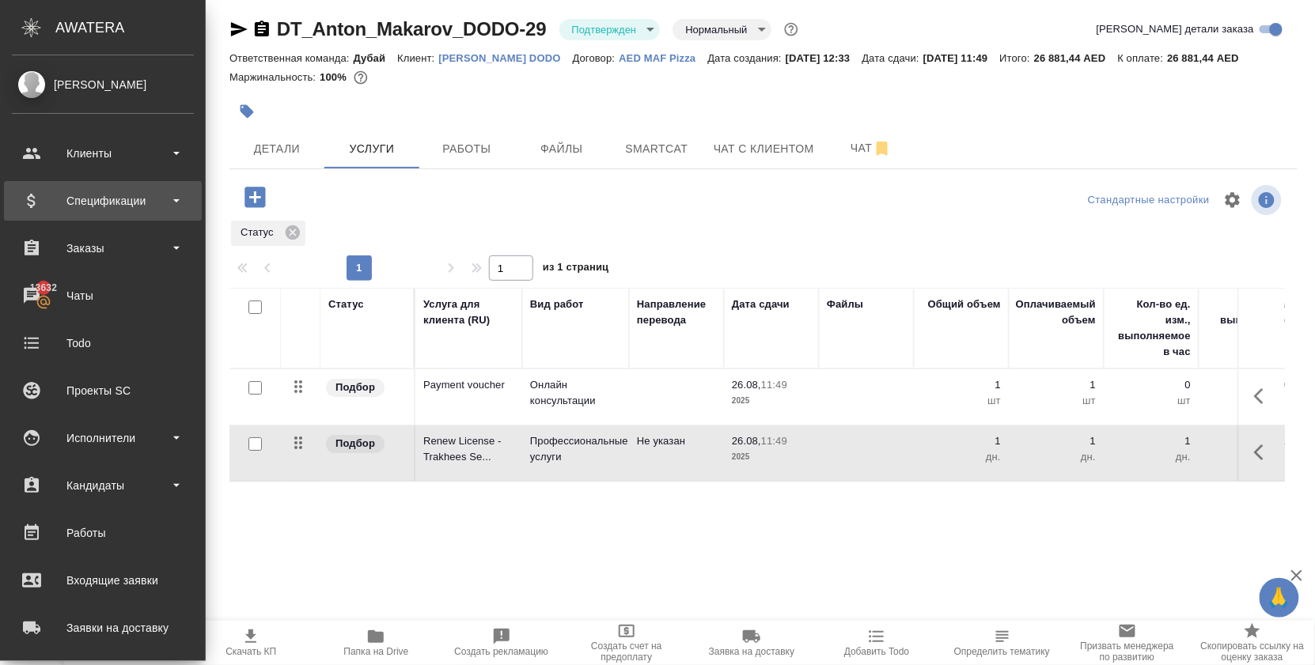
click at [87, 193] on div "Спецификации" at bounding box center [103, 201] width 182 height 24
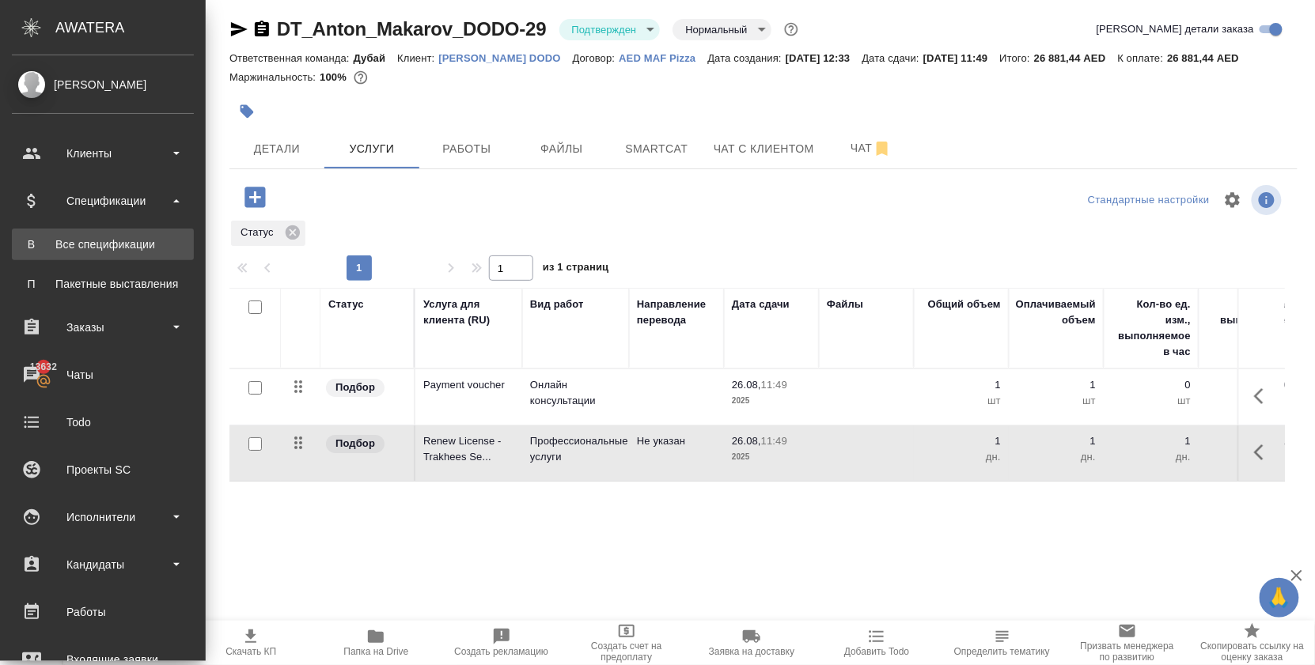
click at [112, 247] on div "Все спецификации" at bounding box center [103, 245] width 166 height 16
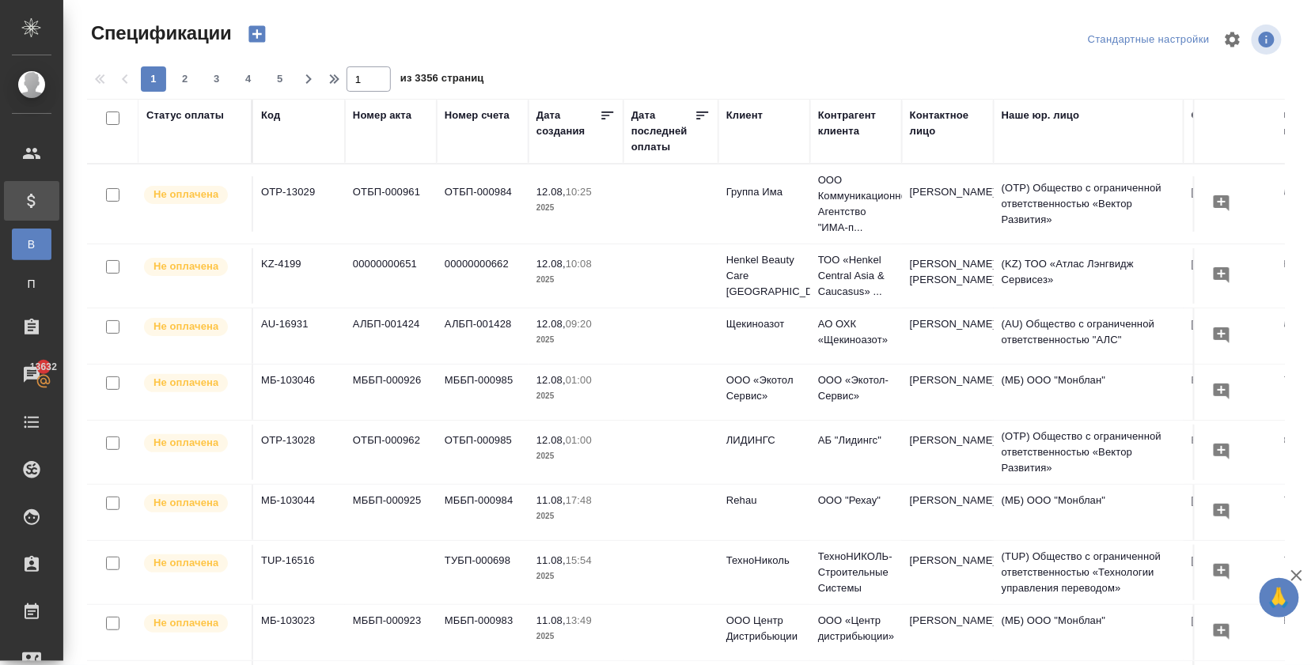
click at [265, 39] on icon "button" at bounding box center [256, 34] width 17 height 17
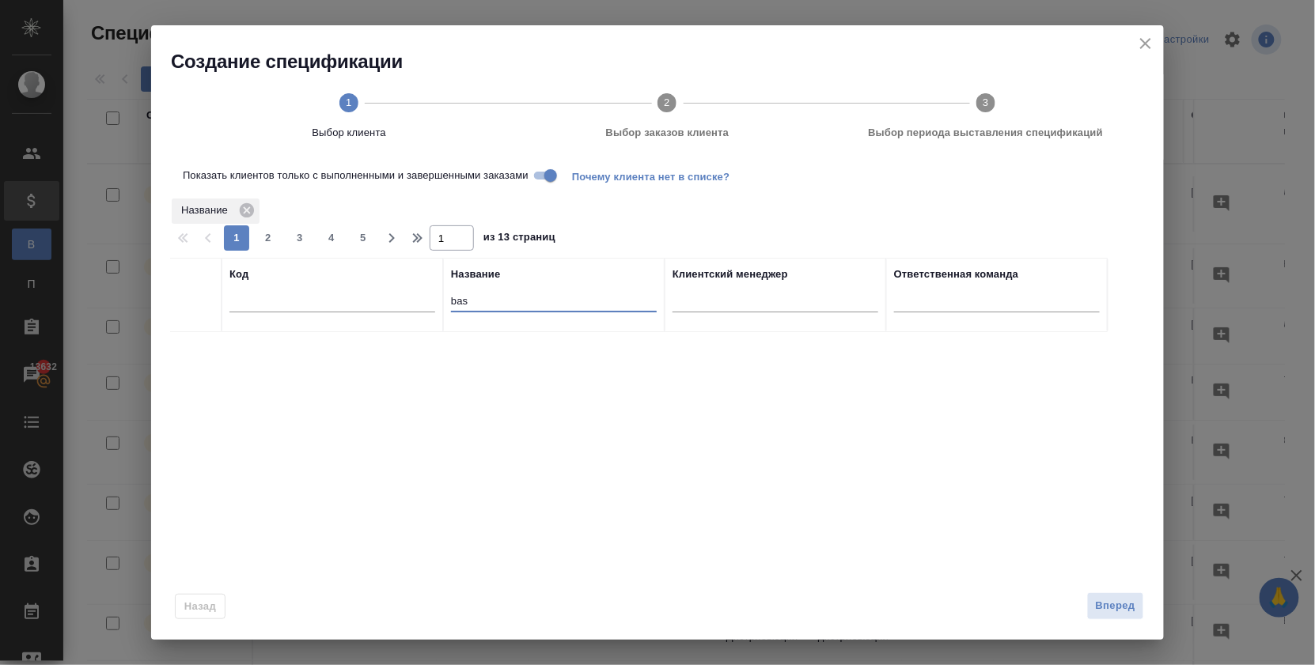
drag, startPoint x: 487, startPoint y: 302, endPoint x: 334, endPoint y: 293, distance: 153.8
click at [334, 293] on tr "Код Название bas Клиентский менеджер Ответственная команда" at bounding box center [639, 295] width 938 height 74
type input "ф"
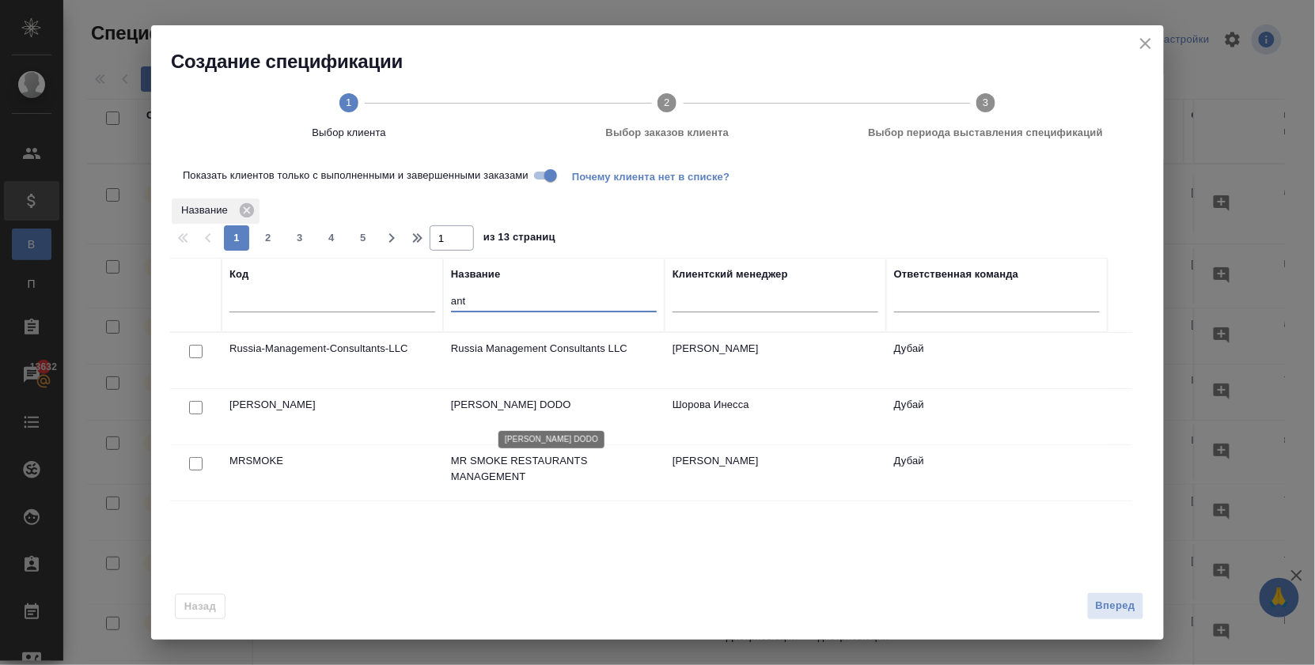
type input "ant"
click at [494, 407] on p "[PERSON_NAME] DODO" at bounding box center [554, 405] width 206 height 16
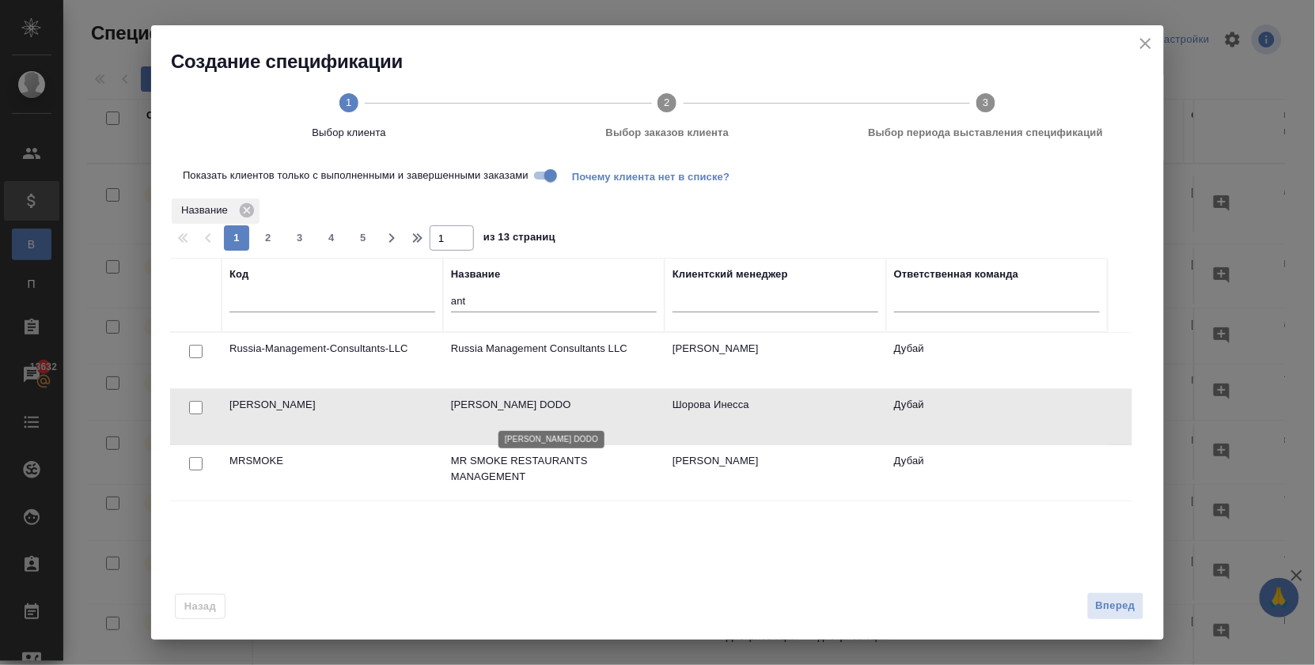
click at [494, 407] on p "[PERSON_NAME] DODO" at bounding box center [554, 405] width 206 height 16
click at [274, 388] on td "Anton_Makarov_DODO" at bounding box center [333, 360] width 222 height 55
click at [193, 358] on input "checkbox" at bounding box center [195, 351] width 13 height 13
click at [548, 180] on span at bounding box center [544, 176] width 21 height 8
click at [554, 180] on span at bounding box center [544, 176] width 21 height 8
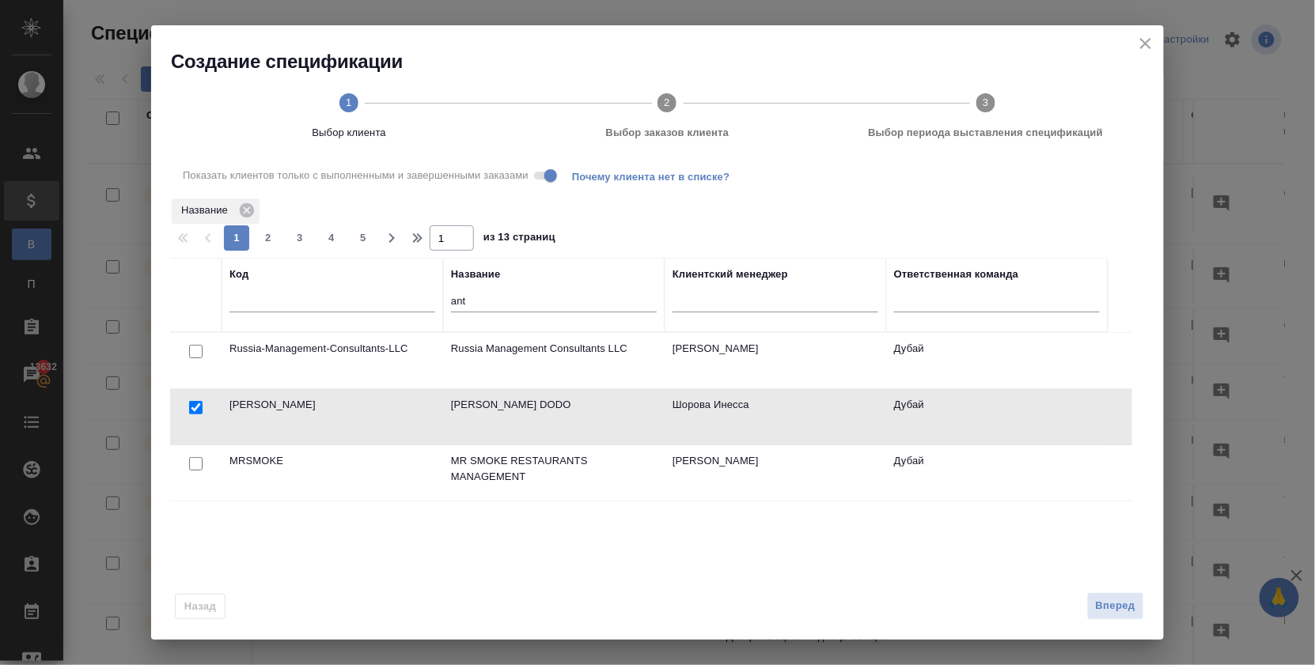
click at [554, 180] on span at bounding box center [544, 176] width 21 height 8
click at [196, 358] on input "checkbox" at bounding box center [195, 351] width 13 height 13
checkbox input "false"
click at [551, 178] on input "Показать клиентов только с выполненными и завершенными заказами" at bounding box center [550, 175] width 57 height 19
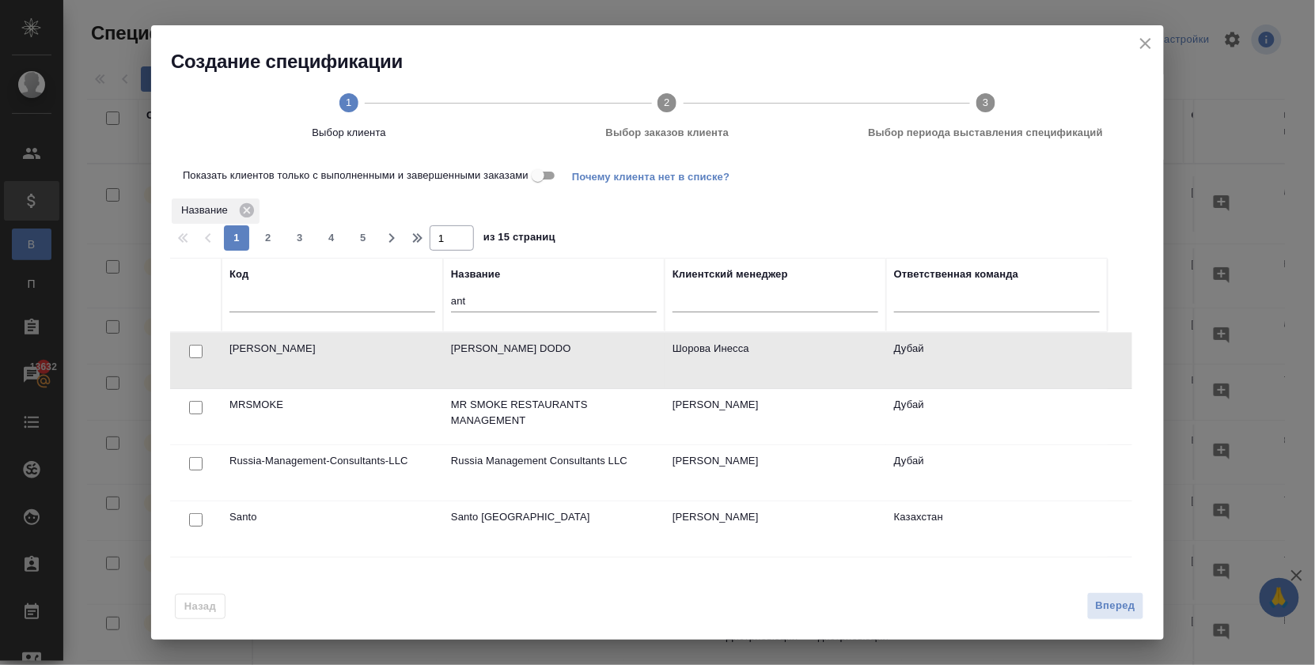
click at [191, 358] on input "checkbox" at bounding box center [195, 351] width 13 height 13
checkbox input "true"
click at [1130, 608] on span "Вперед" at bounding box center [1116, 606] width 40 height 18
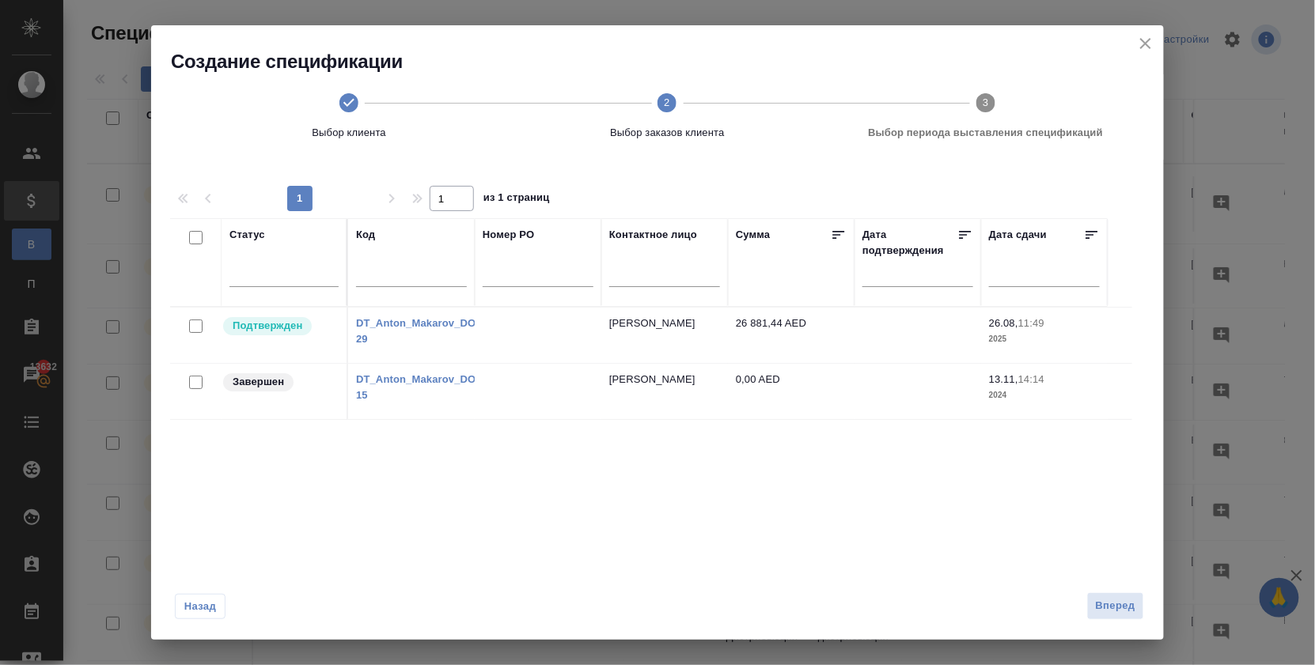
click at [195, 333] on input "checkbox" at bounding box center [195, 326] width 13 height 13
checkbox input "true"
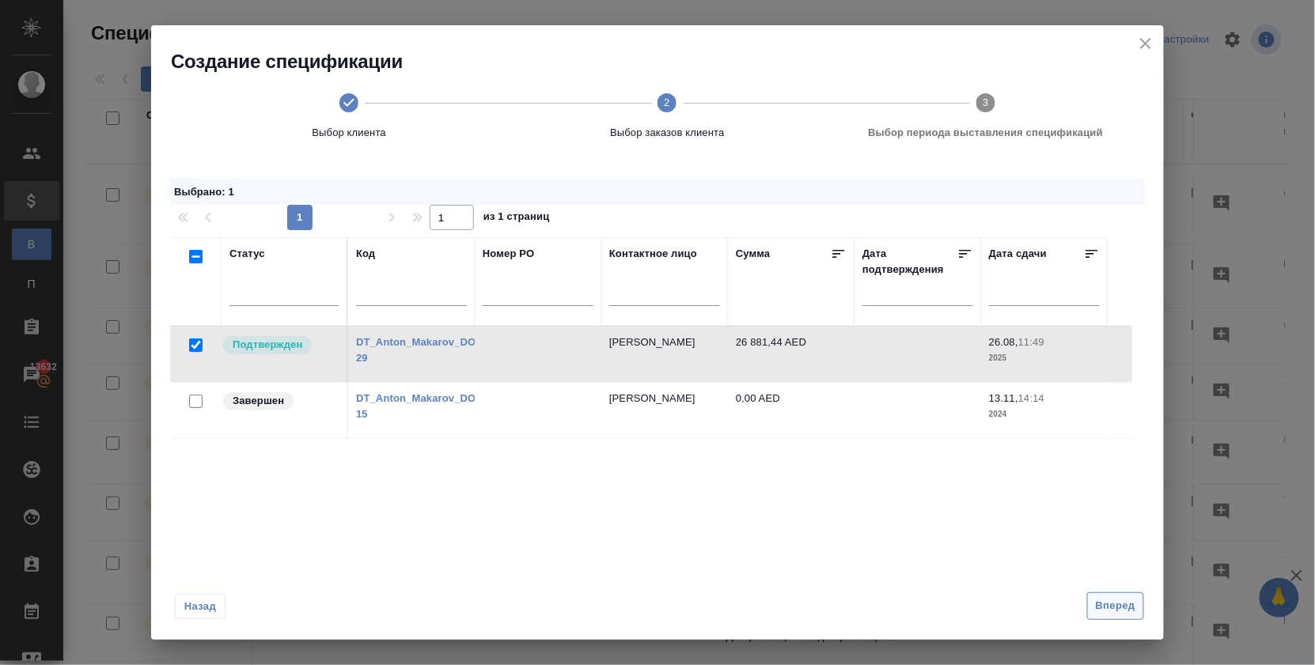
click at [1100, 603] on span "Вперед" at bounding box center [1116, 606] width 40 height 18
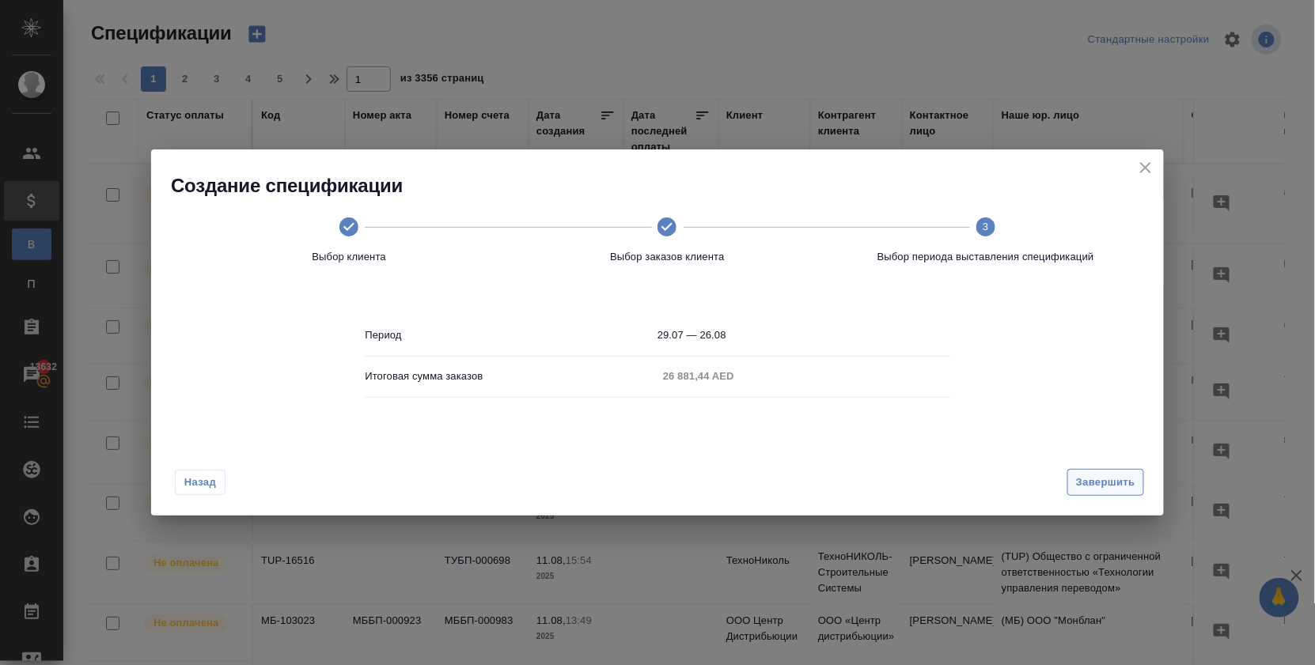
click at [1098, 492] on span "Завершить" at bounding box center [1105, 483] width 59 height 18
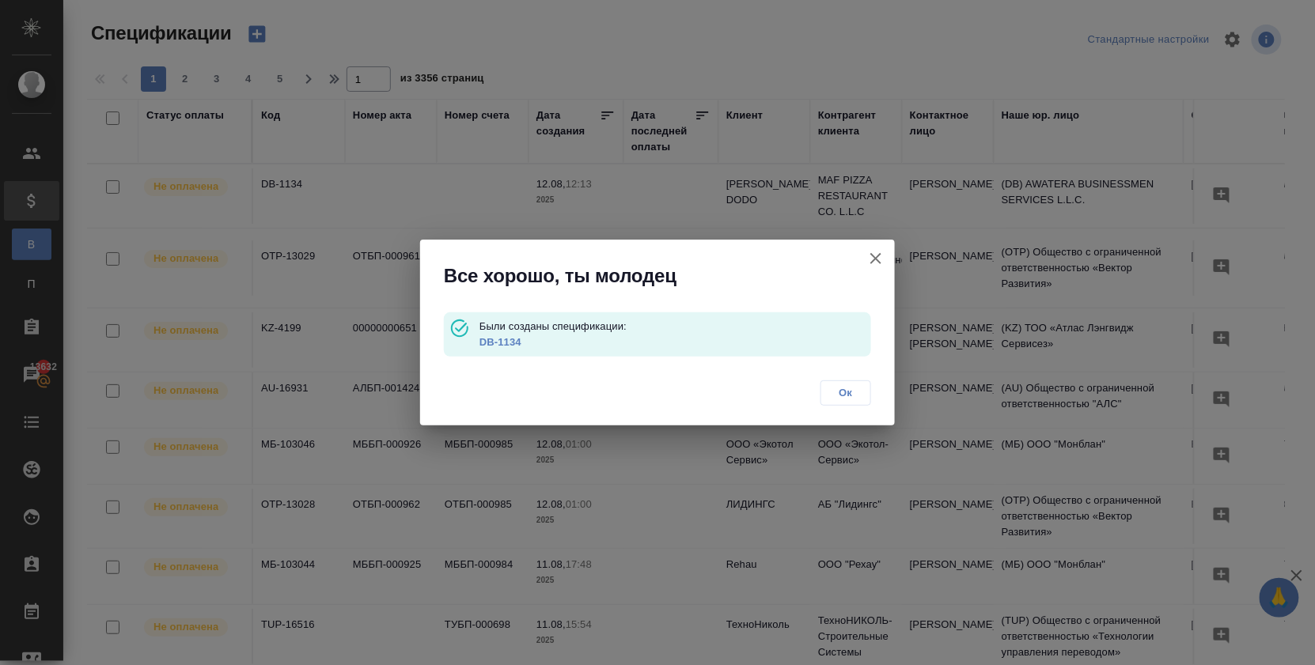
click at [498, 339] on link "DB-1134" at bounding box center [500, 342] width 42 height 12
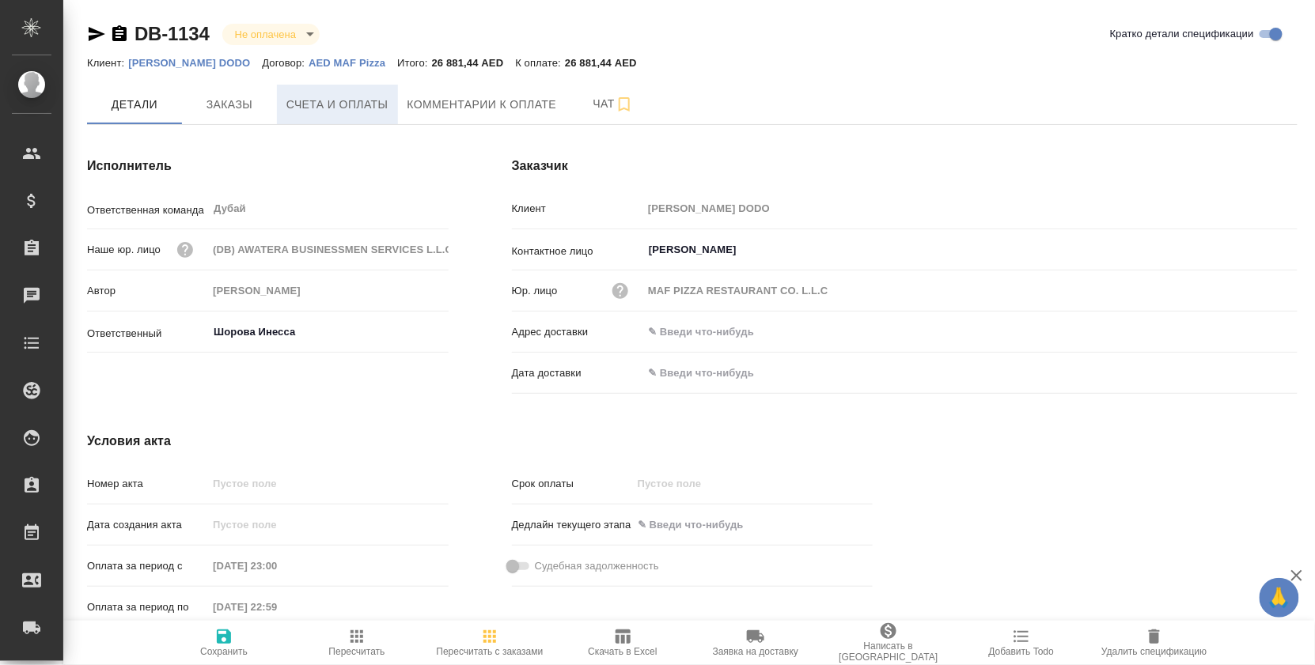
click at [347, 112] on span "Счета и оплаты" at bounding box center [337, 105] width 102 height 20
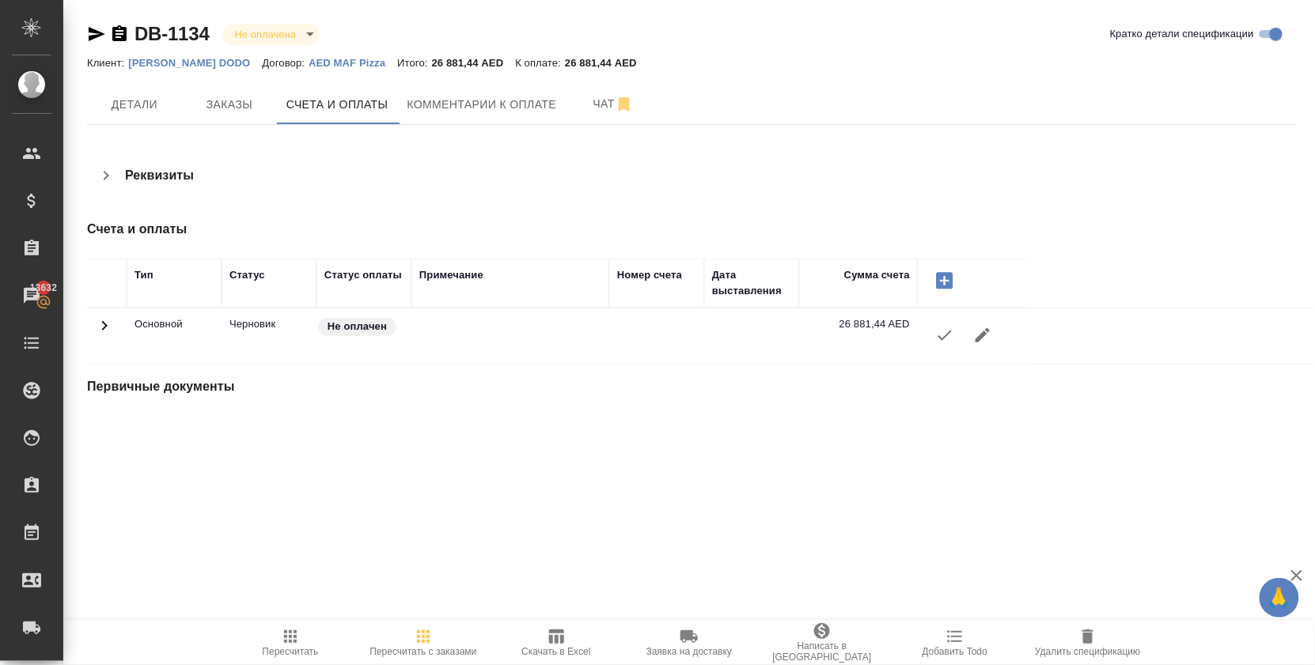
click at [938, 342] on icon "button" at bounding box center [944, 335] width 19 height 19
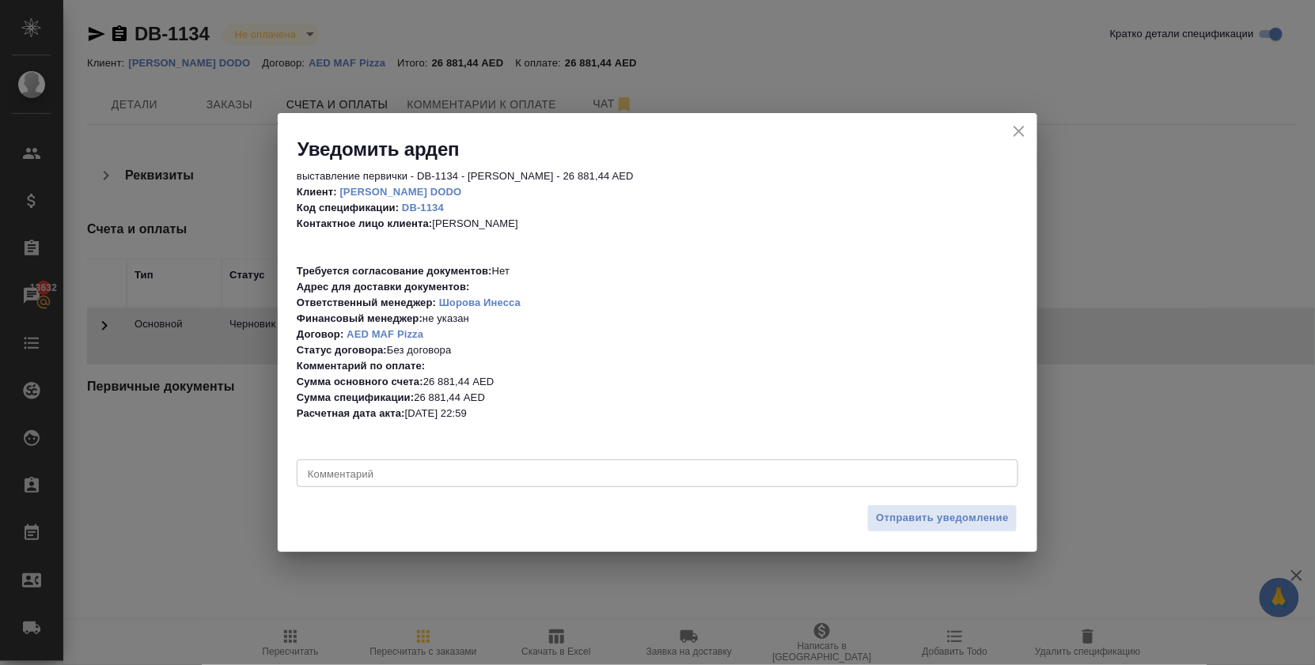
click at [529, 472] on textarea at bounding box center [657, 473] width 699 height 11
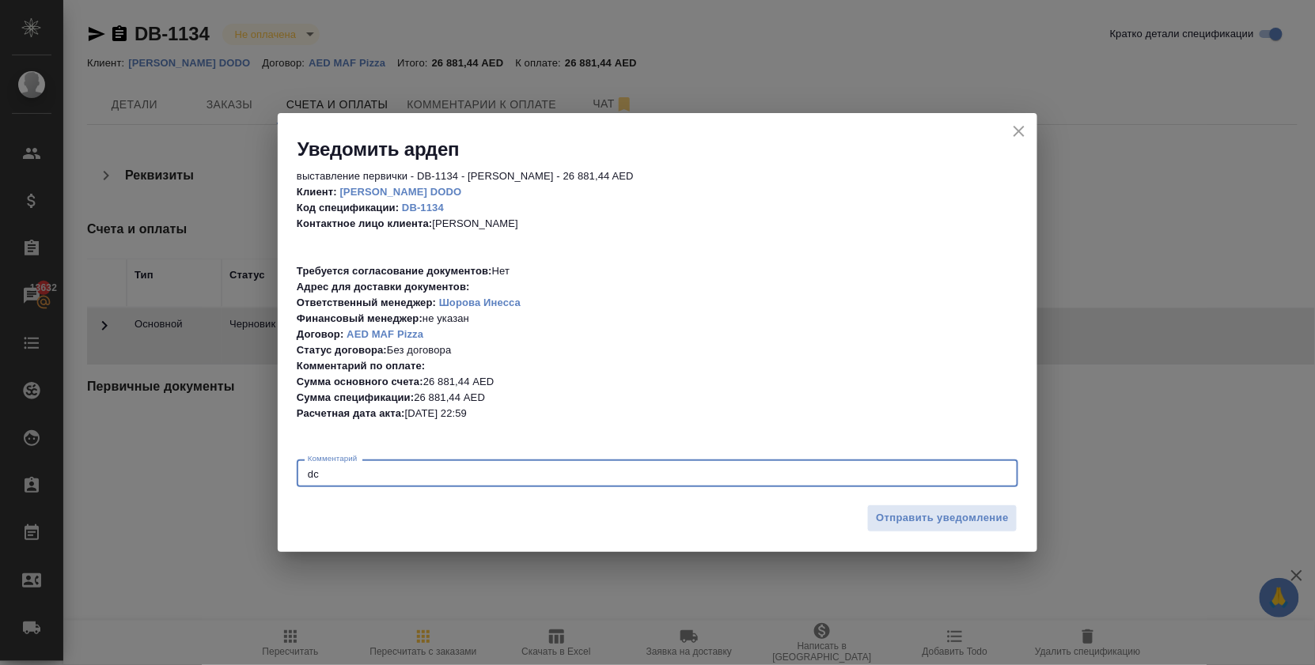
type textarea "d"
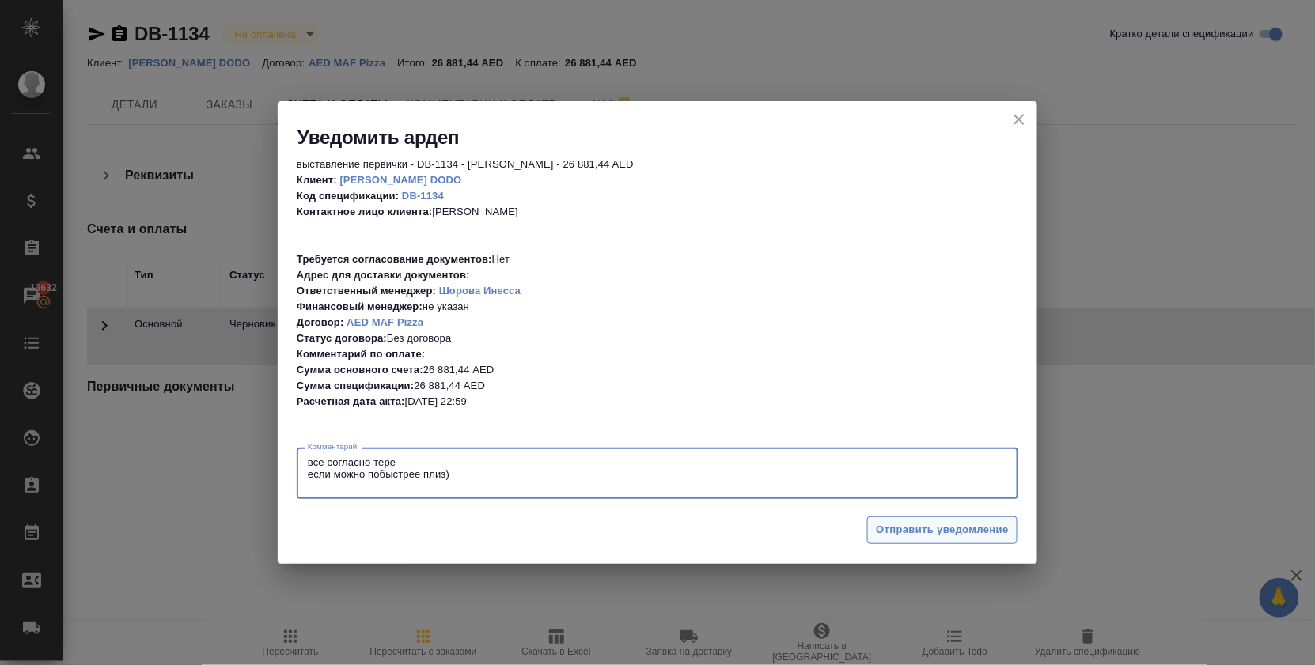
type textarea "все согласно тере если можно побыстрее плиз)"
click at [937, 525] on span "Отправить уведомление" at bounding box center [942, 530] width 133 height 18
